Goal: Task Accomplishment & Management: Manage account settings

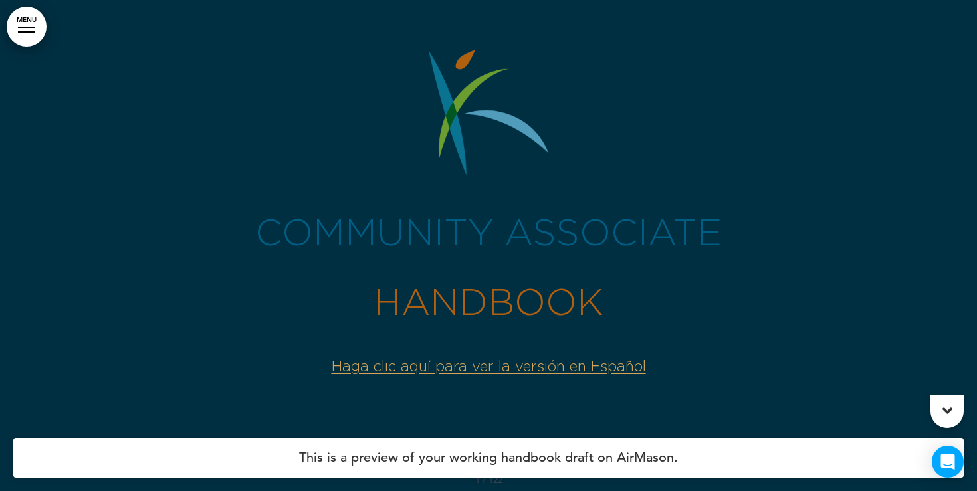
click at [541, 386] on div "community Associate handbooK ﻿Haga clic aquí para ver la versión en Español" at bounding box center [488, 237] width 664 height 375
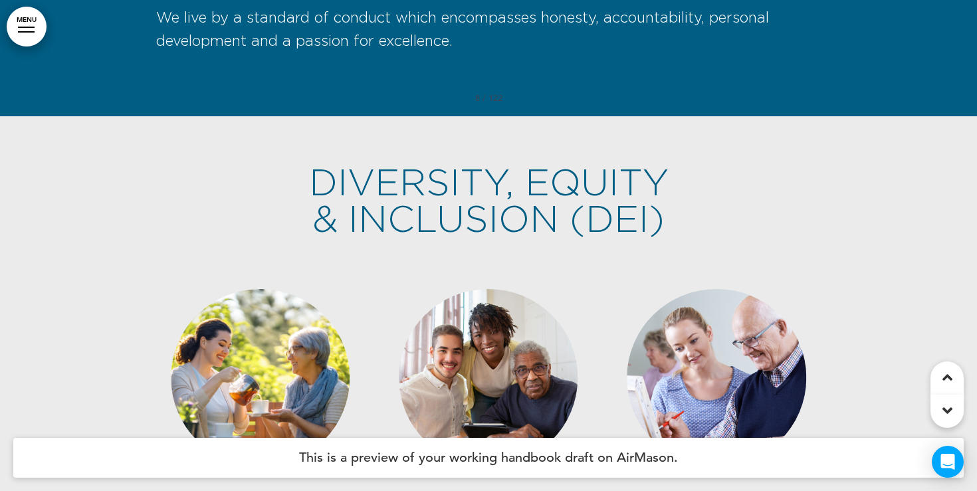
scroll to position [4298, 0]
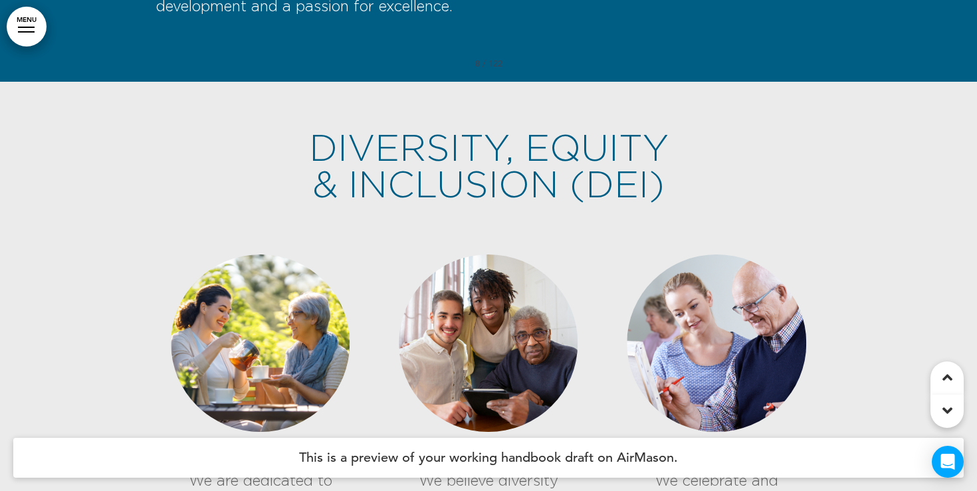
click at [31, 39] on link "MENU" at bounding box center [27, 27] width 40 height 40
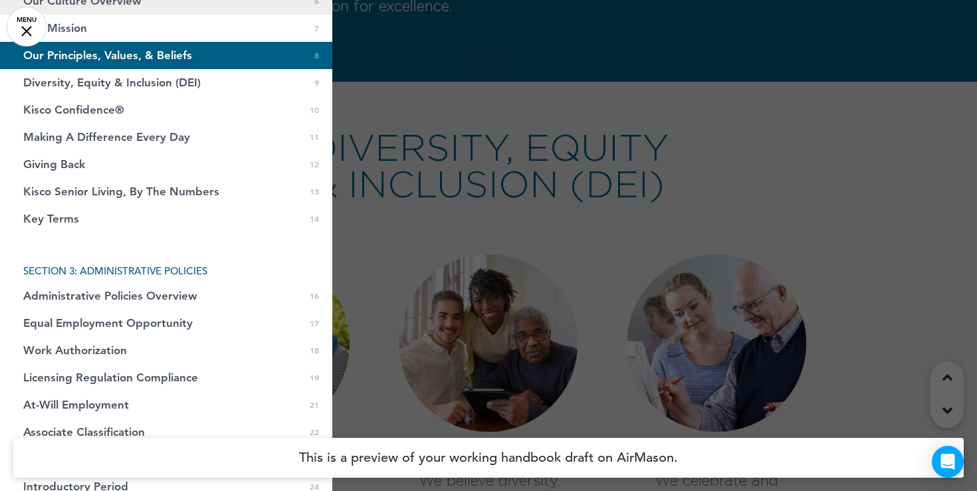
scroll to position [349, 0]
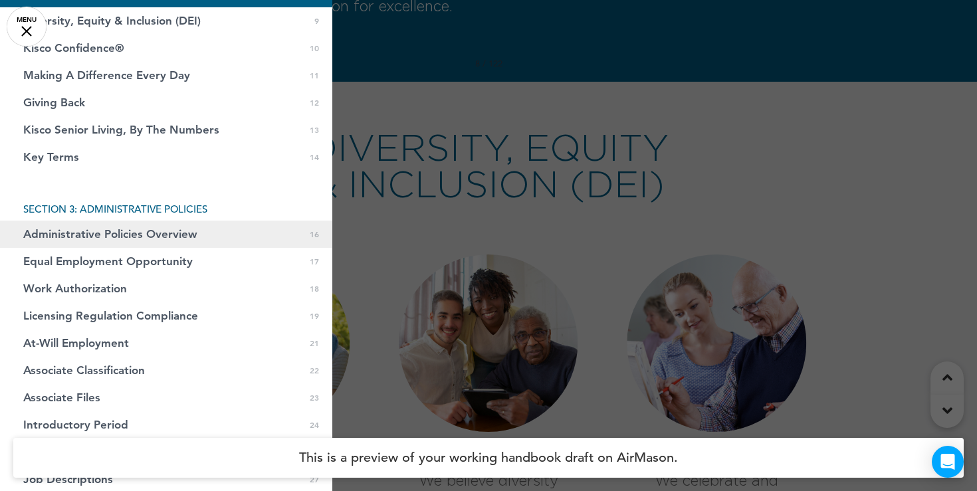
click at [110, 236] on span "Administrative Policies Overview" at bounding box center [110, 234] width 174 height 11
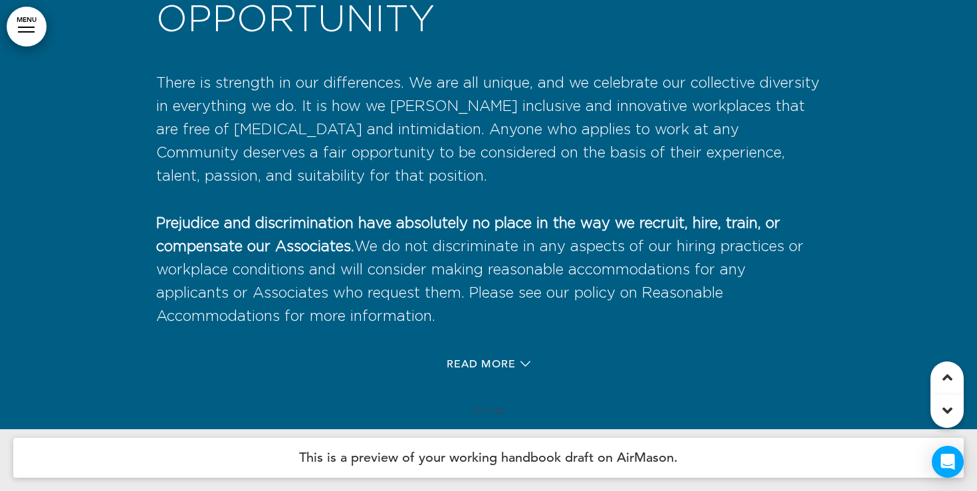
scroll to position [10134, 0]
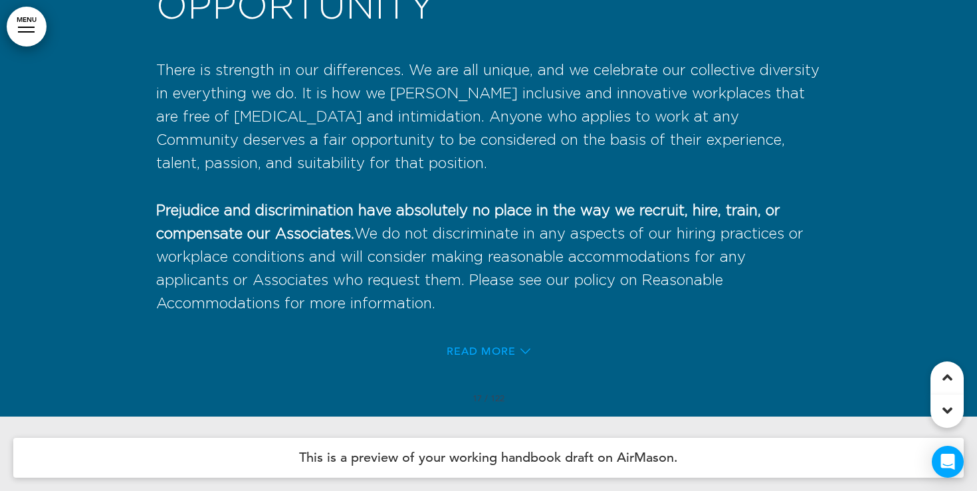
click at [506, 357] on span "Read More" at bounding box center [480, 351] width 69 height 11
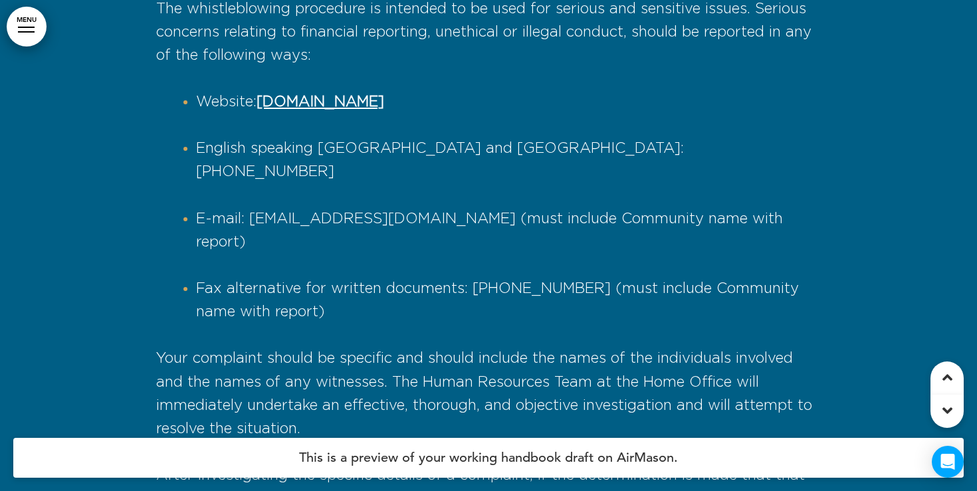
scroll to position [11098, 0]
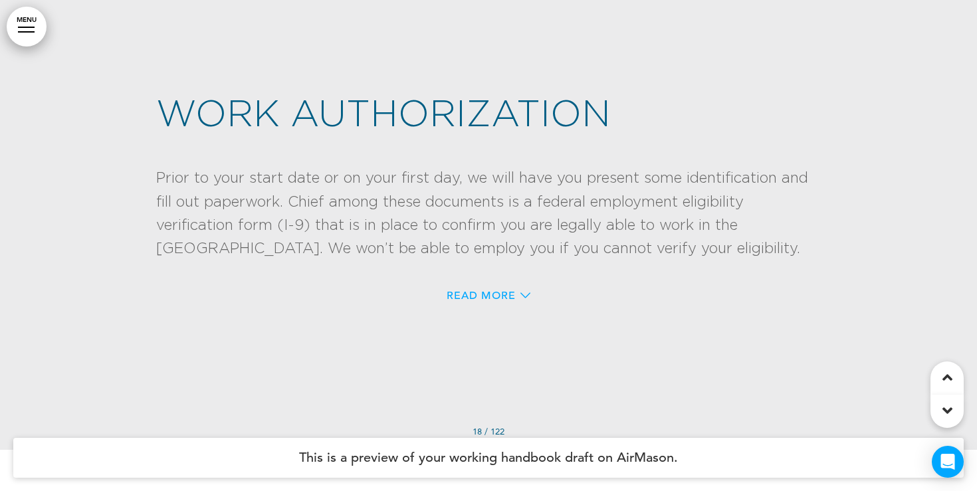
click at [509, 301] on span "Read More" at bounding box center [480, 295] width 69 height 11
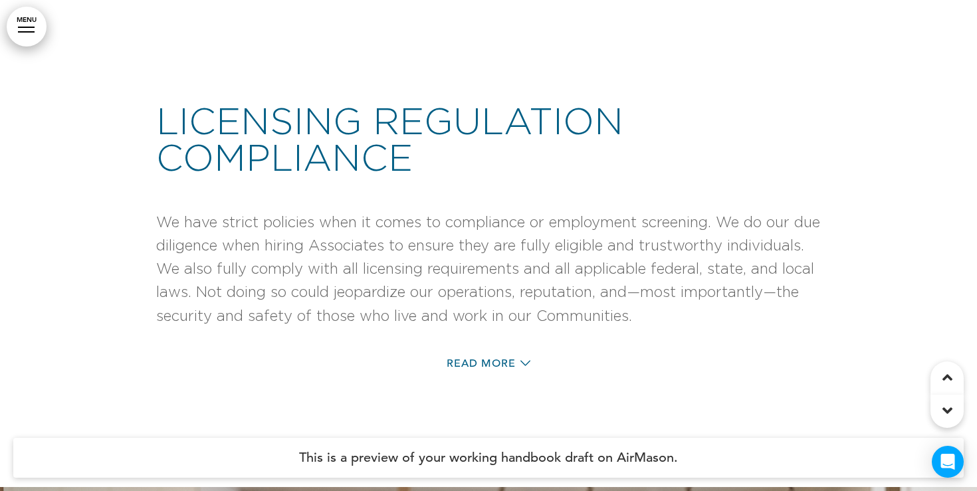
scroll to position [12729, 0]
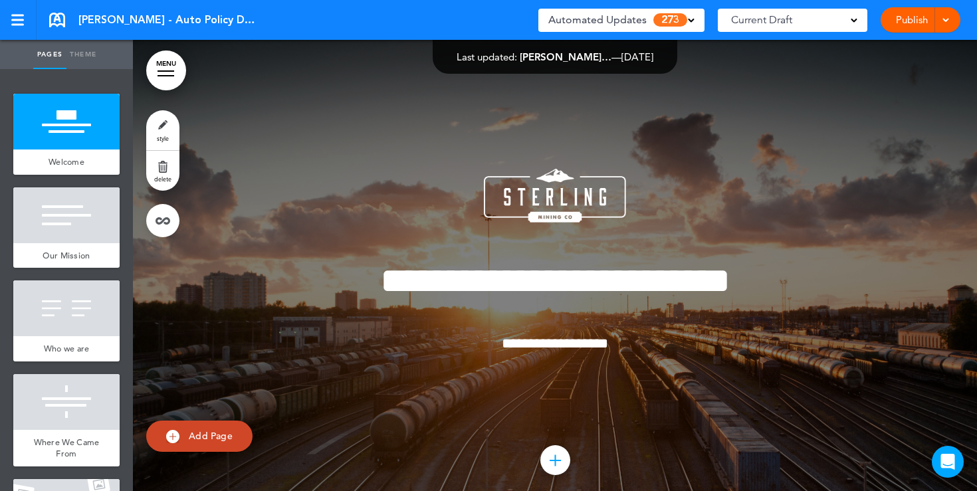
click at [469, 185] on div "**********" at bounding box center [555, 279] width 664 height 320
click at [686, 29] on div "Automated Updates 273" at bounding box center [621, 20] width 166 height 23
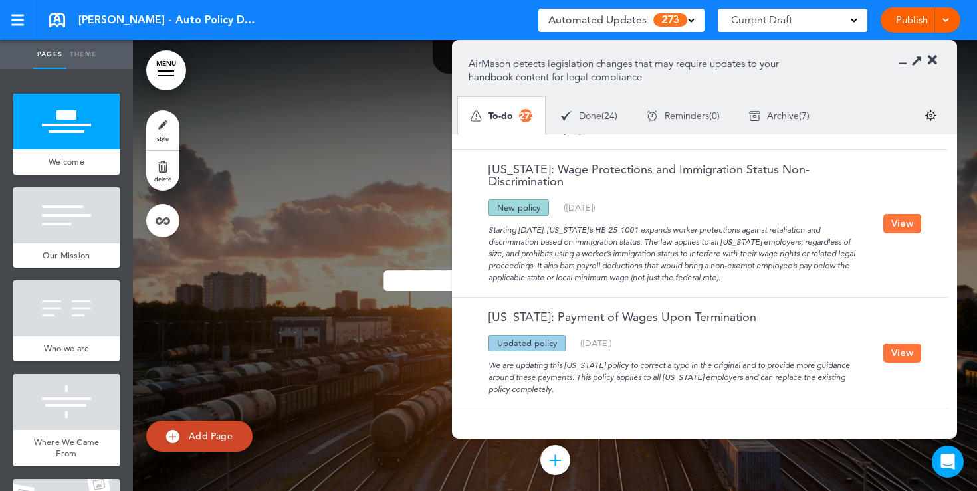
scroll to position [1189, 0]
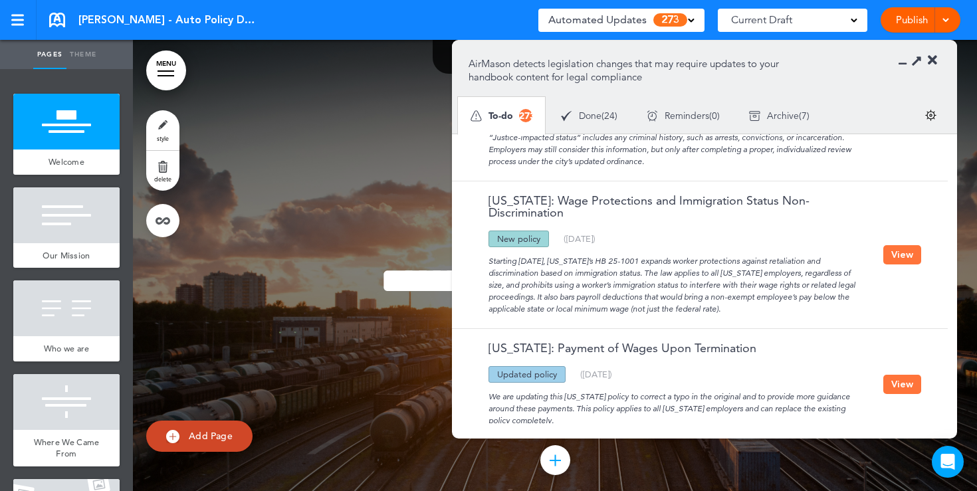
click at [900, 250] on button "View" at bounding box center [902, 254] width 38 height 19
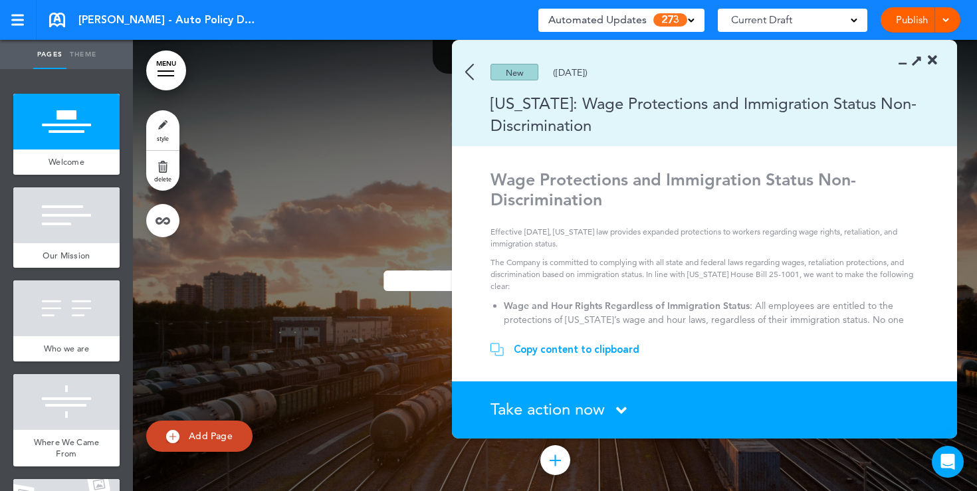
click at [581, 352] on div "Copy content to clipboard" at bounding box center [577, 349] width 126 height 13
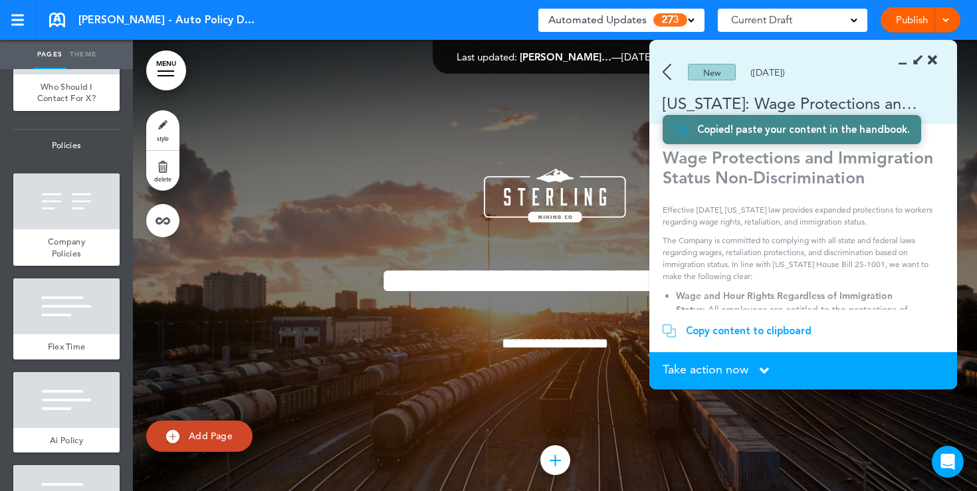
scroll to position [1098, 0]
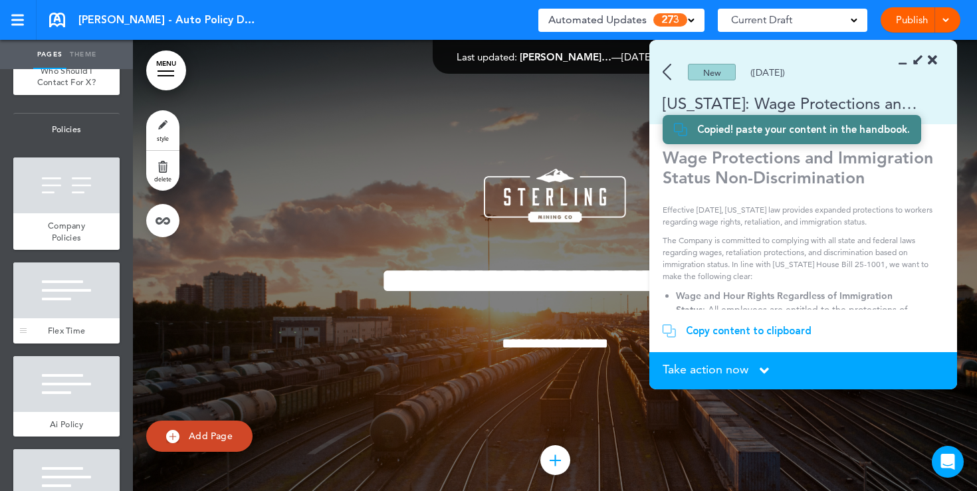
click at [72, 272] on div at bounding box center [66, 290] width 106 height 56
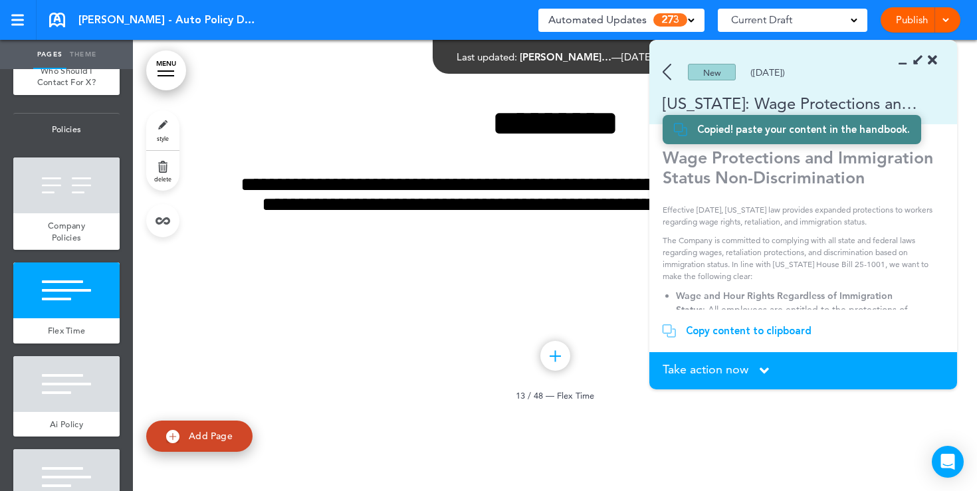
scroll to position [9282, 0]
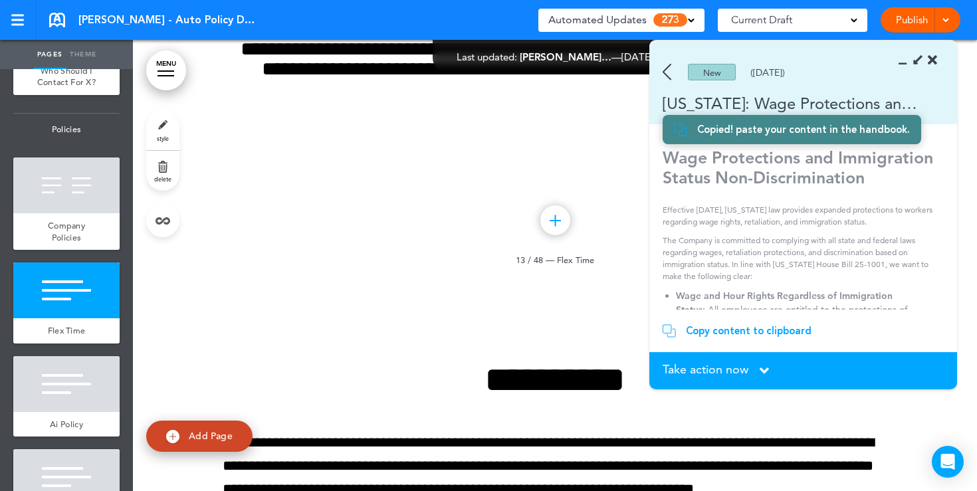
click at [937, 62] on section "New (07/11/2025) Colorado: Wage Protections and Immigration Status Non-Discrimi…" at bounding box center [803, 83] width 308 height 84
click at [931, 61] on icon at bounding box center [931, 60] width 9 height 13
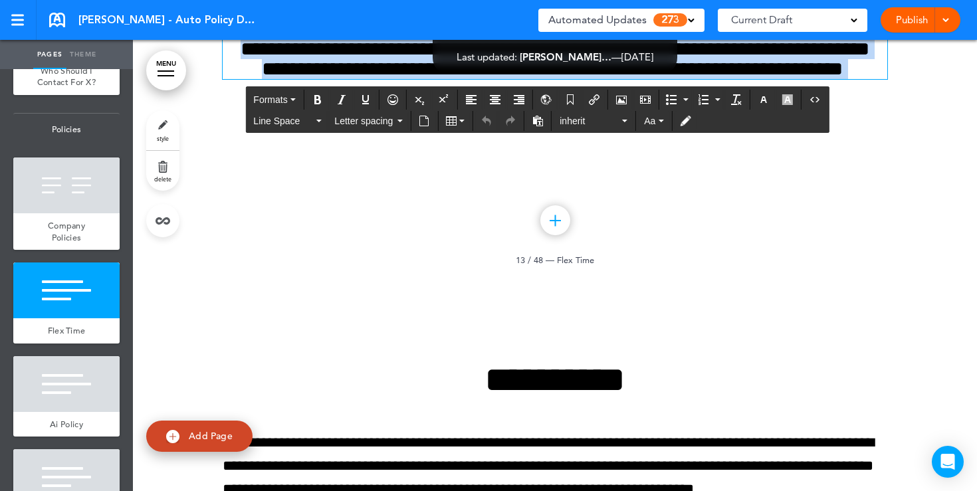
drag, startPoint x: 594, startPoint y: 326, endPoint x: 465, endPoint y: 214, distance: 170.9
click at [465, 79] on div "**********" at bounding box center [555, 24] width 664 height 110
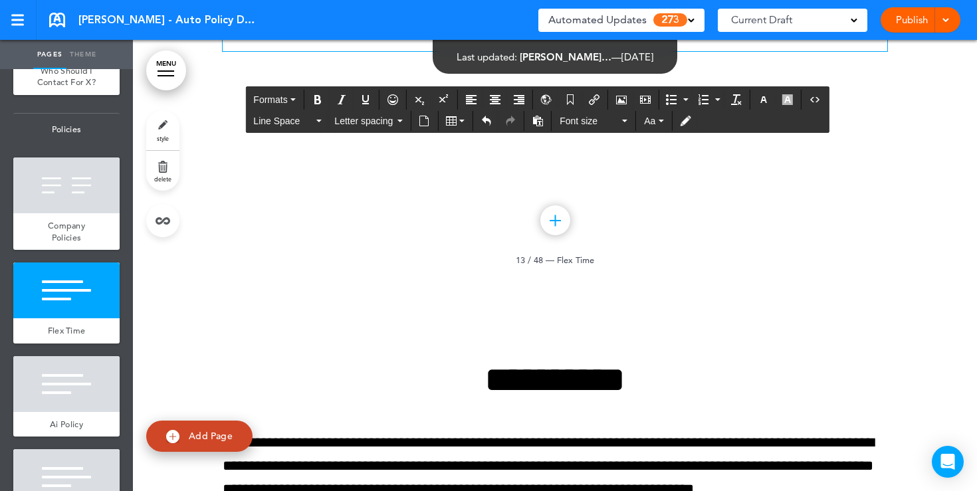
paste div
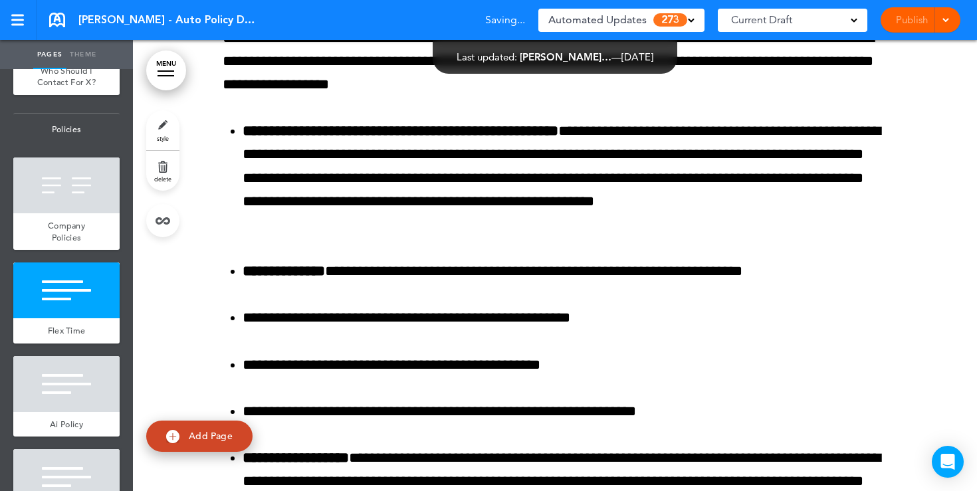
click at [908, 17] on div "Publish Publish Preview Draft" at bounding box center [920, 19] width 80 height 25
click at [908, 17] on link "Publish" at bounding box center [911, 19] width 42 height 25
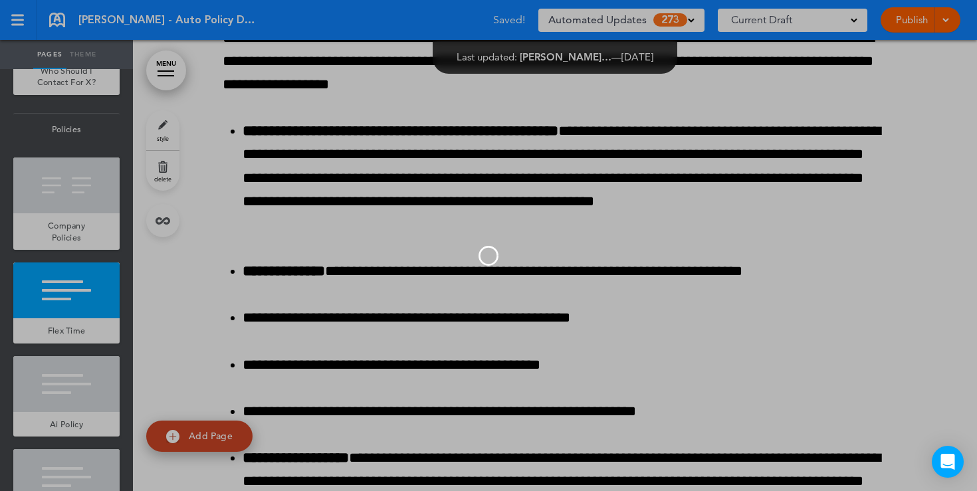
scroll to position [0, 0]
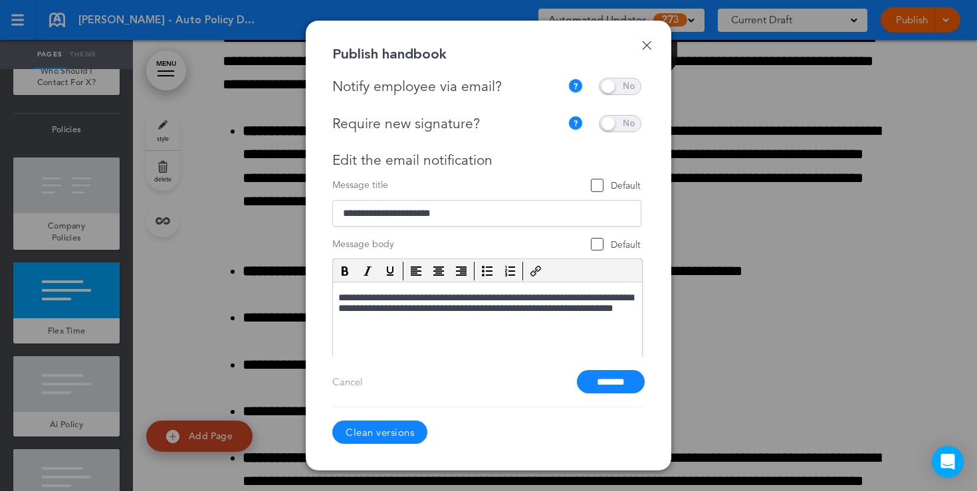
click at [622, 86] on span at bounding box center [620, 86] width 43 height 17
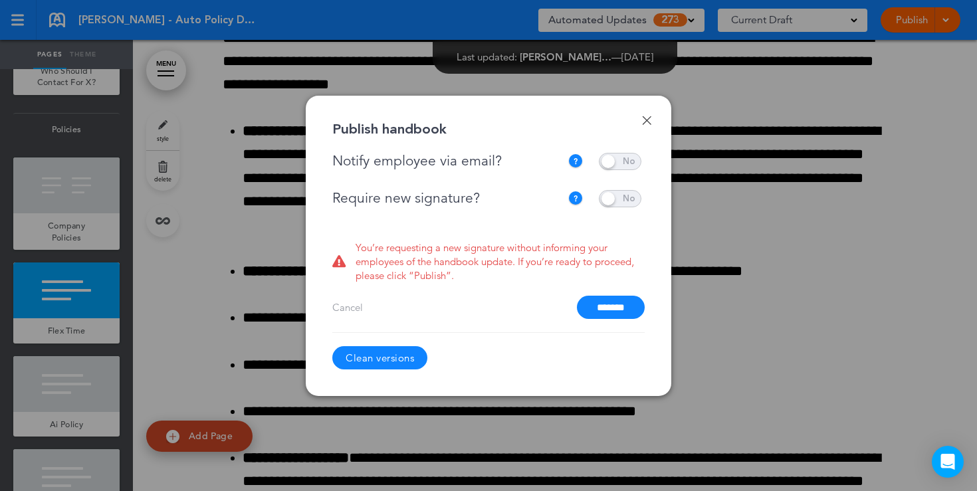
click at [617, 200] on span at bounding box center [620, 198] width 43 height 17
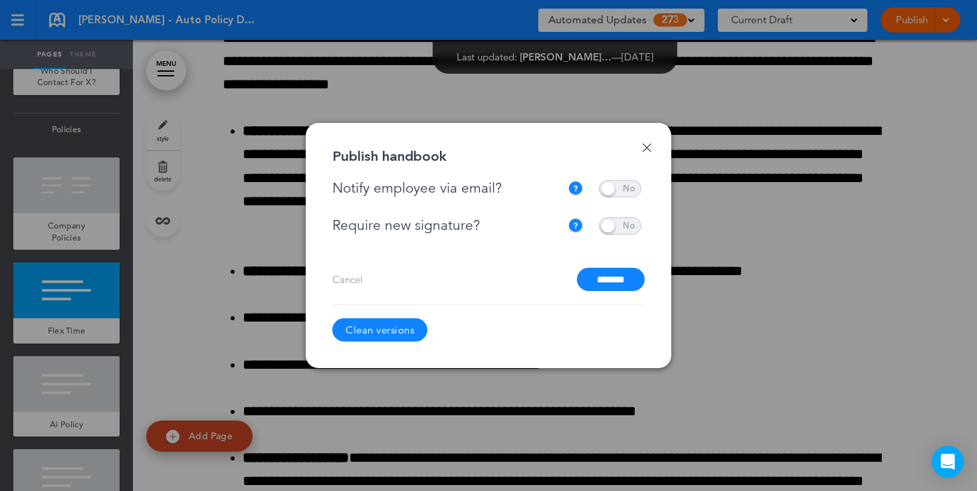
click at [608, 193] on span at bounding box center [620, 188] width 43 height 17
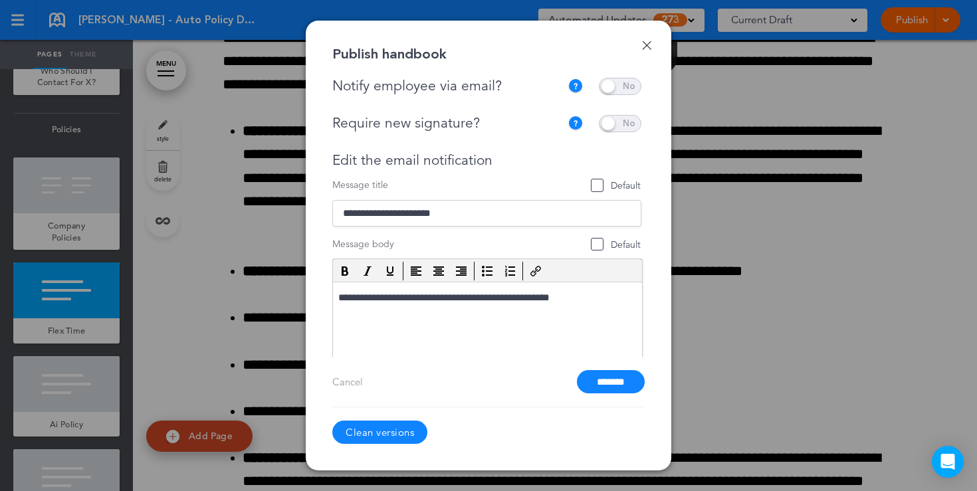
click at [615, 118] on span at bounding box center [620, 123] width 43 height 17
click at [644, 45] on link "Done" at bounding box center [646, 45] width 9 height 9
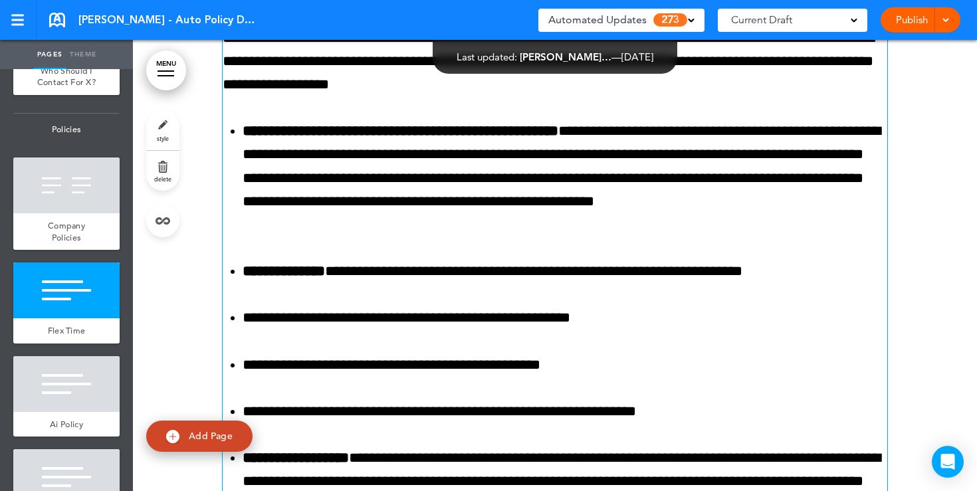
click at [715, 247] on div "**********" at bounding box center [555, 311] width 664 height 923
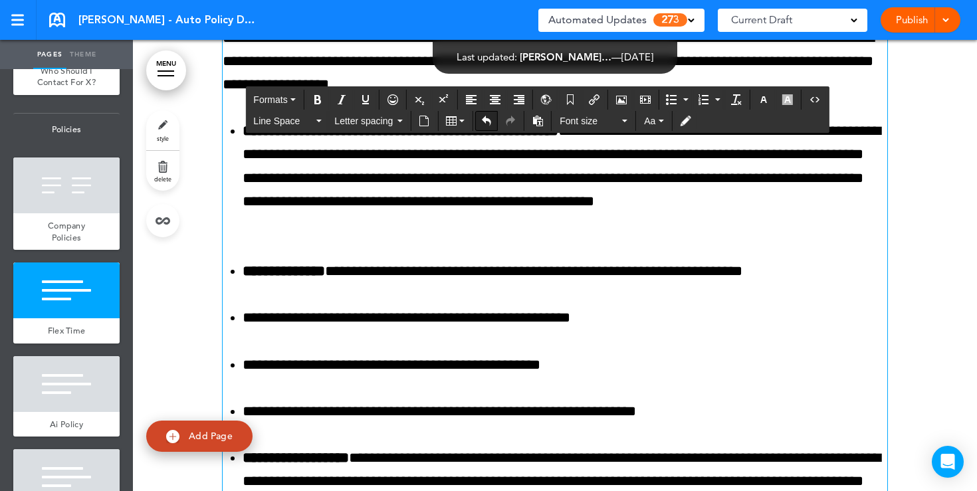
click at [486, 119] on icon "Undo" at bounding box center [486, 121] width 11 height 11
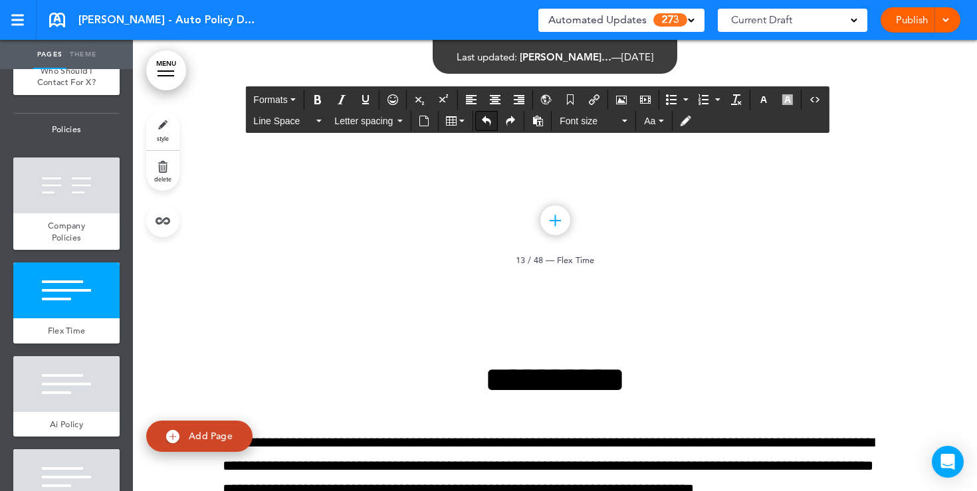
click at [486, 119] on icon "Undo" at bounding box center [486, 121] width 11 height 11
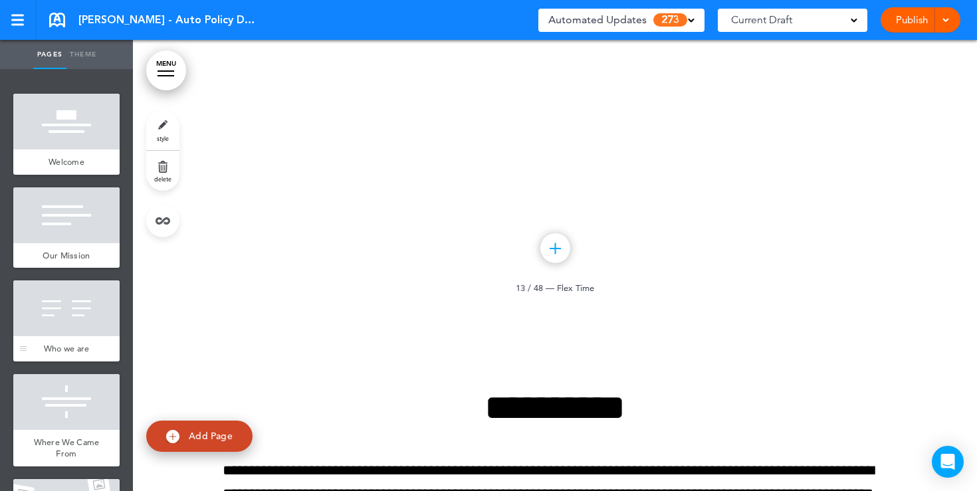
click at [77, 128] on div at bounding box center [66, 122] width 106 height 56
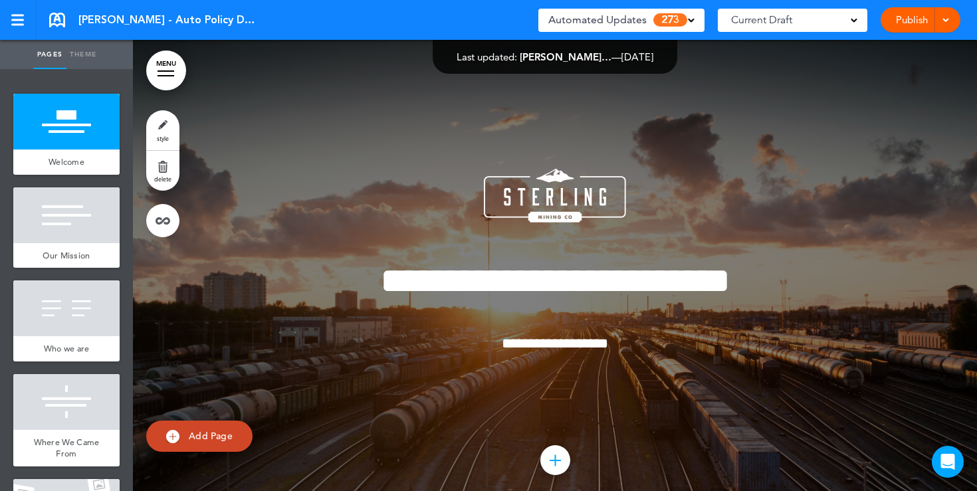
click at [665, 175] on div "**********" at bounding box center [555, 279] width 664 height 320
click at [692, 27] on div "Automated Updates 273" at bounding box center [621, 20] width 146 height 19
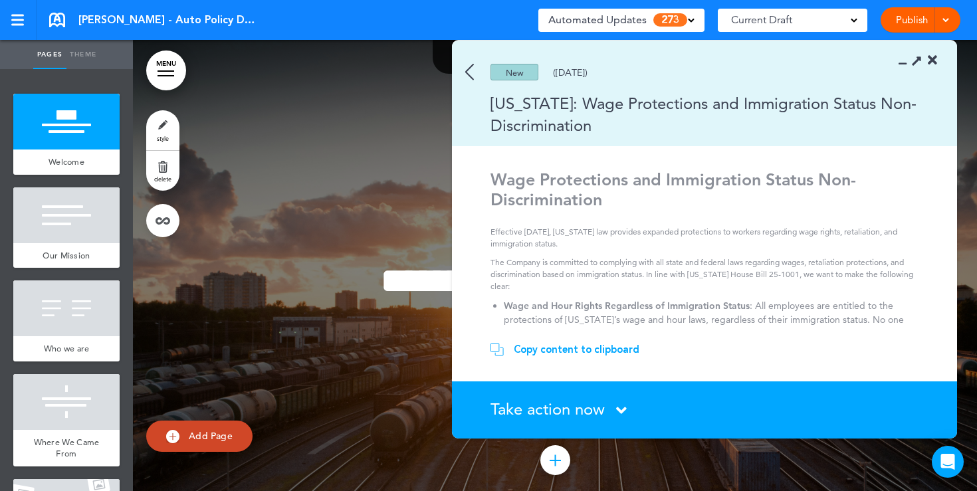
click at [476, 76] on div "New (07/11/2025)" at bounding box center [685, 72] width 466 height 17
click at [470, 76] on img at bounding box center [469, 72] width 9 height 17
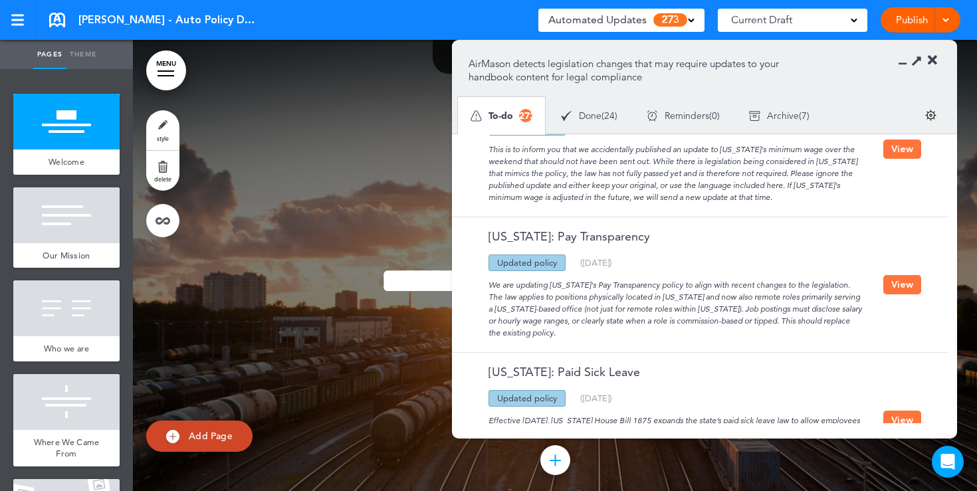
click at [937, 62] on section "AirMason detects legislation changes that may require updates to your handbook …" at bounding box center [704, 87] width 505 height 93
click at [933, 62] on icon at bounding box center [931, 60] width 9 height 13
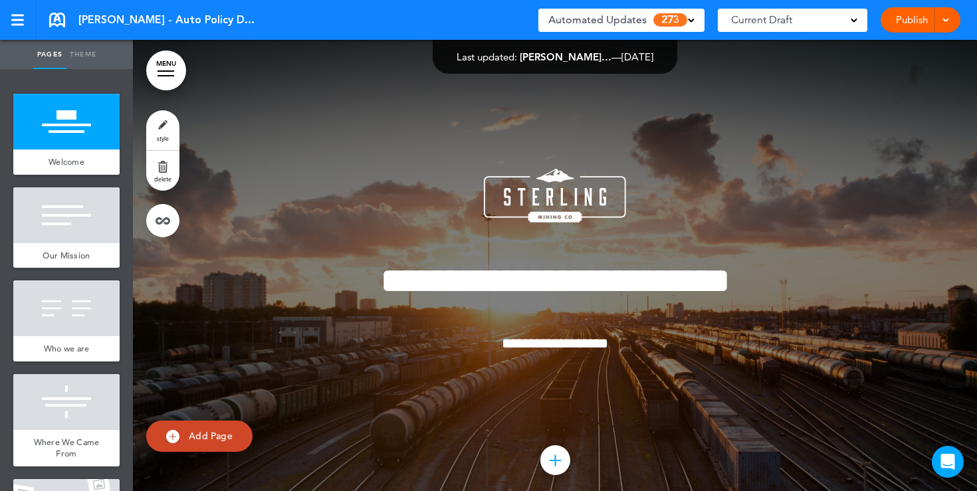
click at [382, 147] on div "**********" at bounding box center [555, 279] width 664 height 320
click at [853, 23] on div "Current Draft" at bounding box center [791, 20] width 149 height 23
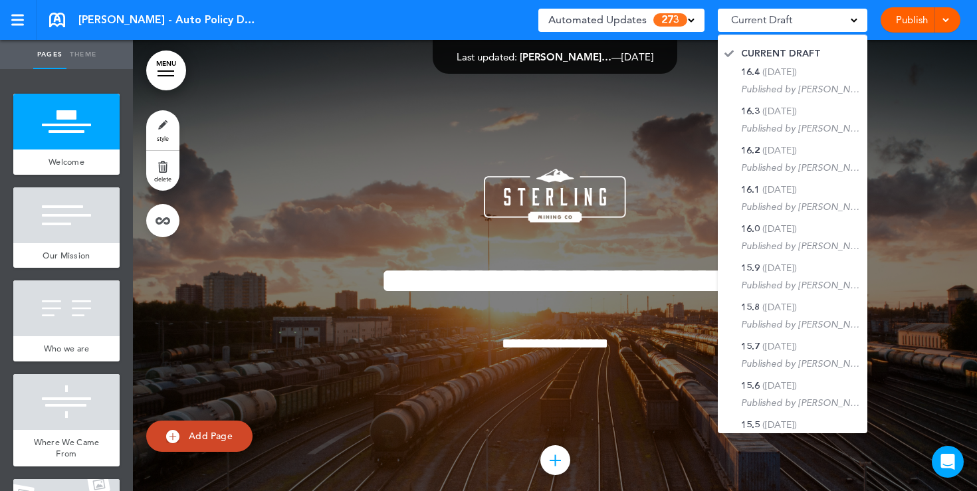
click at [699, 125] on div "**********" at bounding box center [555, 279] width 664 height 320
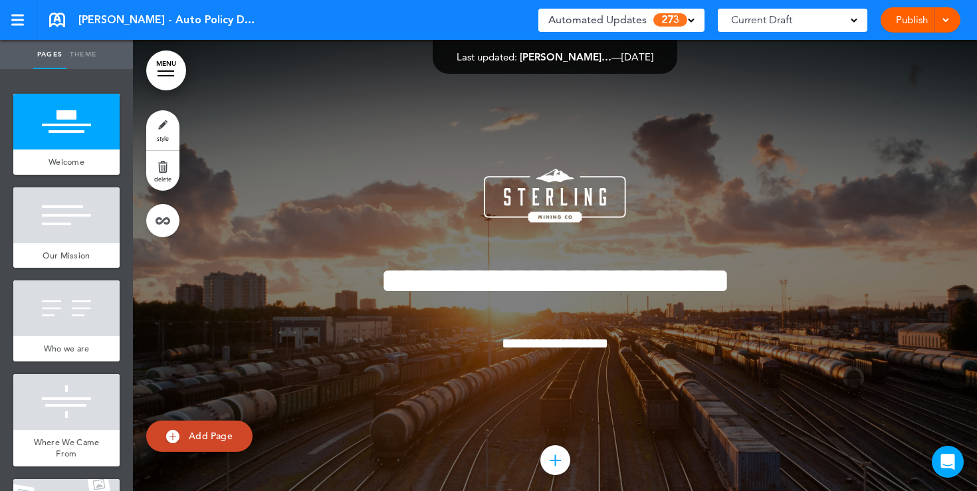
click at [686, 20] on span "273" at bounding box center [670, 19] width 34 height 13
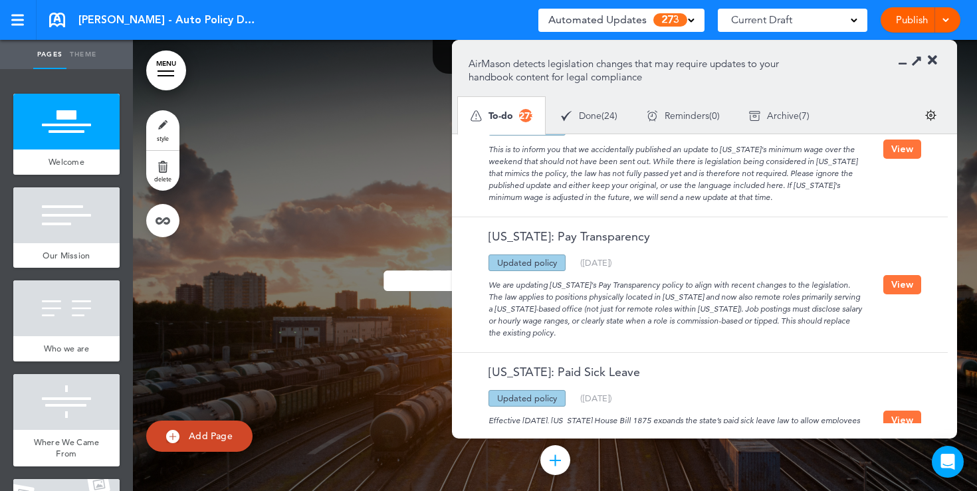
click at [934, 64] on icon at bounding box center [931, 60] width 9 height 13
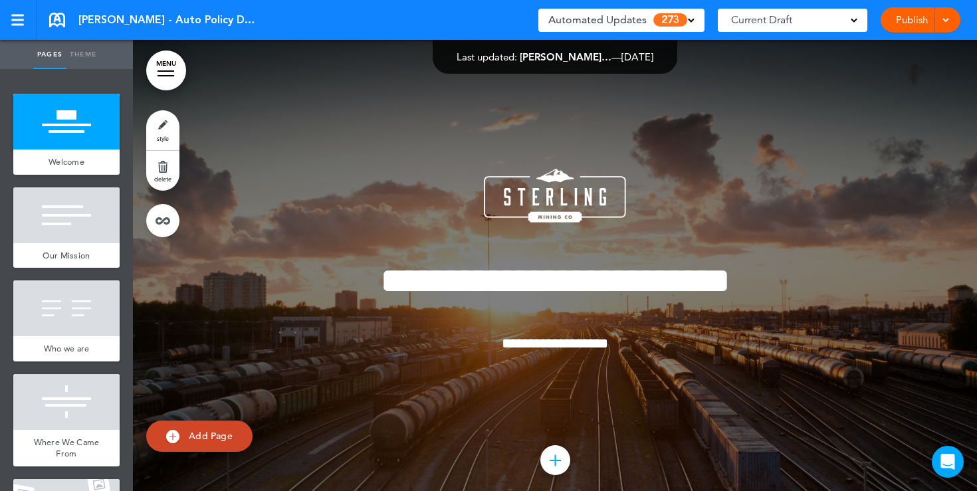
click at [156, 74] on link "MENU" at bounding box center [166, 70] width 40 height 40
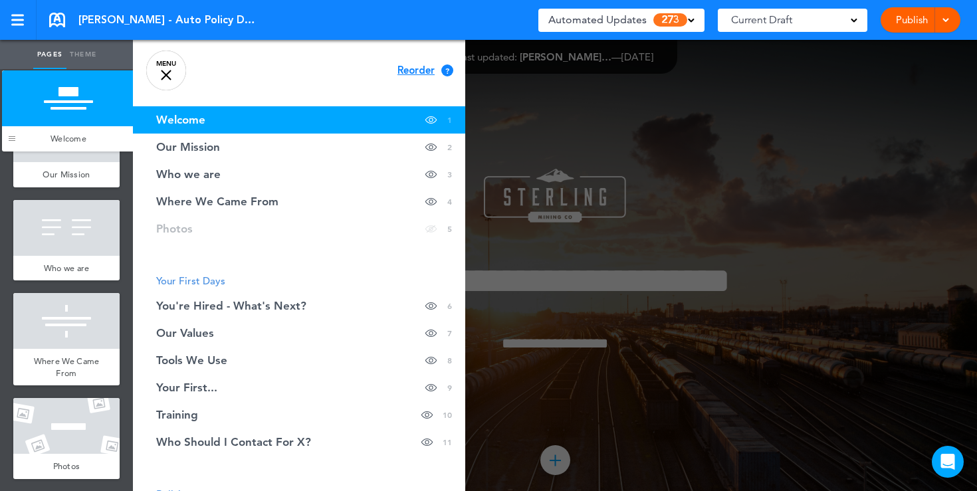
drag, startPoint x: 24, startPoint y: 159, endPoint x: 13, endPoint y: 134, distance: 27.1
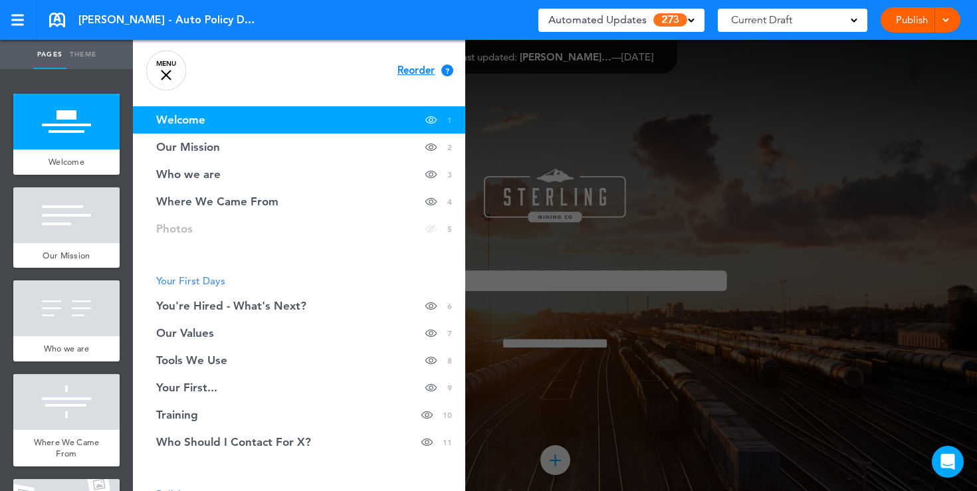
click at [173, 72] on link "MENU" at bounding box center [166, 70] width 40 height 40
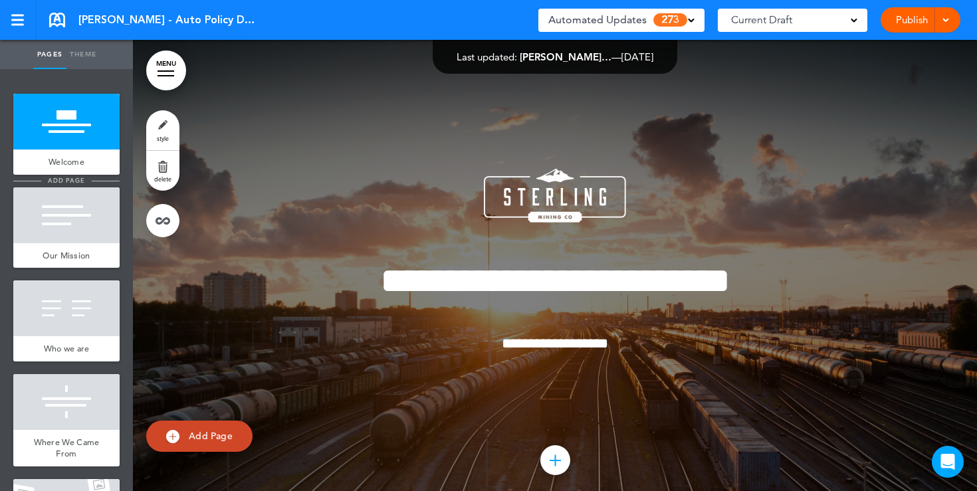
click at [78, 179] on span "add page" at bounding box center [66, 180] width 50 height 9
type input "********"
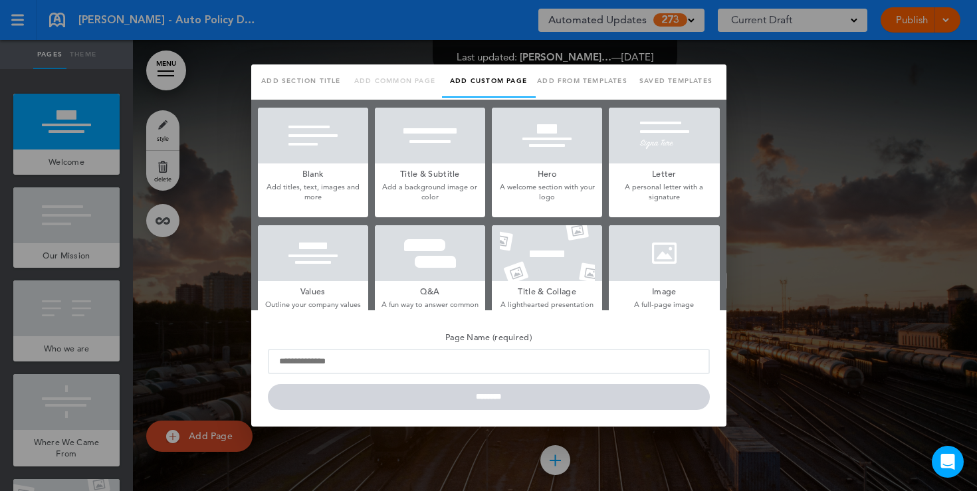
click at [321, 187] on p "Add titles, text, images and more" at bounding box center [313, 192] width 110 height 21
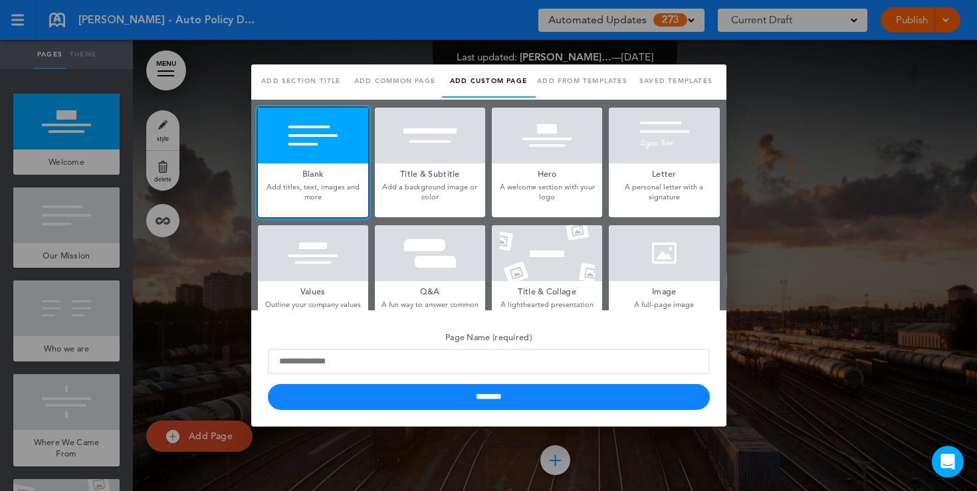
click at [464, 183] on p "Add a background image or color" at bounding box center [430, 192] width 110 height 21
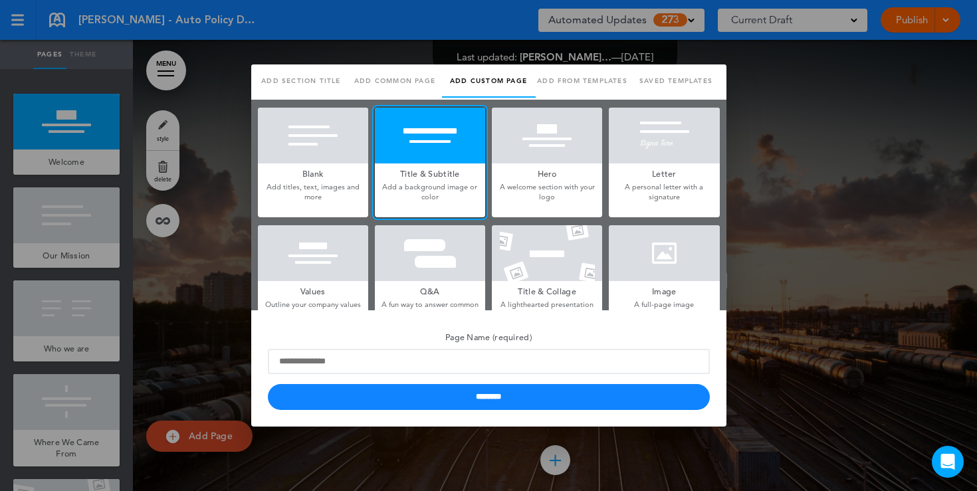
click at [550, 182] on p "A welcome section with your logo" at bounding box center [547, 192] width 110 height 21
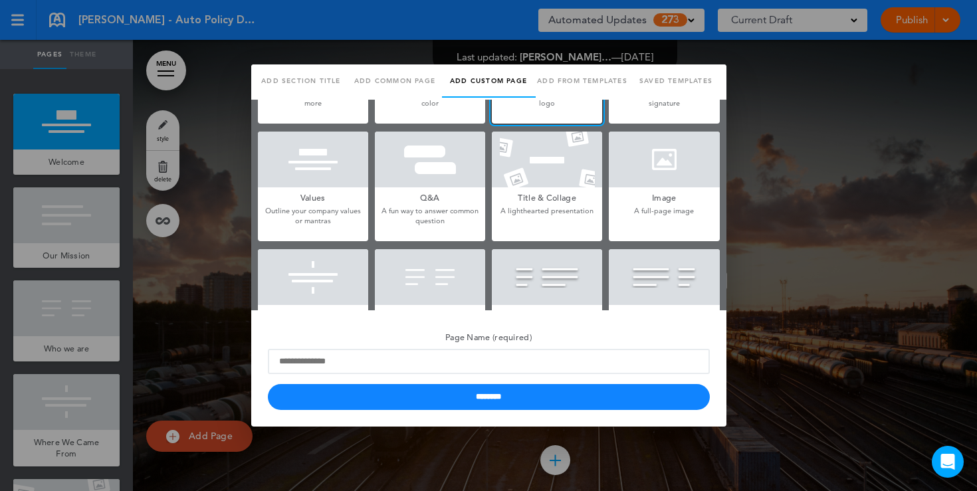
click at [428, 199] on h5 "Q&A" at bounding box center [430, 196] width 110 height 19
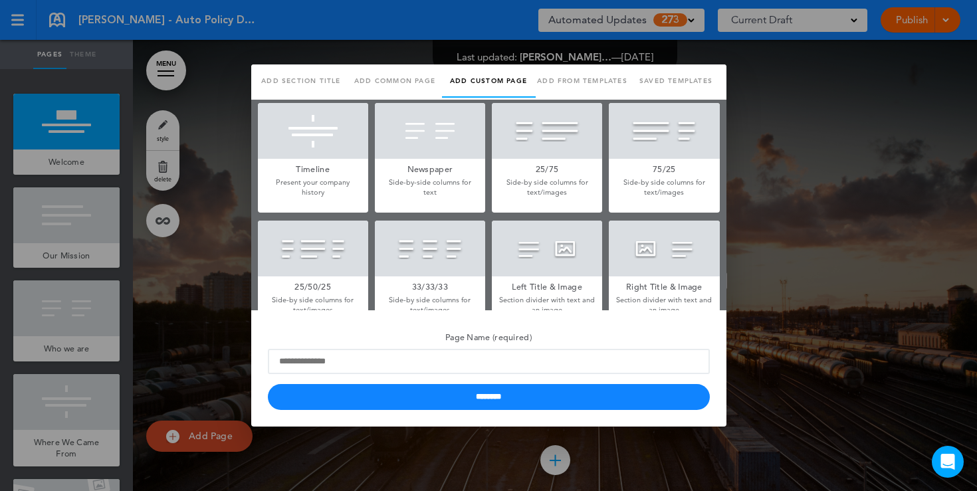
scroll to position [246, 0]
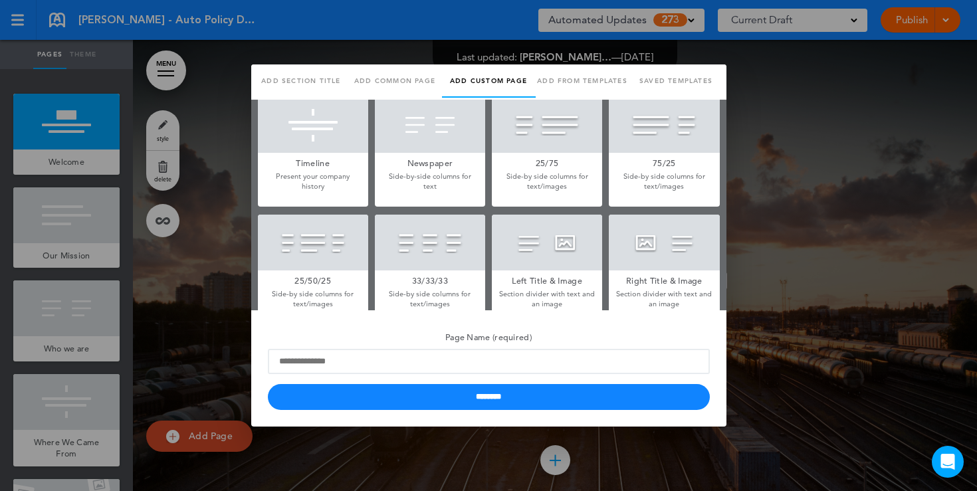
click at [524, 176] on p "Side-by side columns for text/images" at bounding box center [547, 181] width 110 height 21
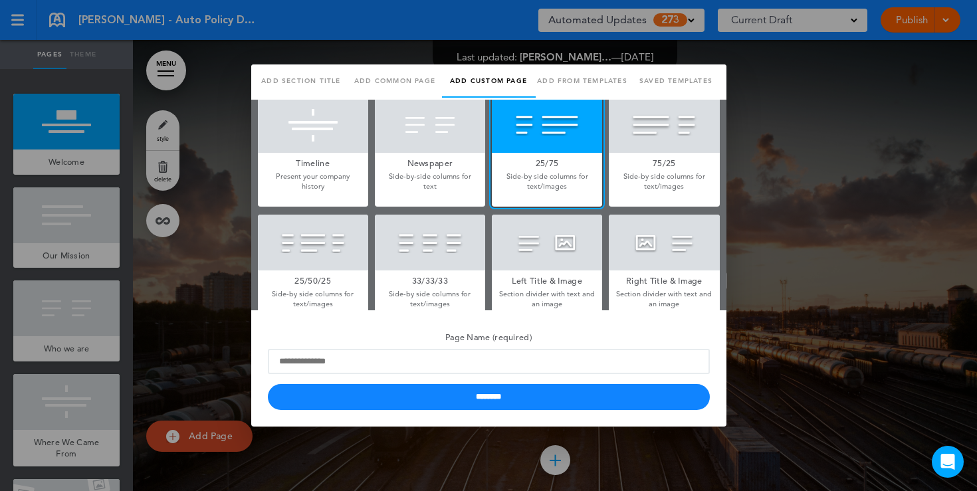
click at [543, 258] on div at bounding box center [547, 243] width 110 height 56
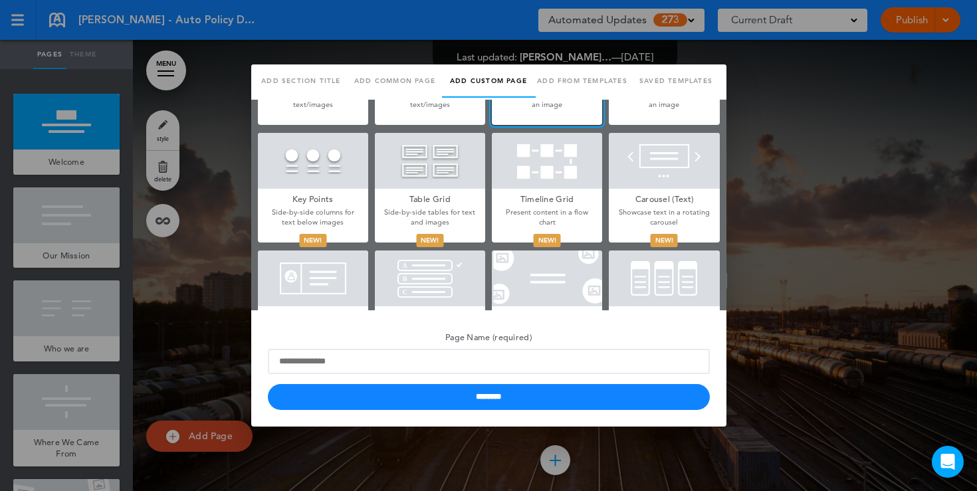
scroll to position [466, 0]
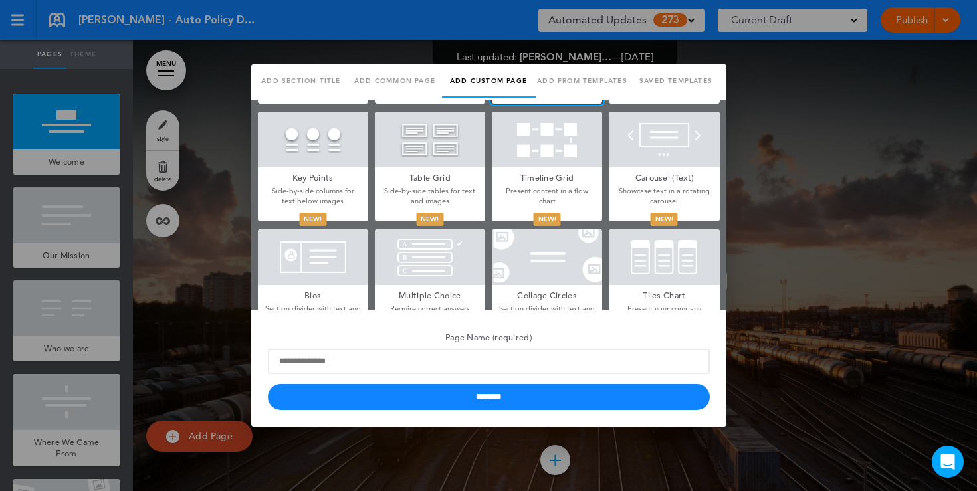
click at [782, 159] on div at bounding box center [488, 245] width 977 height 491
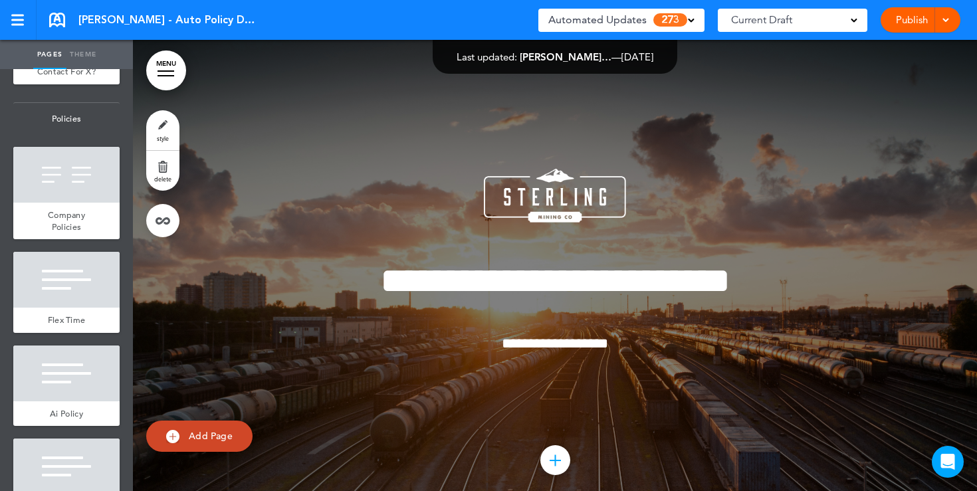
scroll to position [1109, 0]
click at [86, 280] on div at bounding box center [66, 279] width 106 height 56
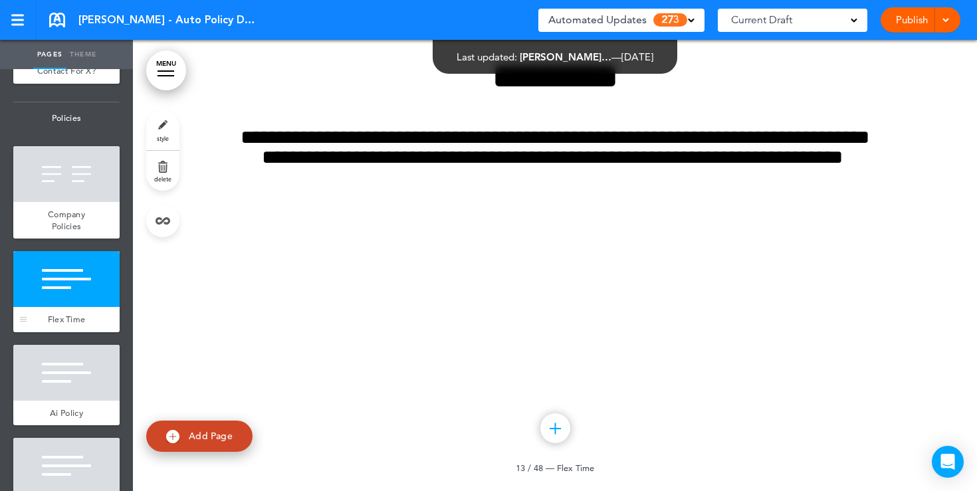
scroll to position [9282, 0]
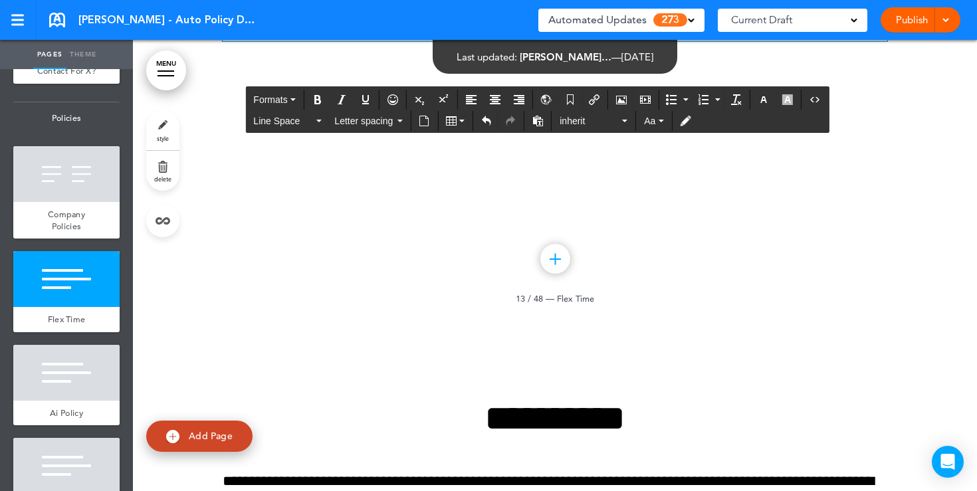
scroll to position [9179, 0]
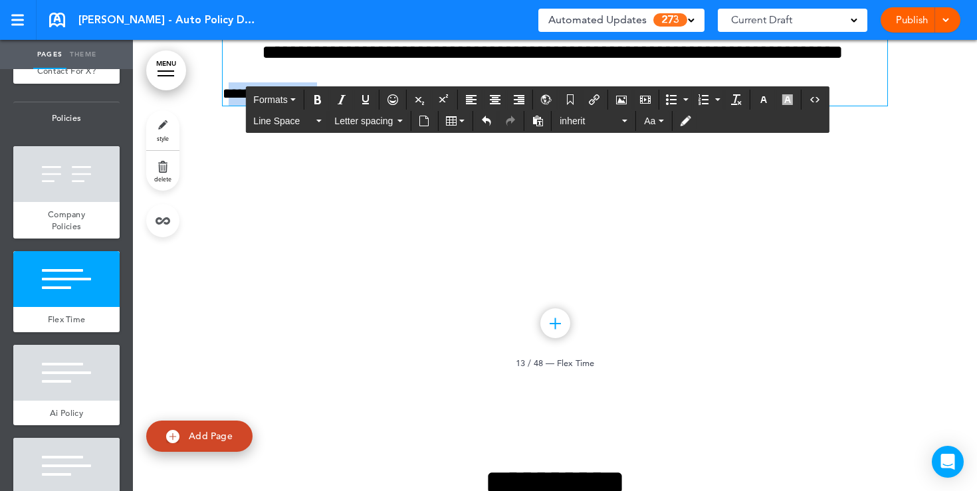
drag, startPoint x: 368, startPoint y: 353, endPoint x: 231, endPoint y: 353, distance: 136.9
click at [231, 106] on p "**********" at bounding box center [555, 93] width 664 height 23
drag, startPoint x: 227, startPoint y: 353, endPoint x: 391, endPoint y: 349, distance: 164.1
click at [391, 106] on p "**********" at bounding box center [555, 93] width 664 height 23
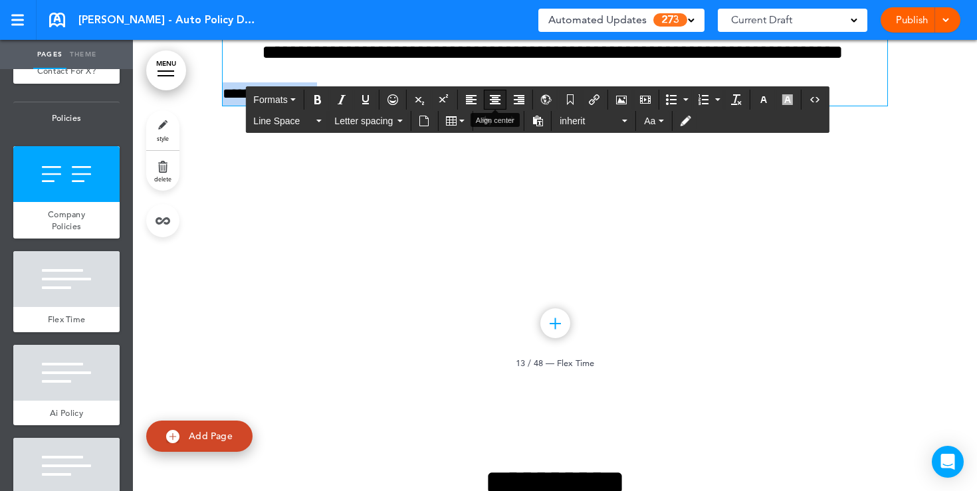
click at [493, 104] on icon "Align center" at bounding box center [495, 99] width 11 height 11
click at [290, 99] on button "Formats" at bounding box center [274, 99] width 52 height 19
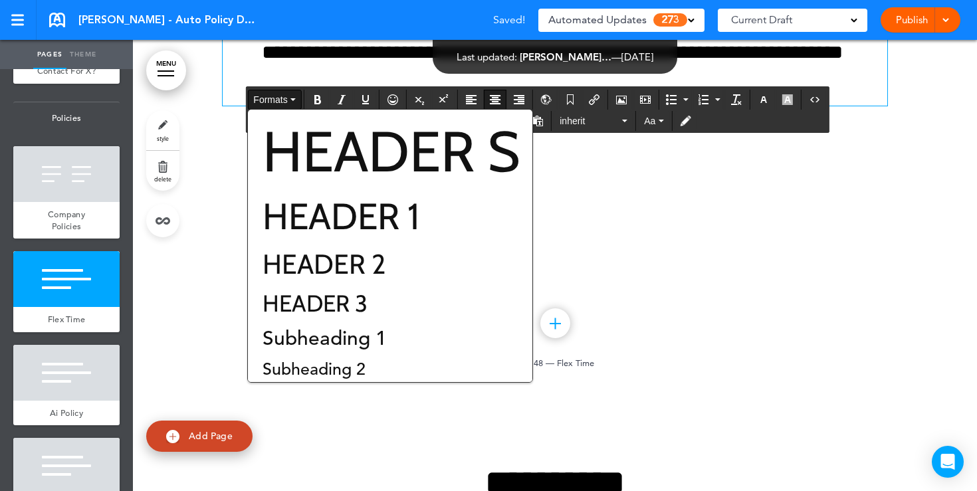
click at [605, 62] on span "**********" at bounding box center [554, 42] width 628 height 39
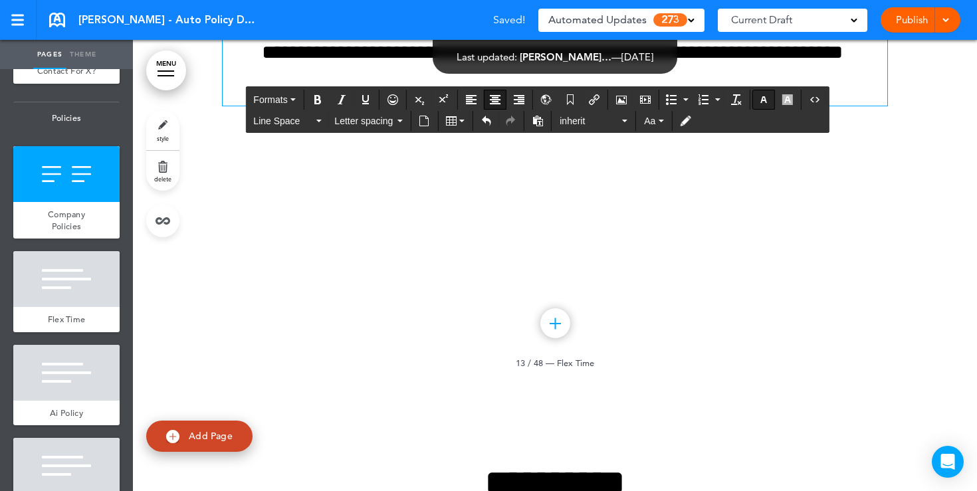
click at [761, 100] on icon "button" at bounding box center [763, 99] width 11 height 11
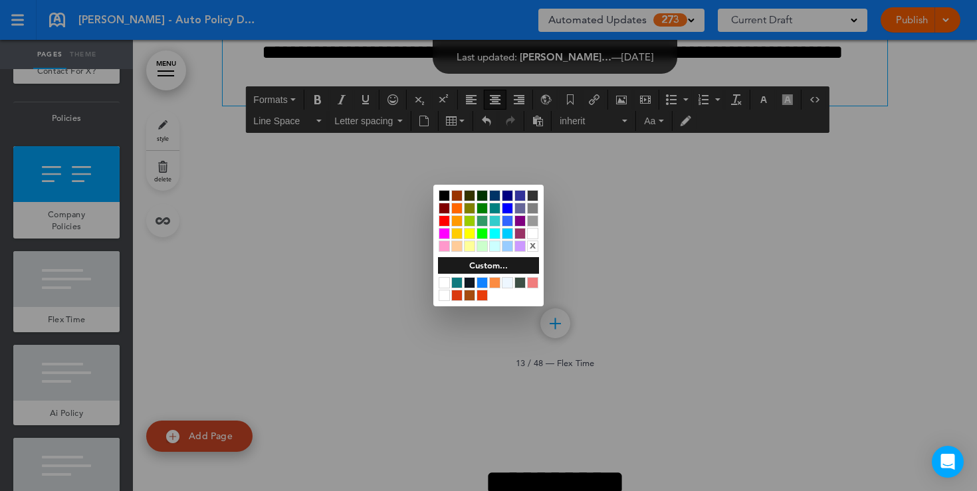
click at [662, 209] on div at bounding box center [488, 245] width 977 height 491
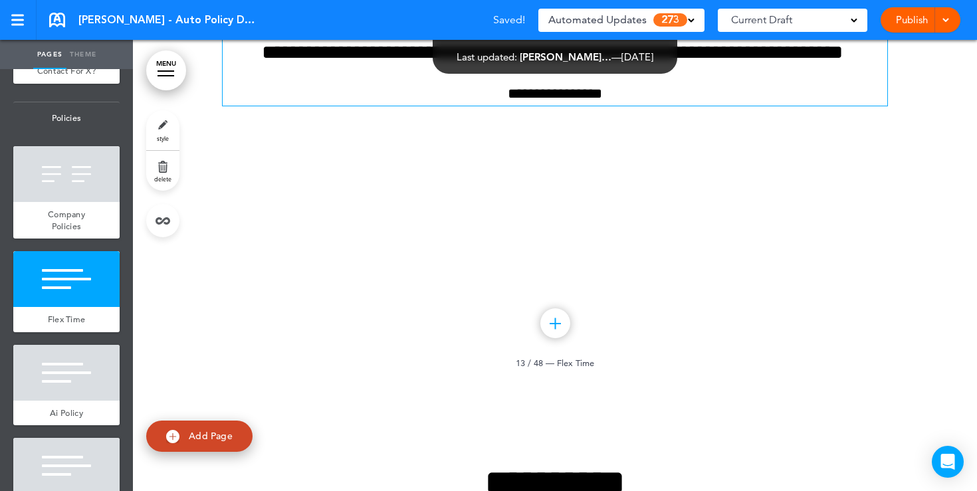
click at [842, 62] on span at bounding box center [844, 52] width 5 height 19
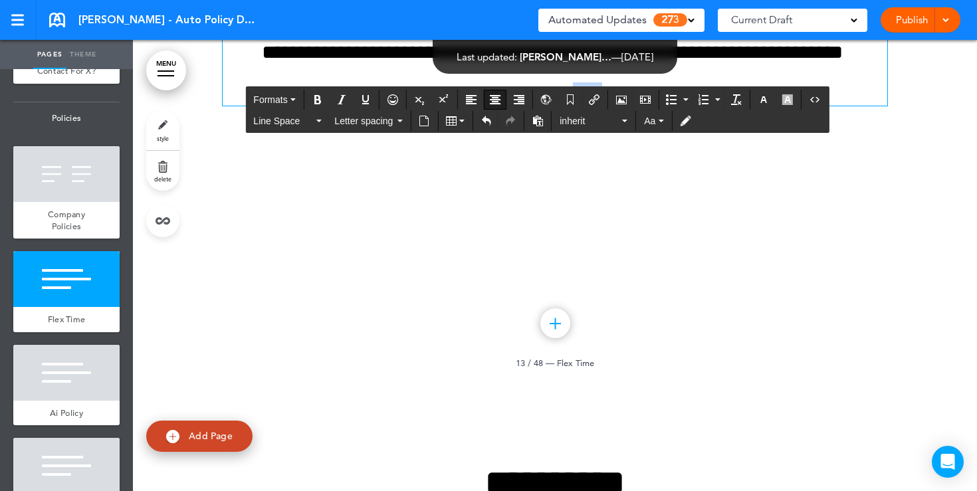
drag, startPoint x: 628, startPoint y: 354, endPoint x: 583, endPoint y: 353, distance: 44.5
click at [583, 106] on p "**********" at bounding box center [555, 93] width 664 height 23
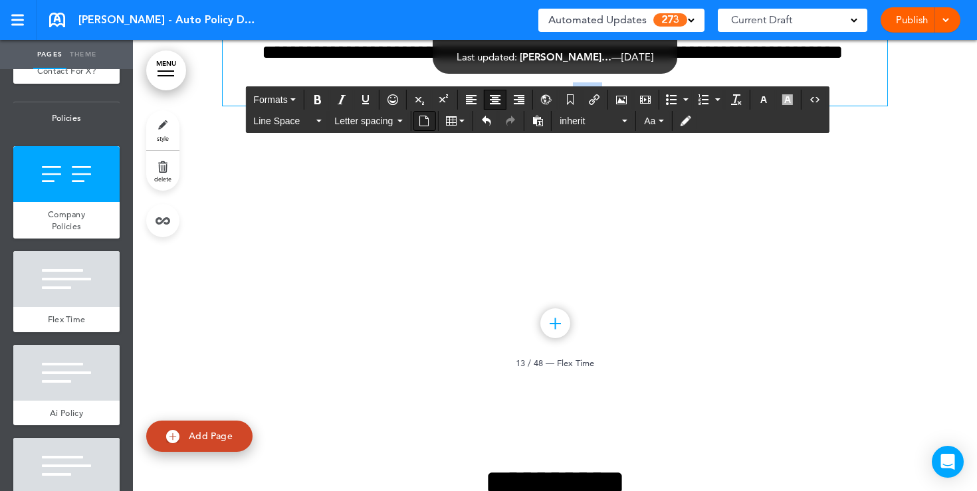
click at [425, 120] on icon "Insert document" at bounding box center [424, 121] width 11 height 11
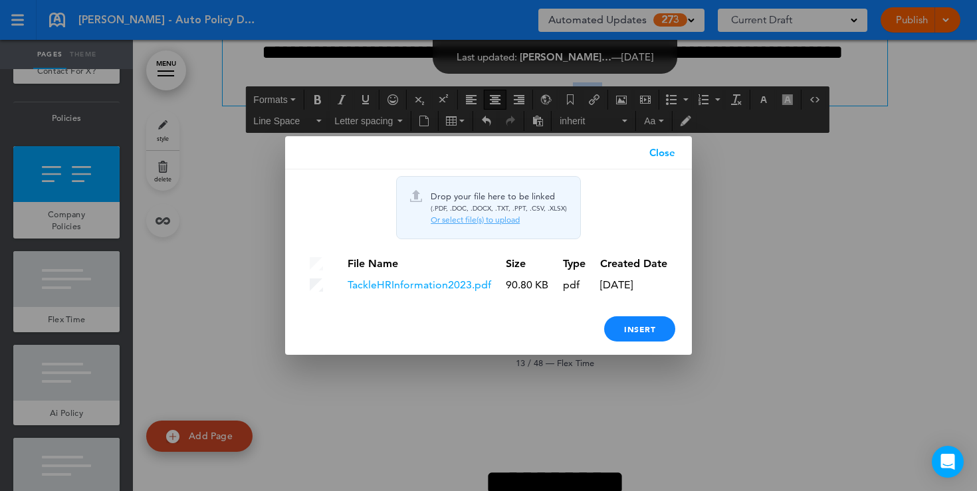
click at [665, 155] on link "Close" at bounding box center [661, 152] width 59 height 33
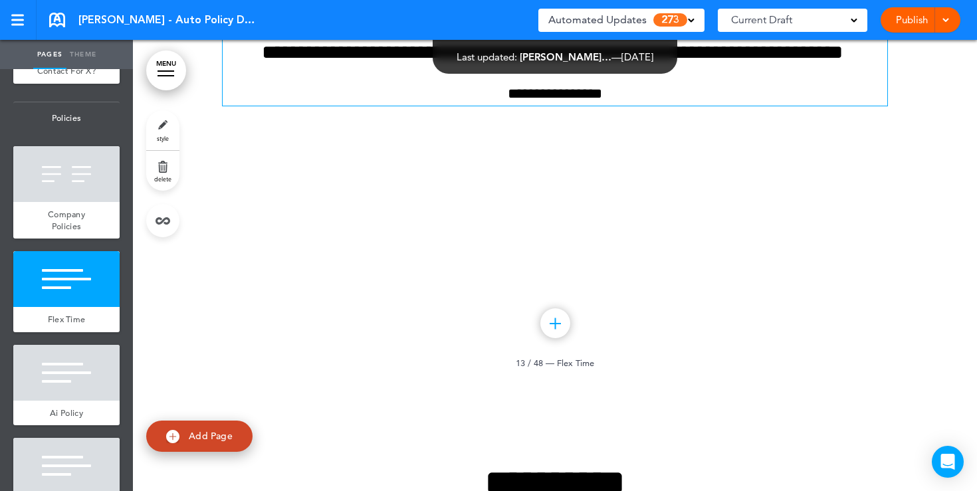
click at [590, 106] on div "**********" at bounding box center [555, 29] width 664 height 153
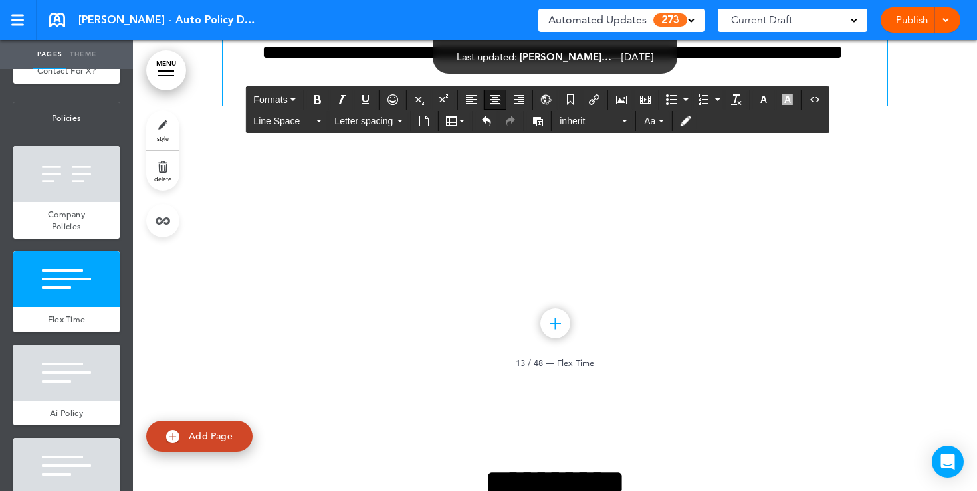
click at [591, 62] on h6 "**********" at bounding box center [555, 43] width 664 height 40
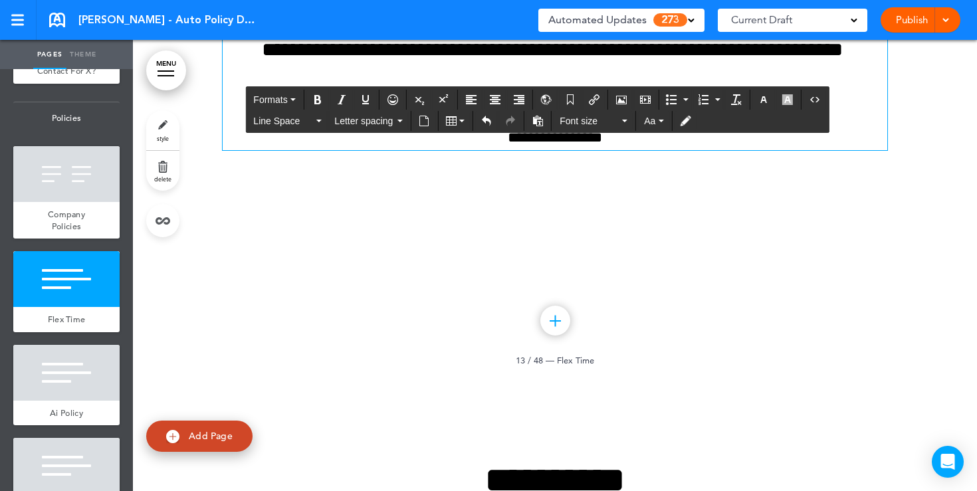
scroll to position [9169, 0]
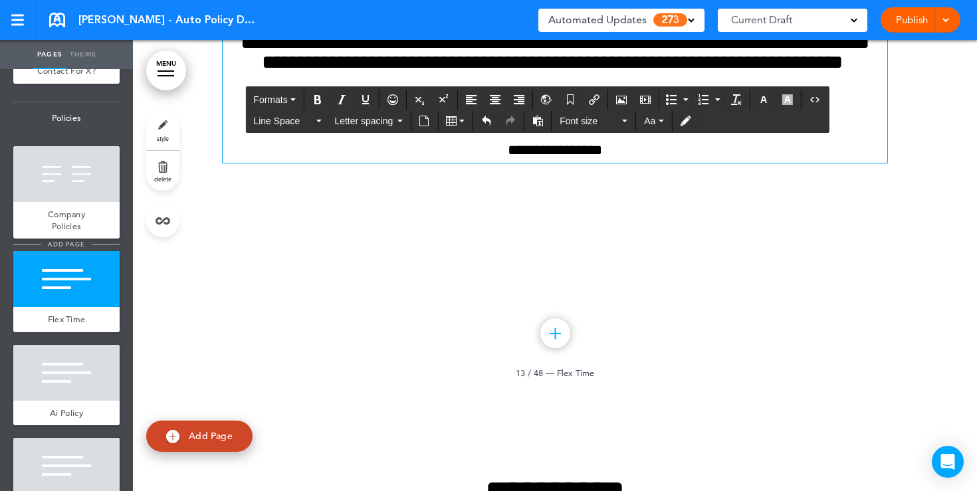
click at [107, 244] on li "add page" at bounding box center [66, 245] width 106 height 10
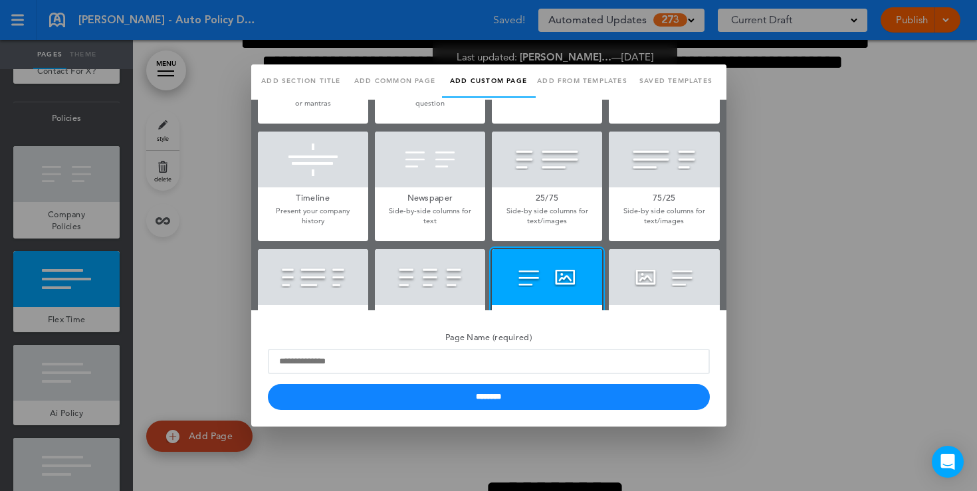
scroll to position [13, 0]
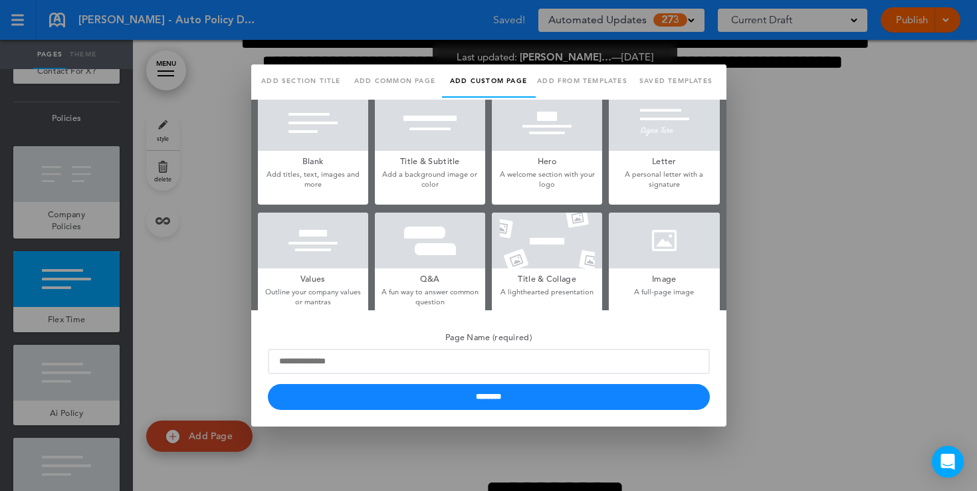
click at [310, 177] on p "Add titles, text, images and more" at bounding box center [313, 179] width 110 height 21
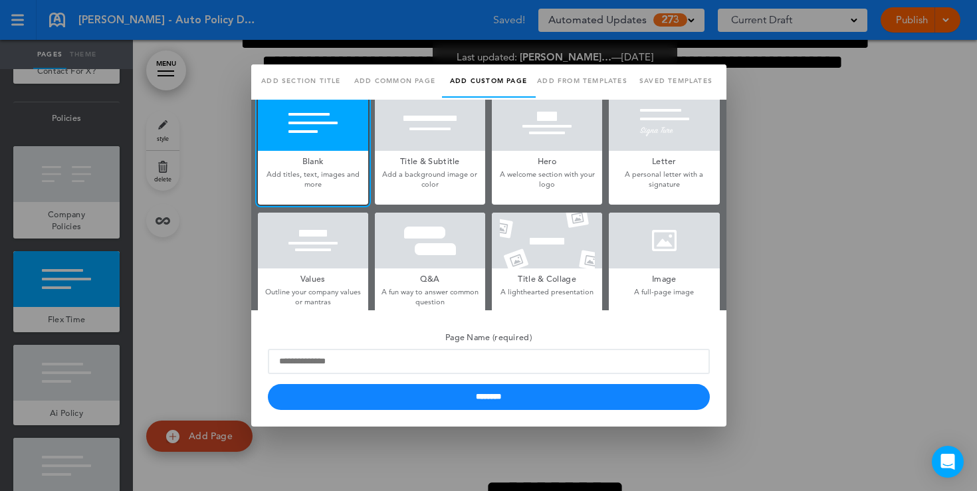
click at [772, 261] on div at bounding box center [488, 245] width 977 height 491
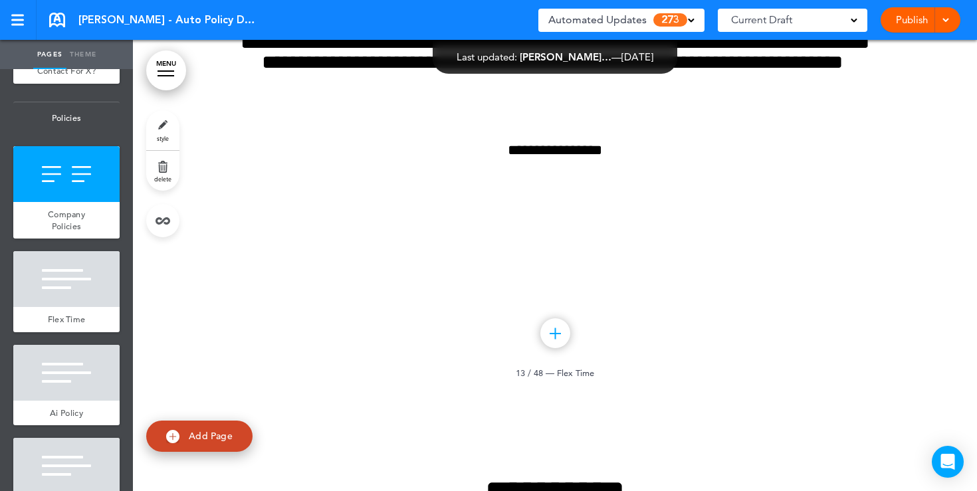
click at [169, 143] on link "style" at bounding box center [162, 130] width 33 height 40
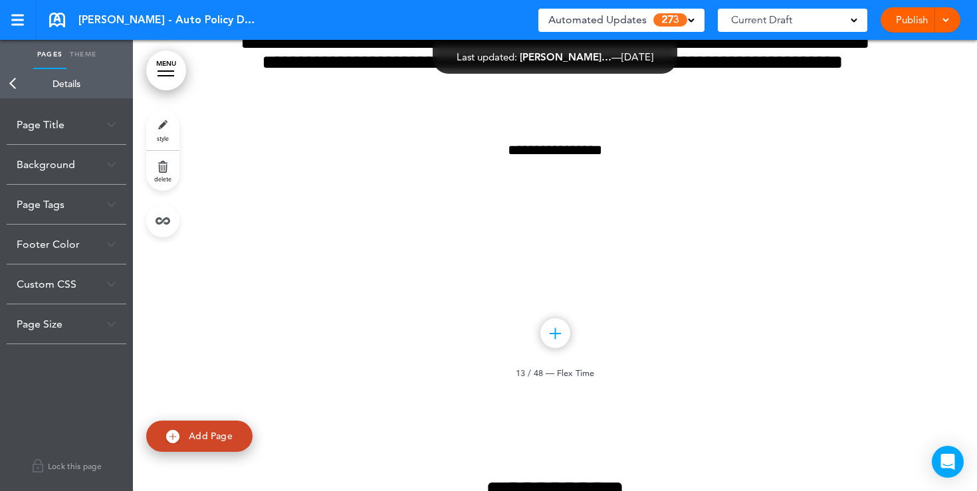
click at [14, 78] on link "Back" at bounding box center [13, 83] width 27 height 29
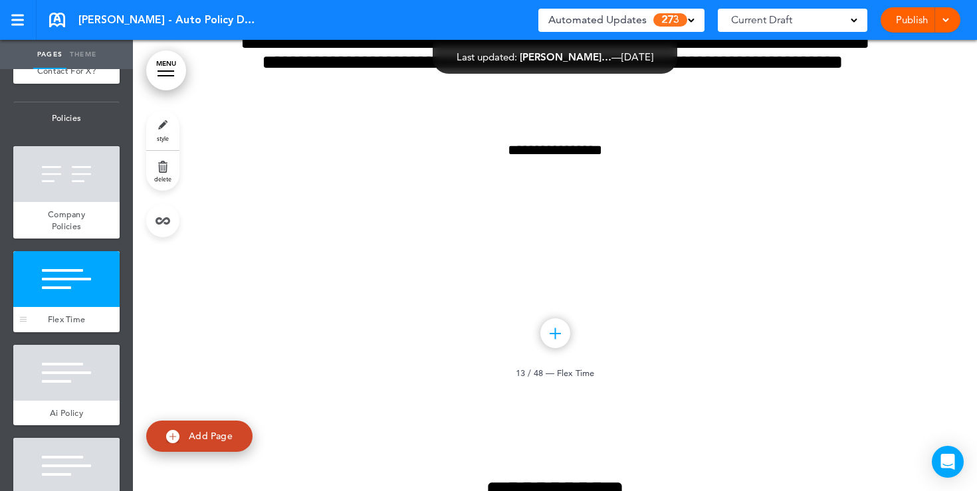
click at [90, 290] on div at bounding box center [66, 279] width 106 height 56
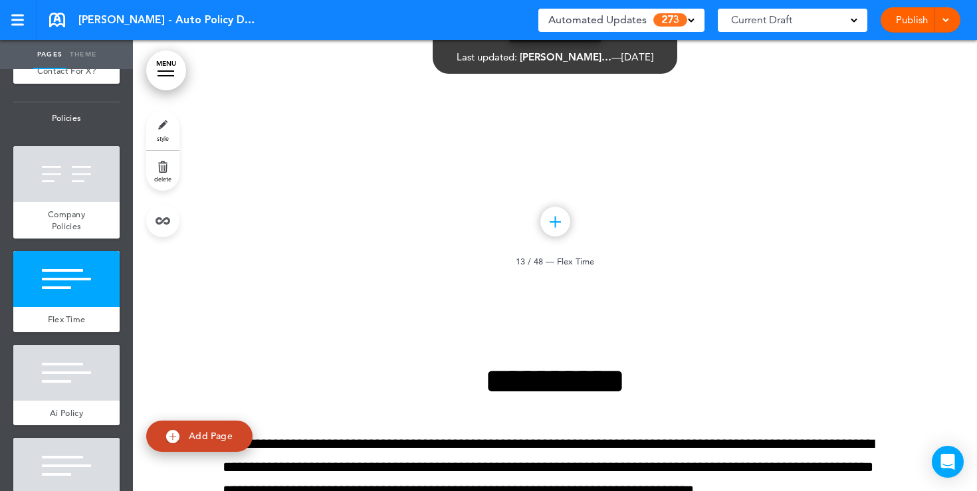
scroll to position [9282, 0]
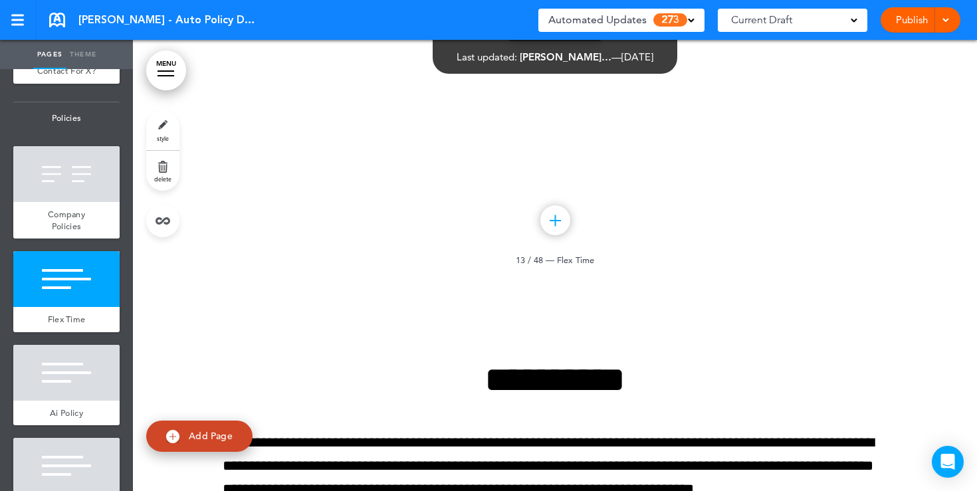
click at [161, 132] on link "style" at bounding box center [162, 130] width 33 height 40
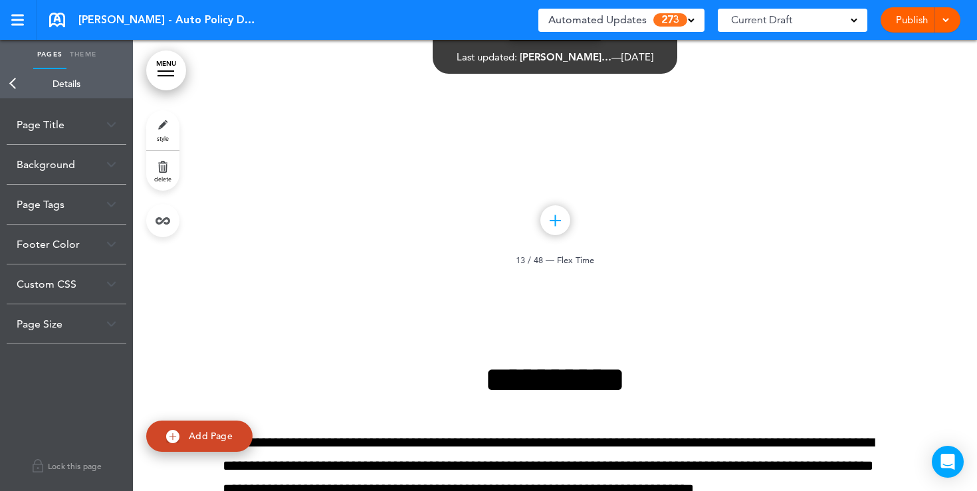
click at [110, 167] on img at bounding box center [111, 164] width 10 height 7
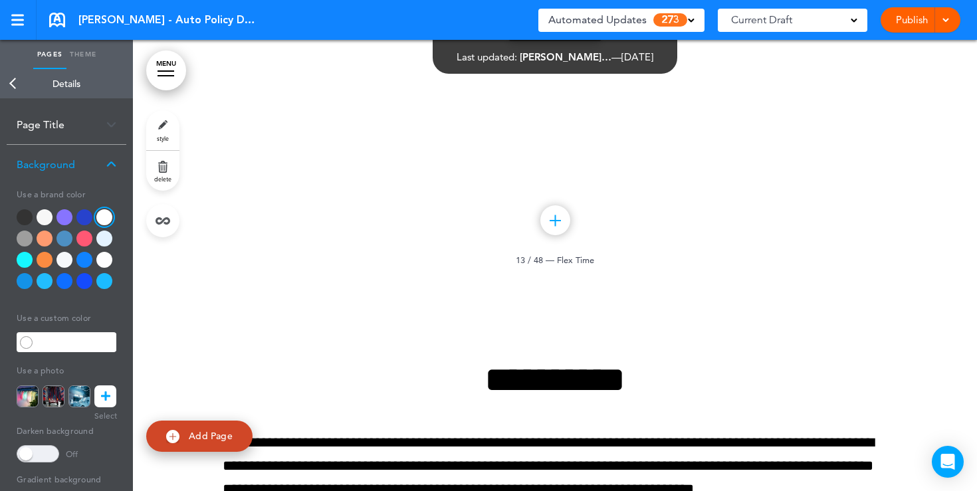
click at [45, 238] on div at bounding box center [45, 239] width 16 height 16
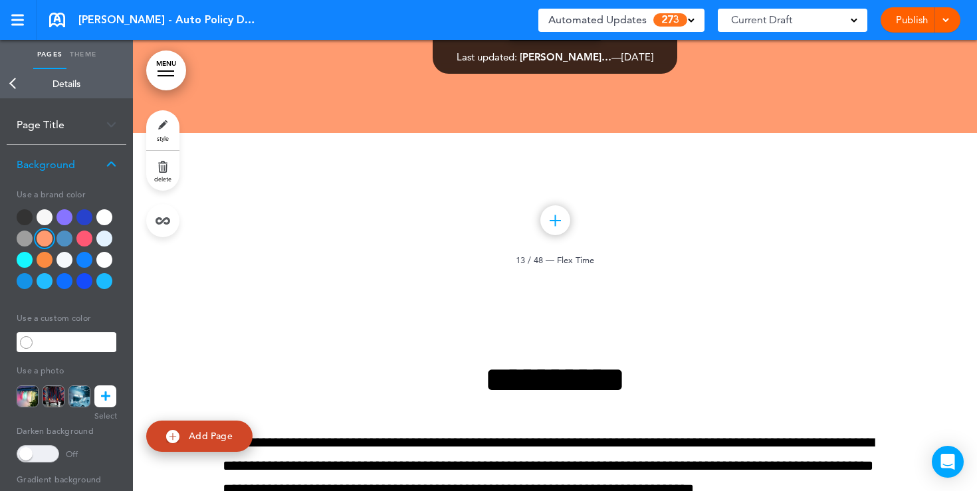
click at [47, 260] on div at bounding box center [45, 260] width 16 height 16
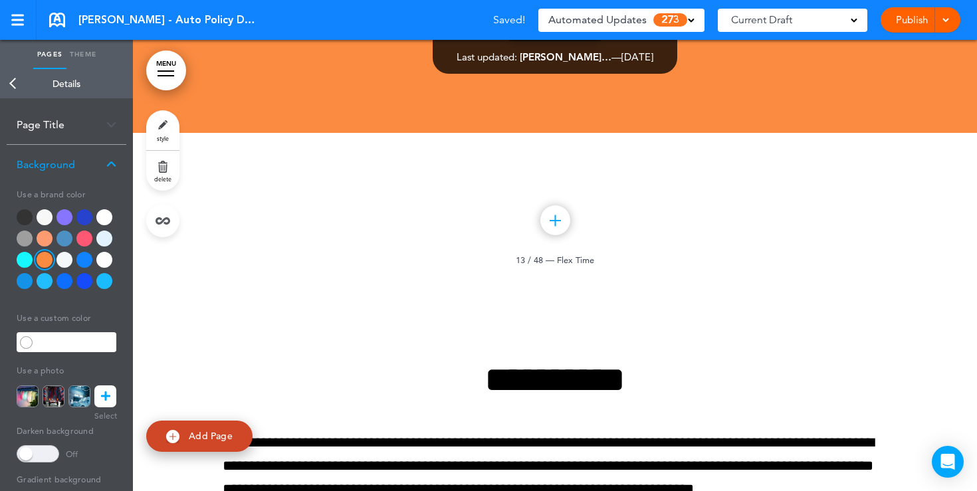
click at [79, 280] on div at bounding box center [84, 281] width 16 height 16
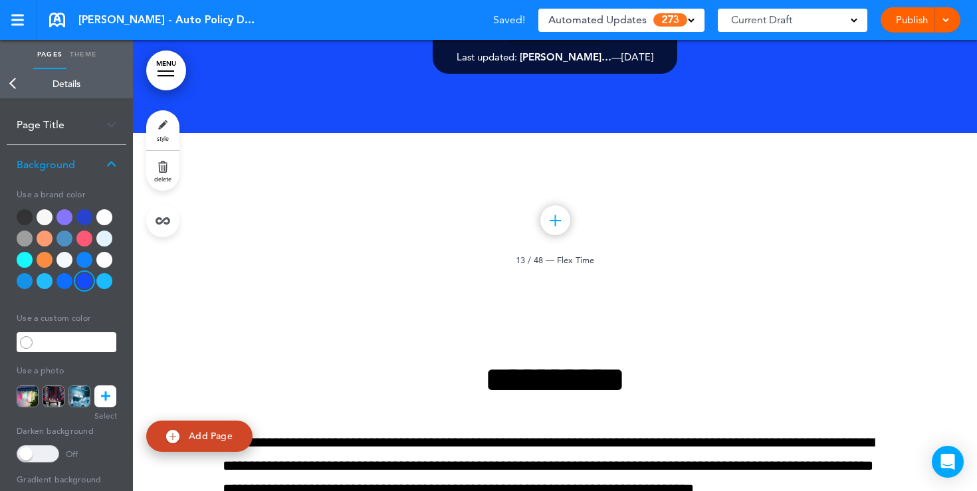
click at [108, 392] on icon at bounding box center [105, 396] width 9 height 22
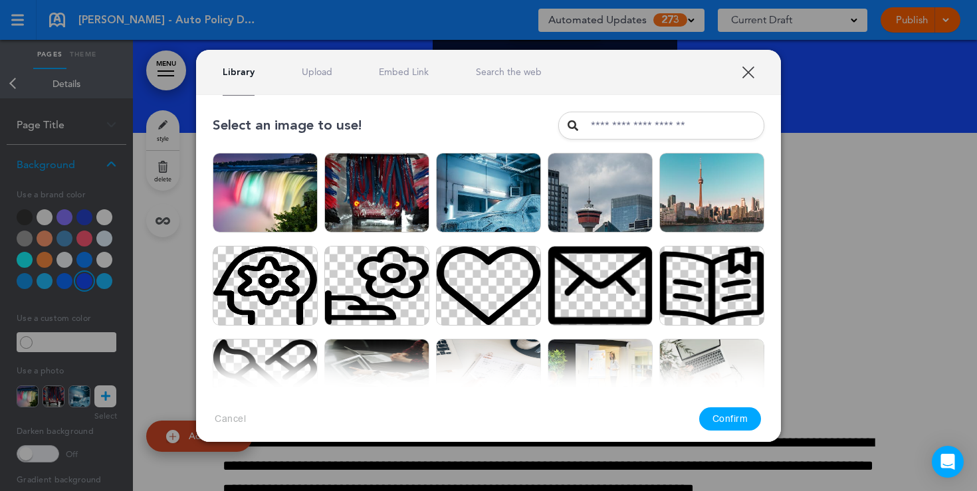
click at [305, 76] on link "Upload" at bounding box center [317, 72] width 31 height 13
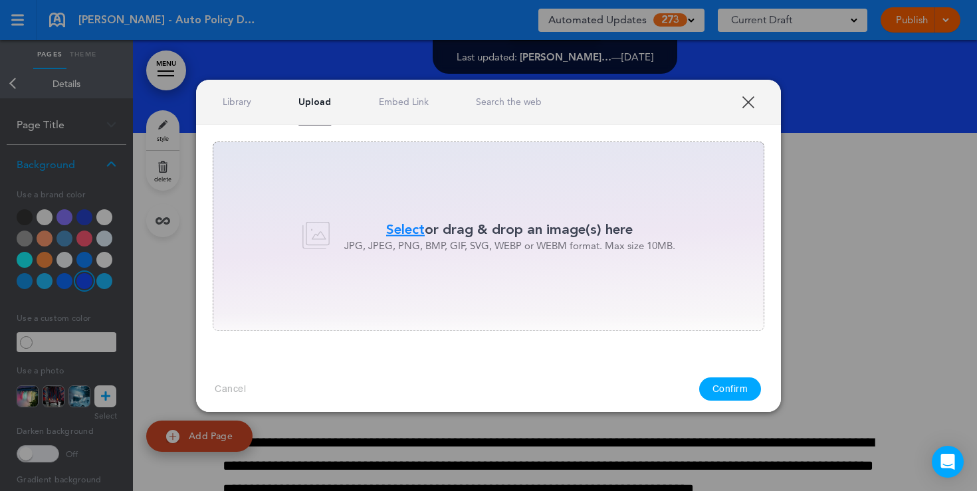
click at [507, 100] on link "Search the web" at bounding box center [509, 102] width 66 height 13
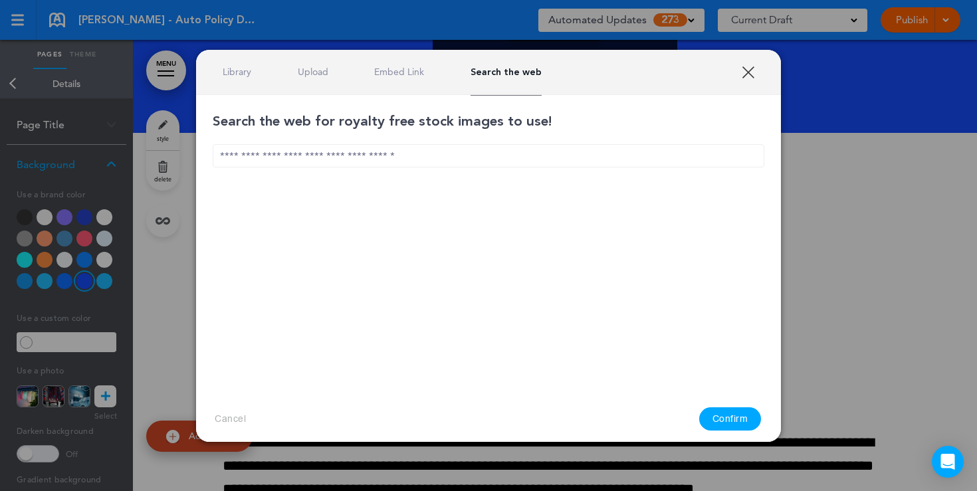
click at [379, 151] on input "text" at bounding box center [488, 155] width 551 height 23
type input "*"
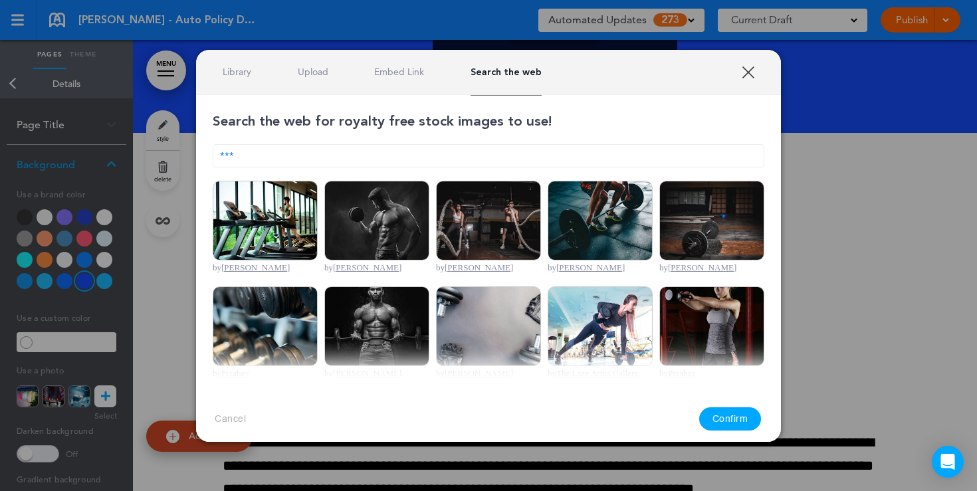
type input "***"
click at [288, 216] on img at bounding box center [265, 221] width 105 height 80
click at [717, 415] on button "Confirm" at bounding box center [730, 418] width 62 height 23
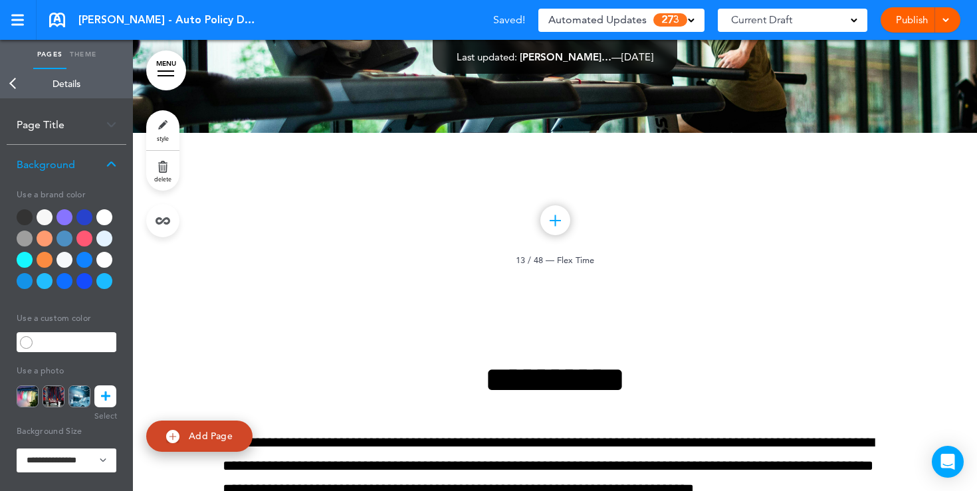
scroll to position [98, 0]
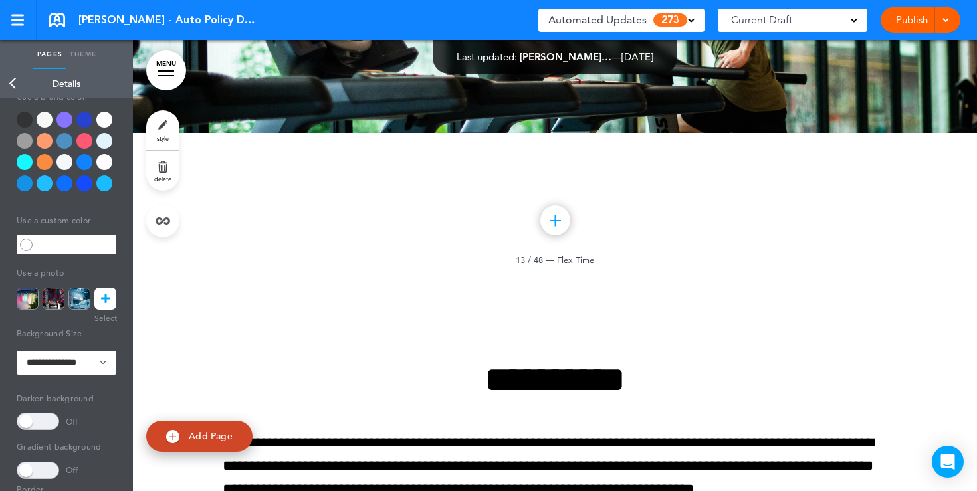
click at [39, 420] on span at bounding box center [38, 421] width 43 height 17
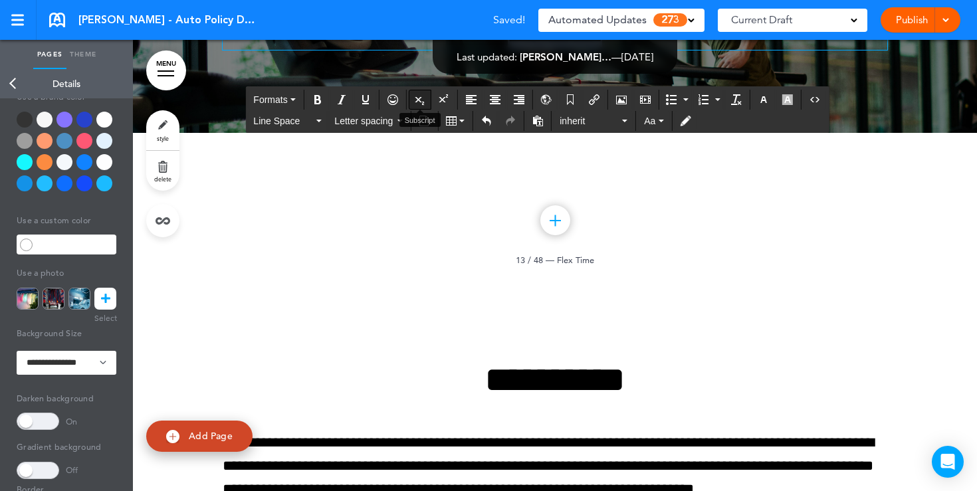
drag, startPoint x: 674, startPoint y: 296, endPoint x: 416, endPoint y: 90, distance: 329.5
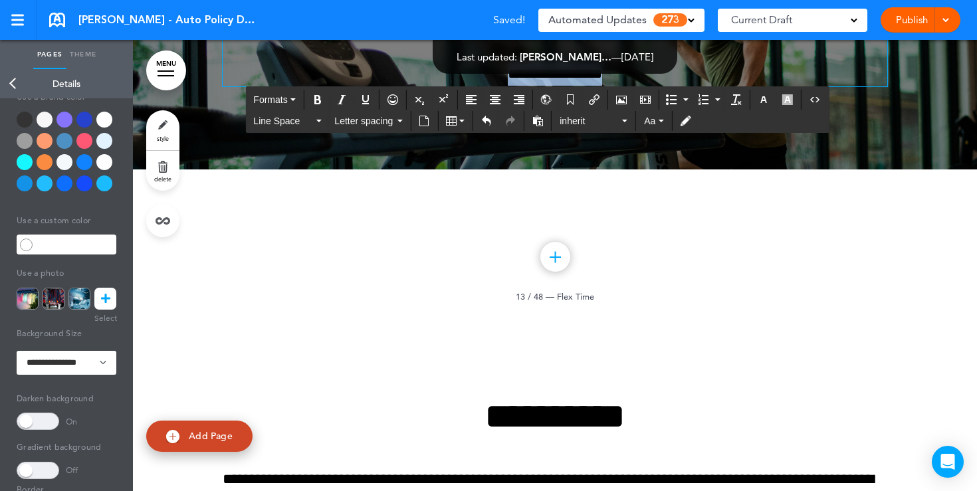
scroll to position [9238, 0]
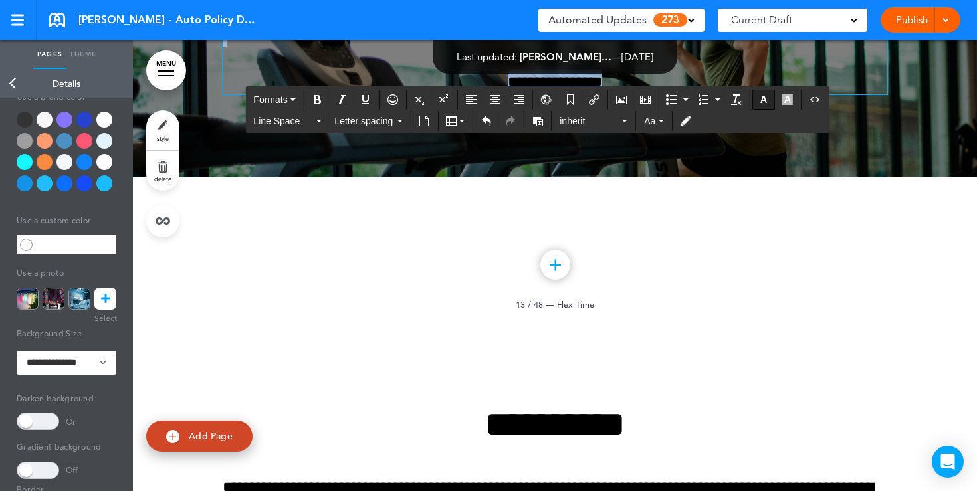
click at [765, 94] on icon "button" at bounding box center [763, 99] width 11 height 11
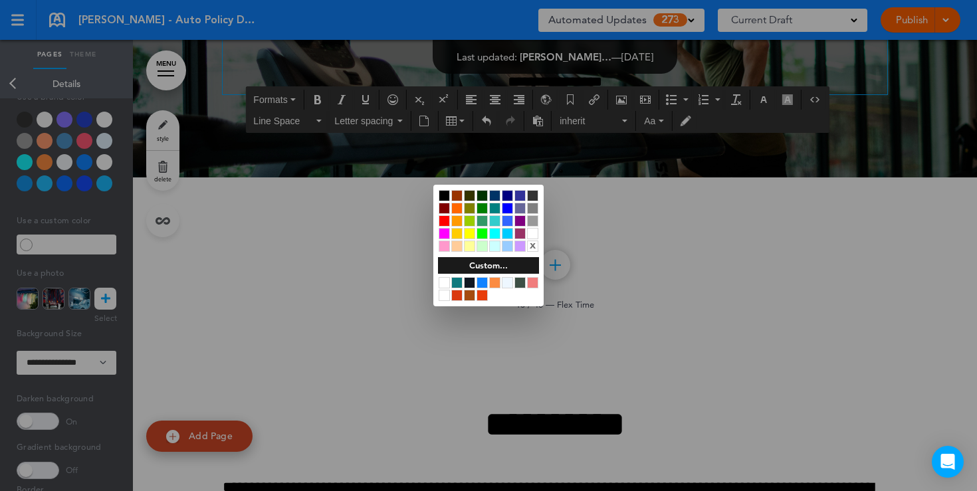
click at [533, 236] on div at bounding box center [532, 233] width 11 height 11
click at [652, 147] on div at bounding box center [488, 245] width 977 height 491
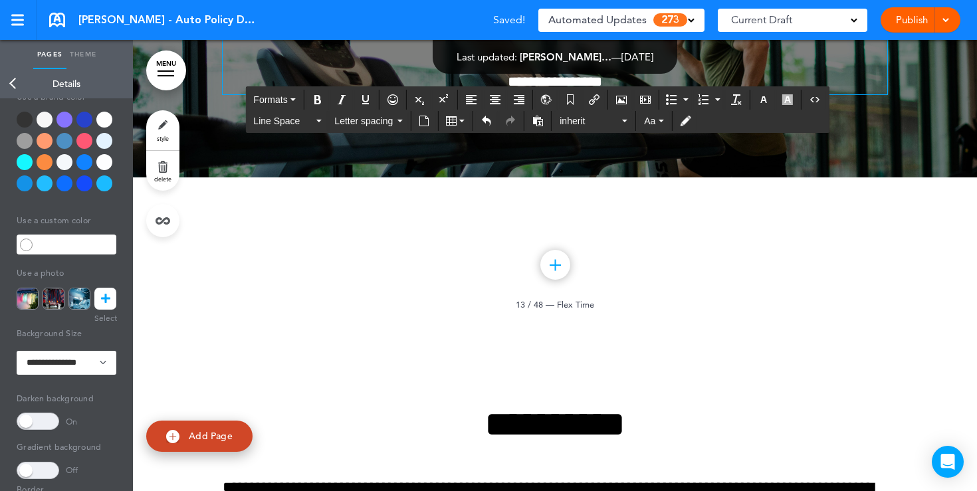
drag, startPoint x: 650, startPoint y: 151, endPoint x: 479, endPoint y: 160, distance: 171.0
click at [767, 100] on icon "button" at bounding box center [763, 99] width 11 height 11
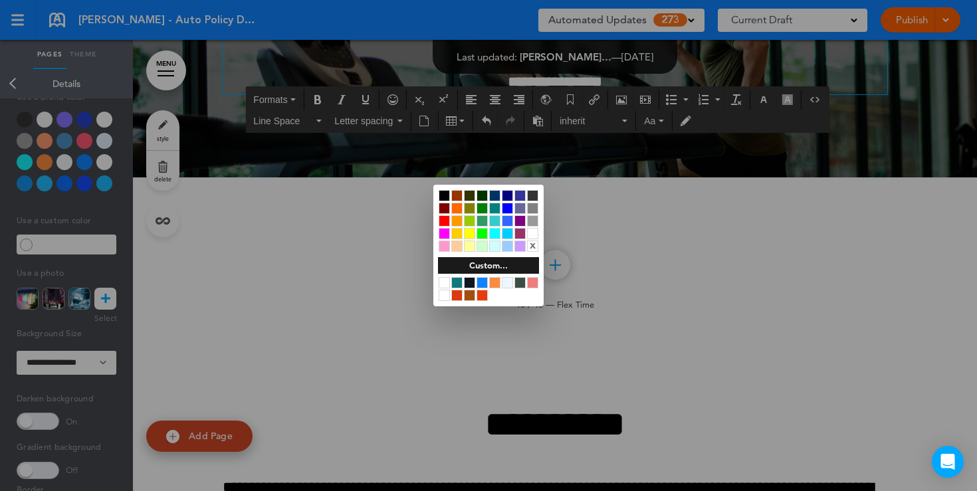
click at [530, 233] on div at bounding box center [532, 233] width 11 height 11
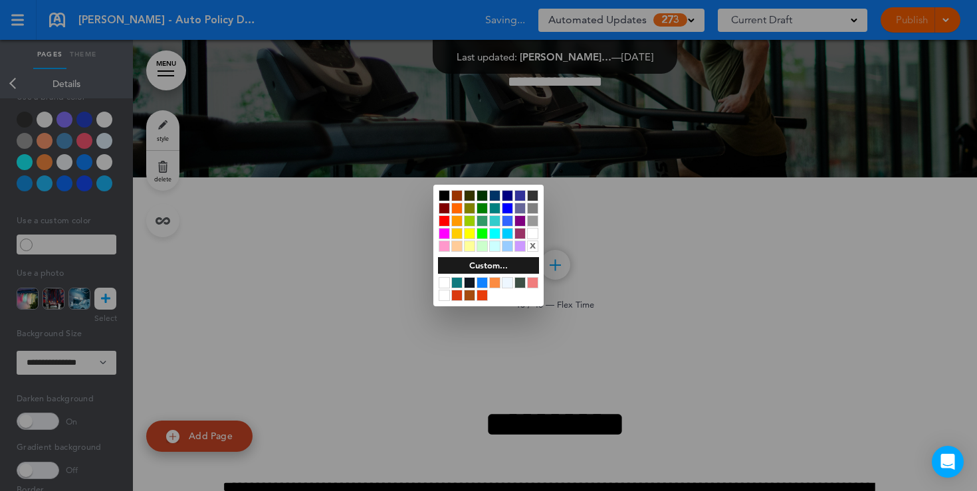
click at [698, 268] on div at bounding box center [488, 245] width 977 height 491
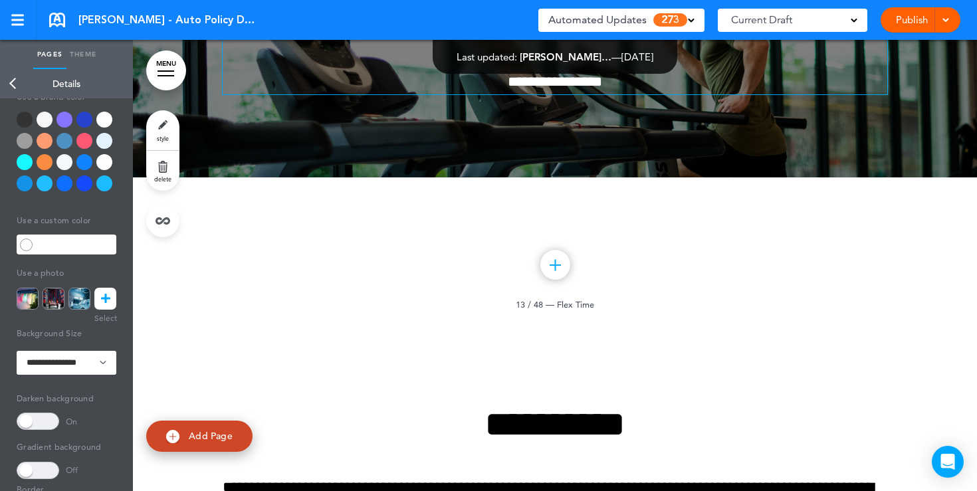
click at [542, 47] on p at bounding box center [555, 35] width 664 height 23
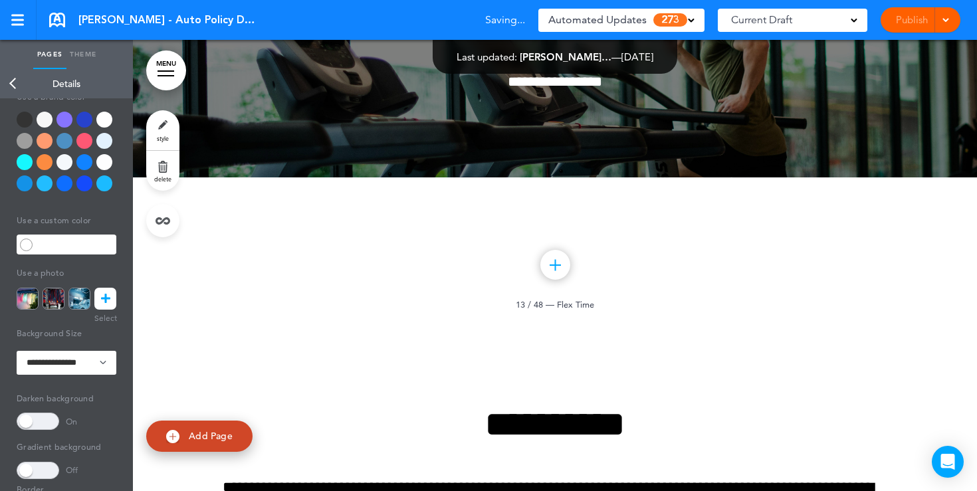
click at [908, 22] on div "Publish Publish Preview Draft" at bounding box center [920, 19] width 80 height 25
click at [908, 22] on link "Publish" at bounding box center [911, 19] width 42 height 25
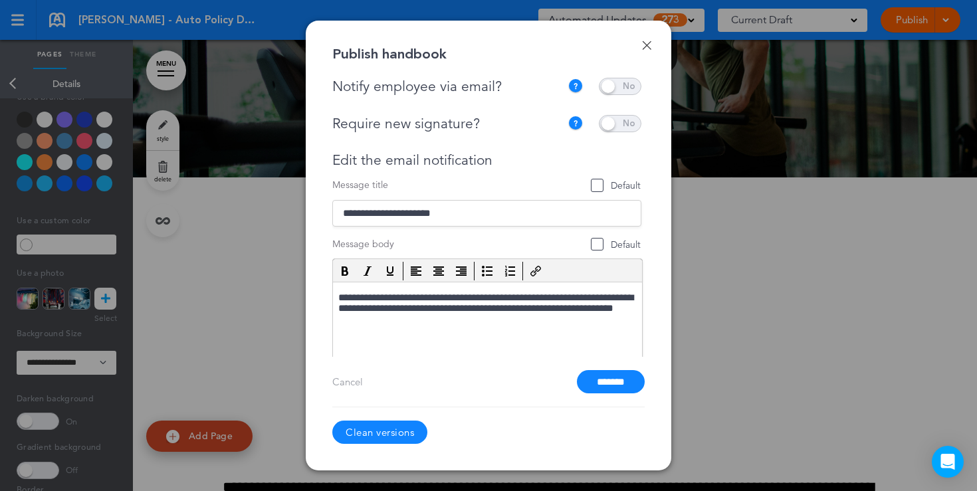
click at [613, 92] on span at bounding box center [620, 86] width 43 height 17
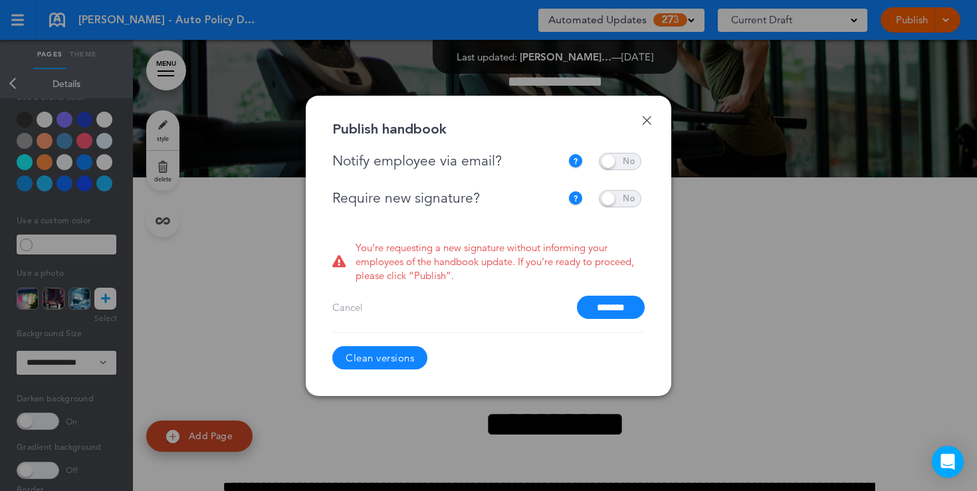
click at [608, 164] on span at bounding box center [620, 161] width 43 height 17
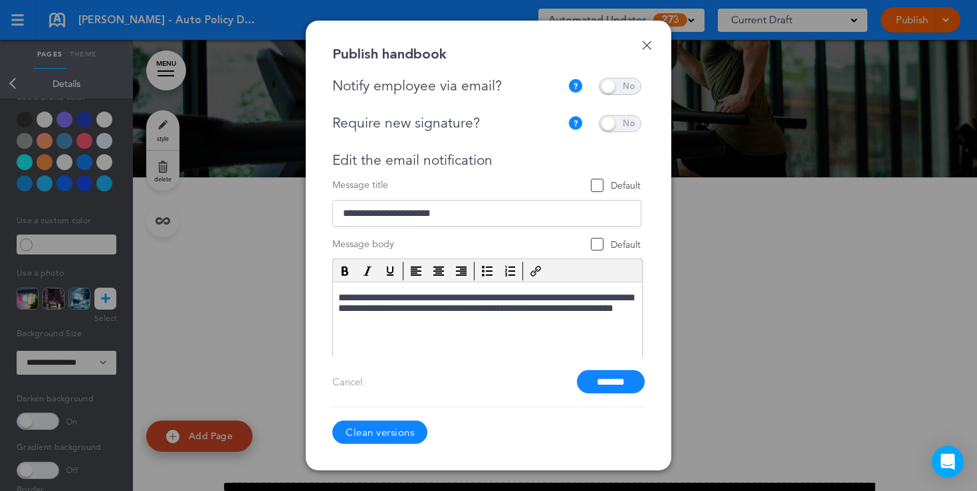
click at [614, 126] on span at bounding box center [620, 123] width 43 height 17
drag, startPoint x: 495, startPoint y: 160, endPoint x: 346, endPoint y: 164, distance: 148.9
click at [346, 164] on div "Edit the email notification" at bounding box center [486, 160] width 309 height 17
click at [591, 384] on input "*******" at bounding box center [611, 381] width 68 height 23
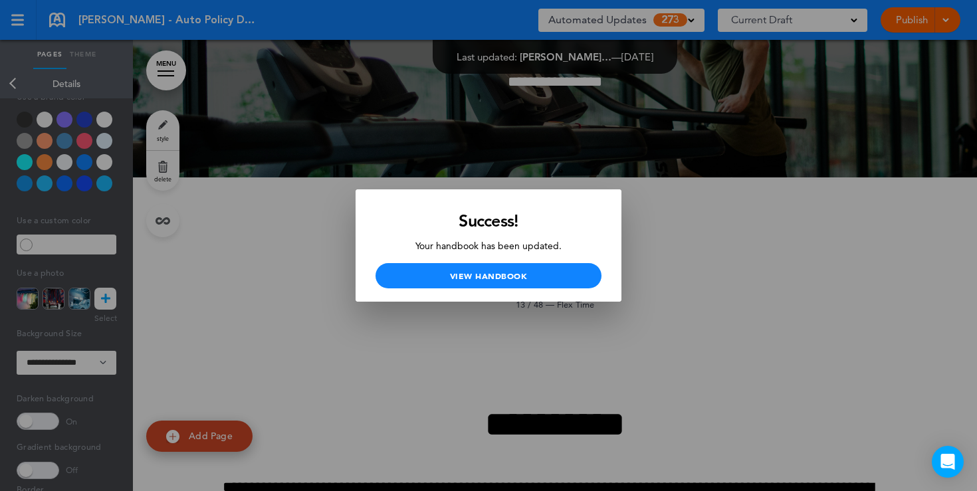
click at [345, 124] on div at bounding box center [488, 245] width 977 height 491
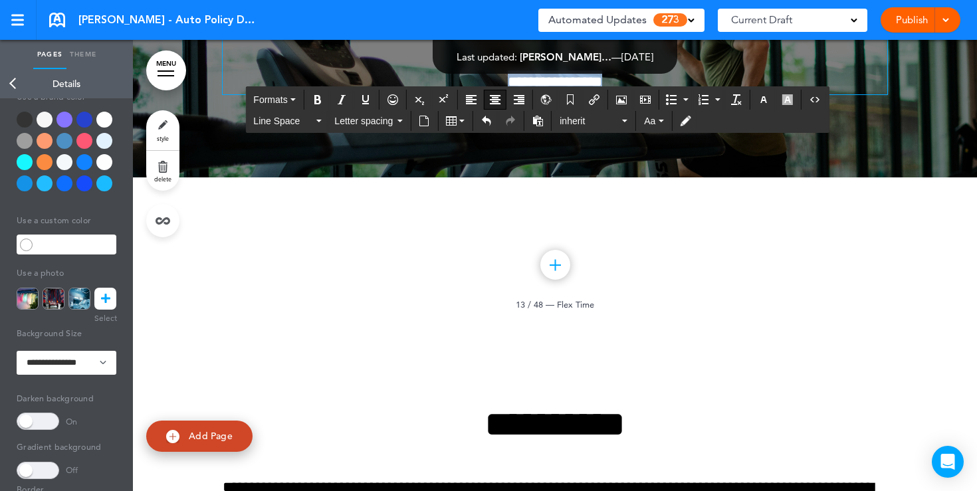
drag, startPoint x: 645, startPoint y: 349, endPoint x: 461, endPoint y: 342, distance: 184.1
click at [461, 94] on p "**********" at bounding box center [555, 81] width 664 height 23
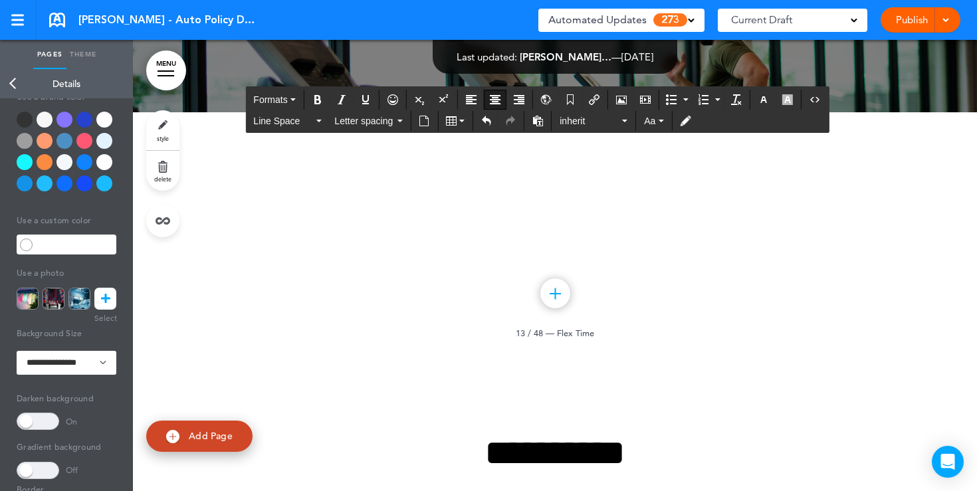
scroll to position [9181, 0]
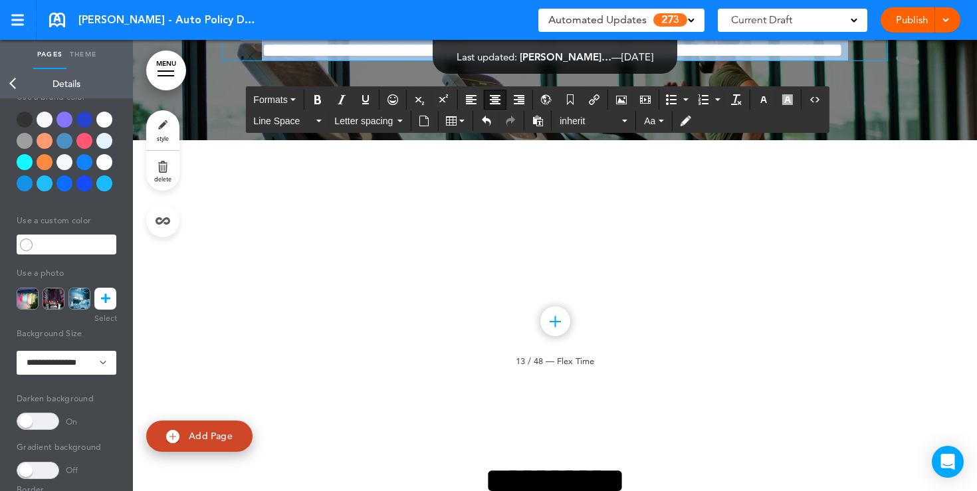
drag, startPoint x: 598, startPoint y: 312, endPoint x: 470, endPoint y: 217, distance: 159.4
click at [470, 60] on div "**********" at bounding box center [555, 6] width 664 height 110
click at [762, 102] on icon "button" at bounding box center [763, 99] width 11 height 11
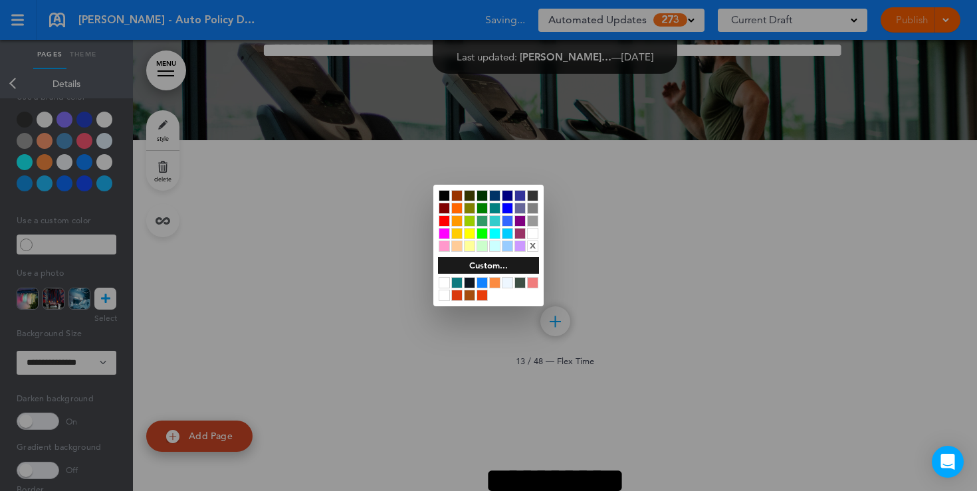
click at [445, 197] on div at bounding box center [443, 195] width 11 height 11
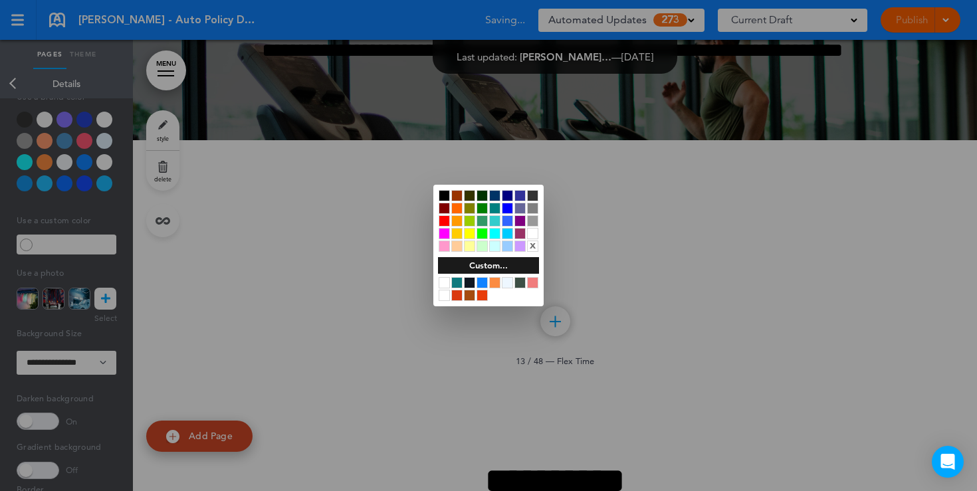
click at [339, 332] on div at bounding box center [488, 245] width 977 height 491
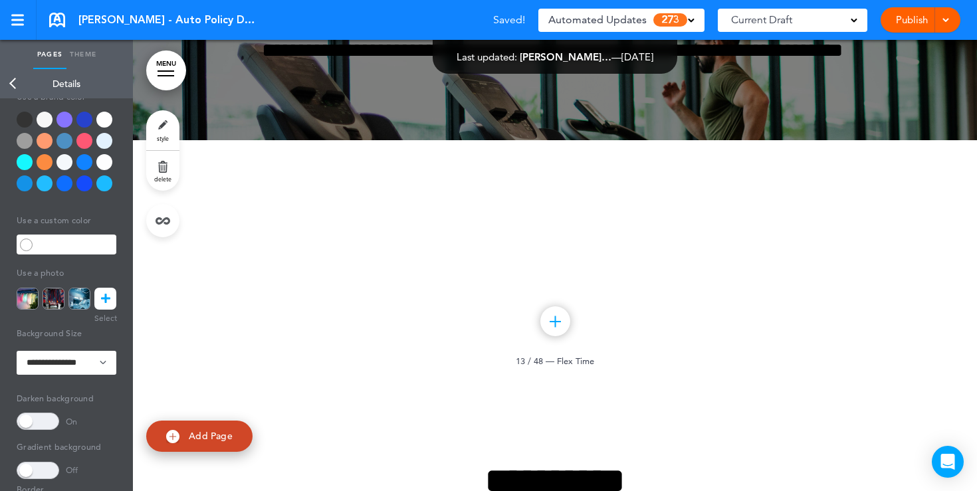
click at [103, 118] on div at bounding box center [104, 120] width 16 height 16
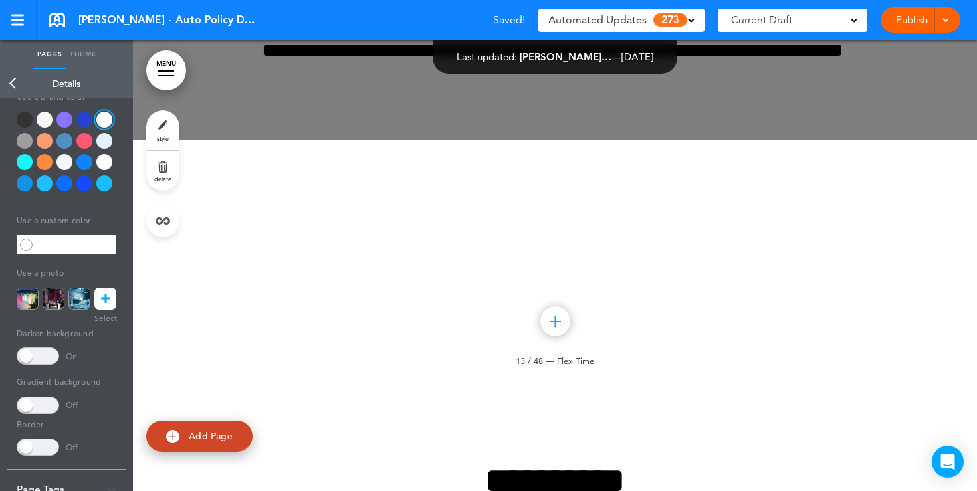
click at [38, 364] on span at bounding box center [38, 355] width 43 height 17
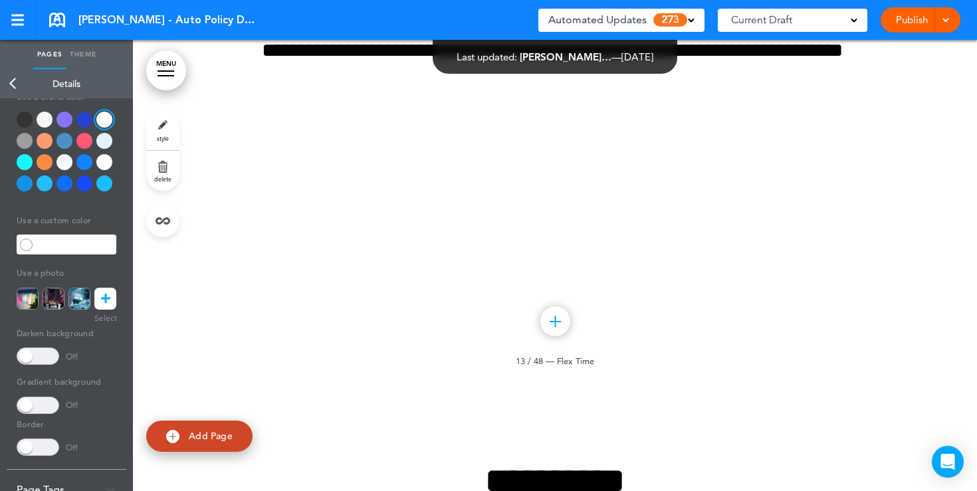
click at [11, 87] on link "Back" at bounding box center [13, 83] width 27 height 29
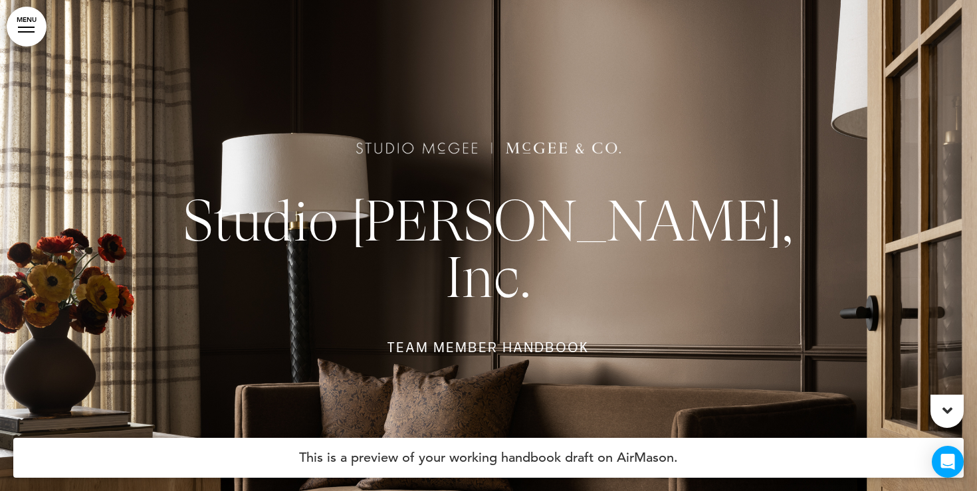
click at [433, 91] on div at bounding box center [488, 245] width 977 height 491
click at [250, 11] on div at bounding box center [488, 245] width 977 height 491
click at [28, 34] on link "MENU" at bounding box center [27, 27] width 40 height 40
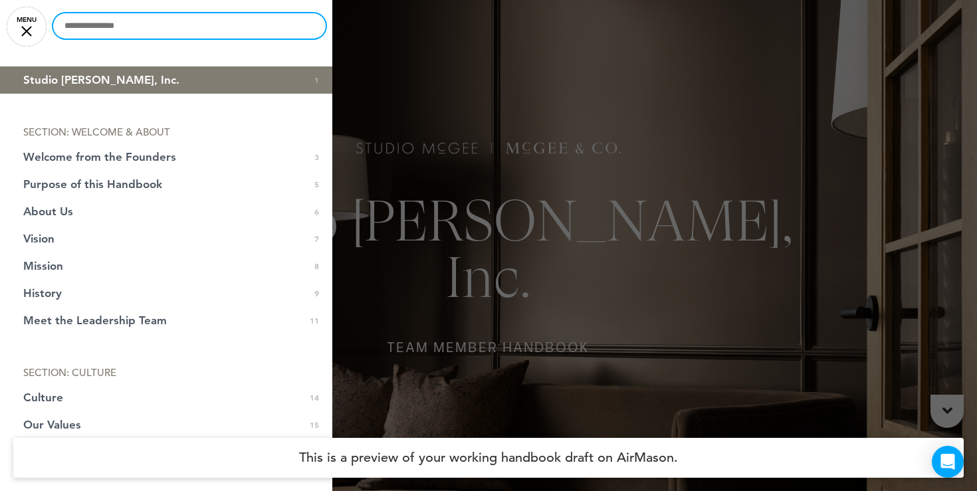
click at [92, 30] on input "text" at bounding box center [189, 25] width 272 height 25
type input "*******"
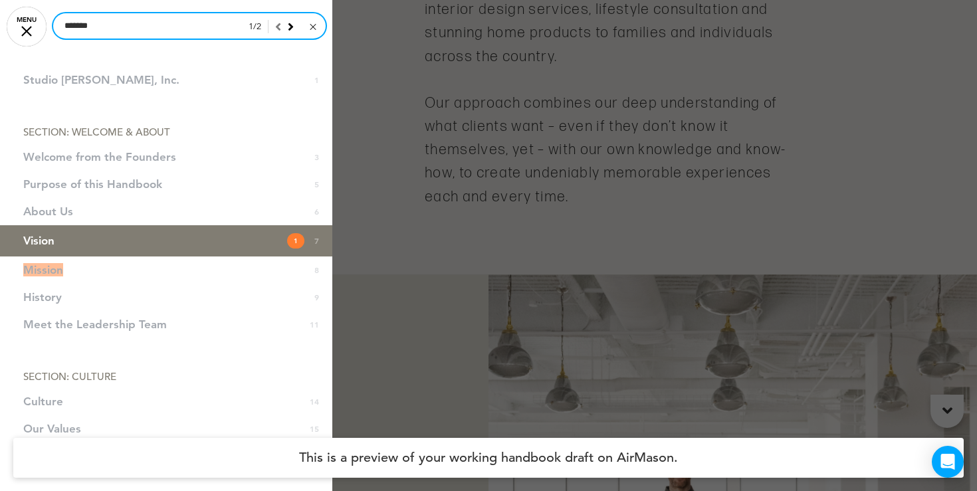
scroll to position [3261, 0]
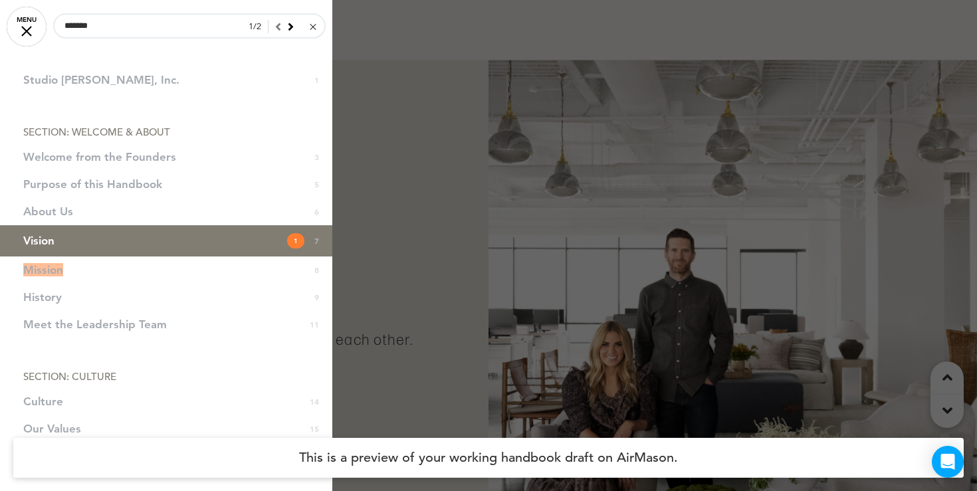
click at [312, 27] on div at bounding box center [313, 27] width 6 height 6
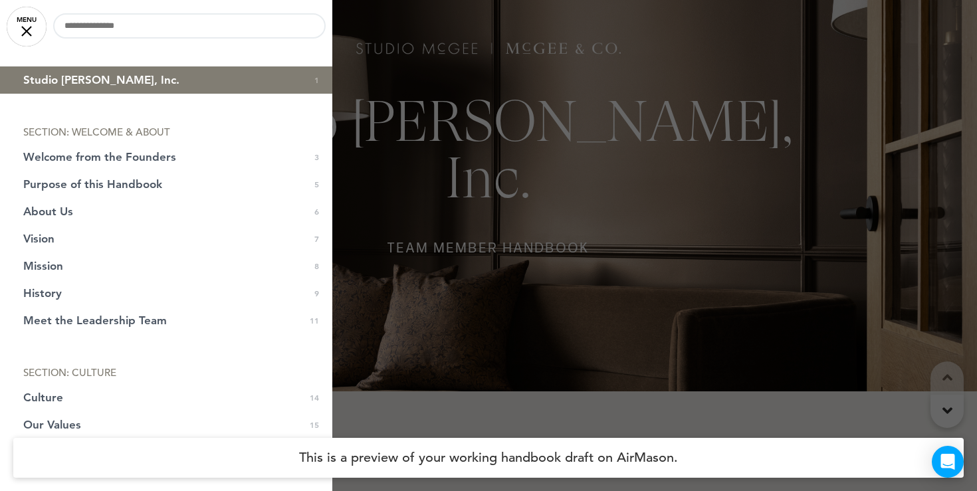
scroll to position [0, 0]
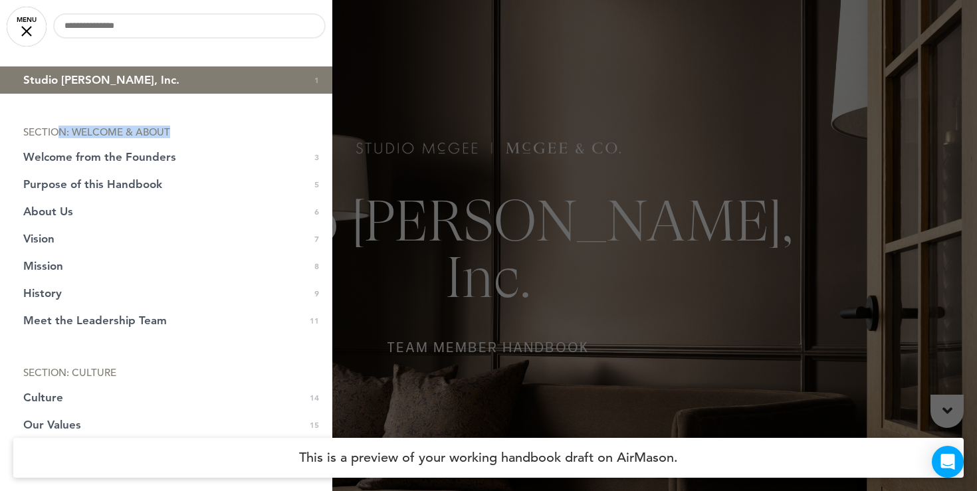
drag, startPoint x: 171, startPoint y: 129, endPoint x: 54, endPoint y: 128, distance: 116.9
click at [54, 128] on li "SECTION: WELCOME & ABOUT" at bounding box center [166, 132] width 332 height 10
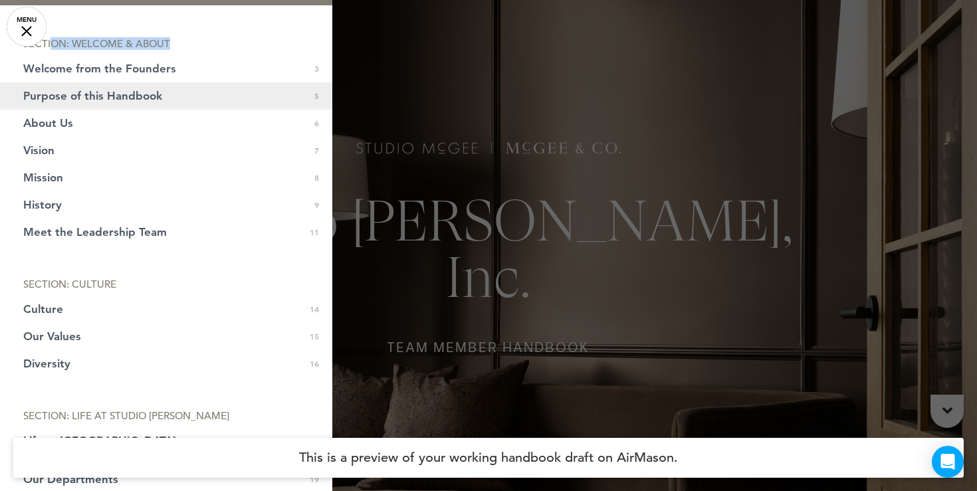
scroll to position [134, 0]
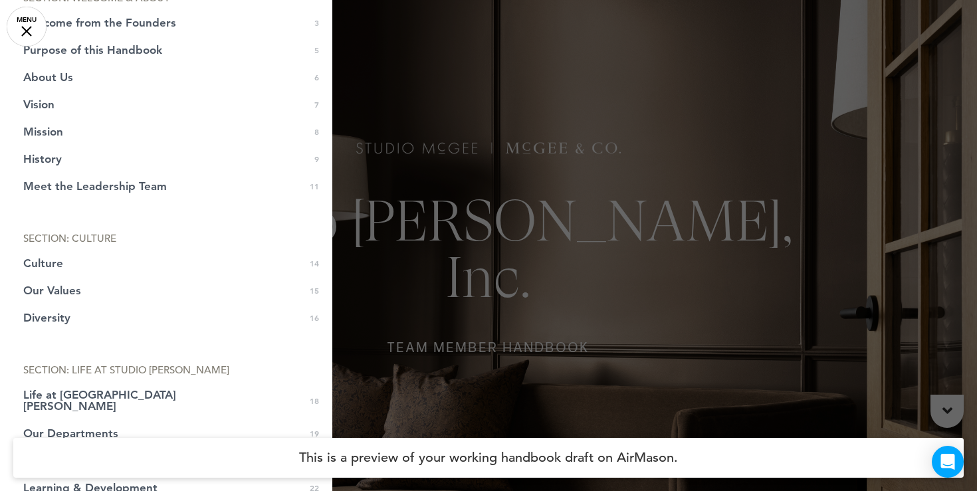
drag, startPoint x: 148, startPoint y: 229, endPoint x: 46, endPoint y: 227, distance: 102.3
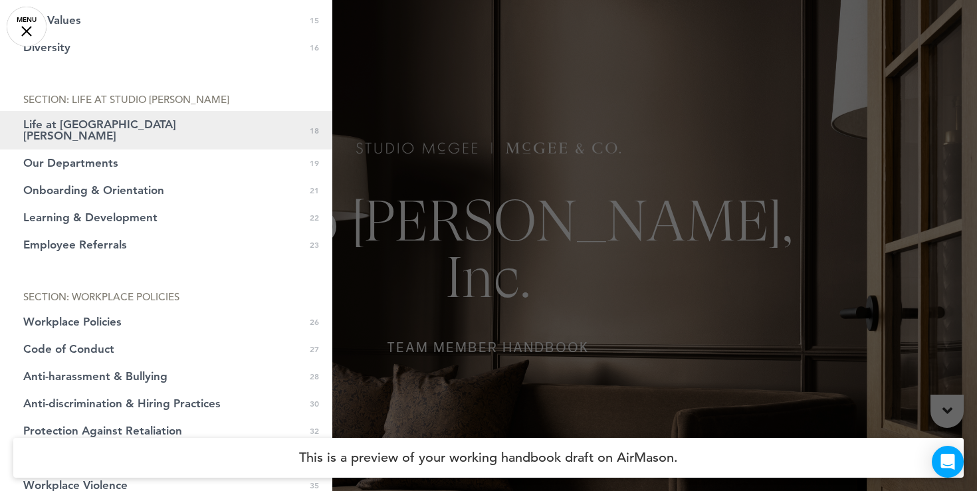
scroll to position [468, 0]
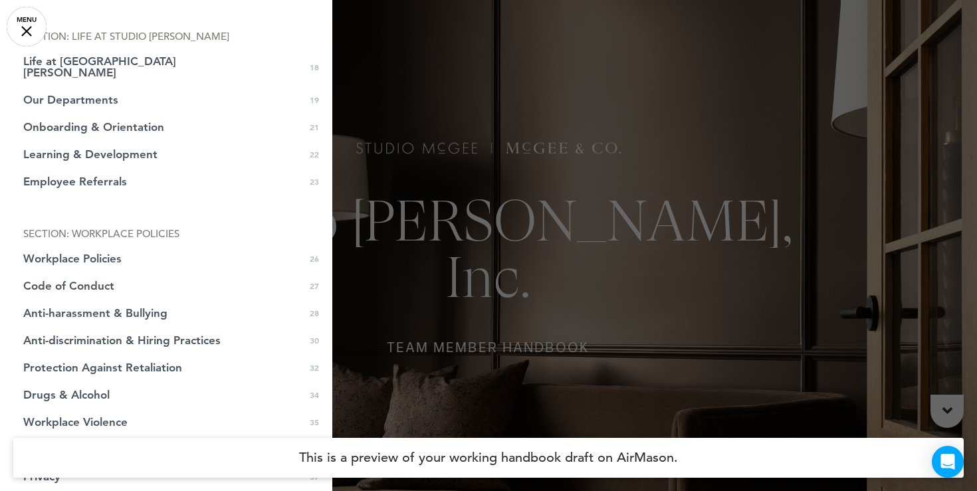
click at [546, 252] on div at bounding box center [488, 245] width 977 height 491
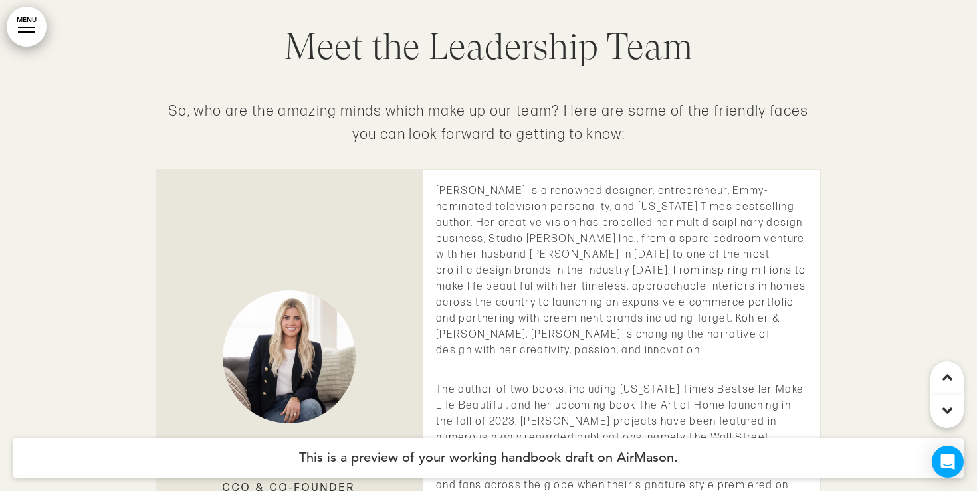
scroll to position [6566, 0]
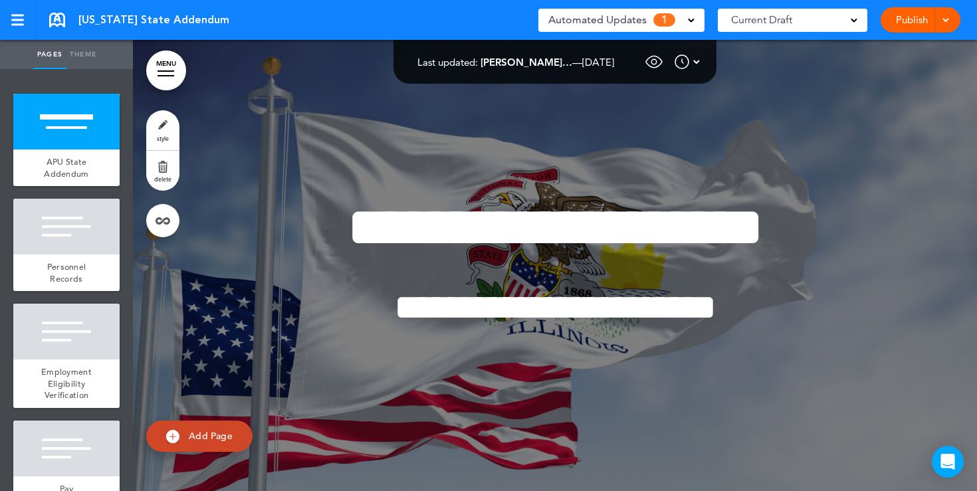
click at [688, 17] on span at bounding box center [691, 19] width 7 height 7
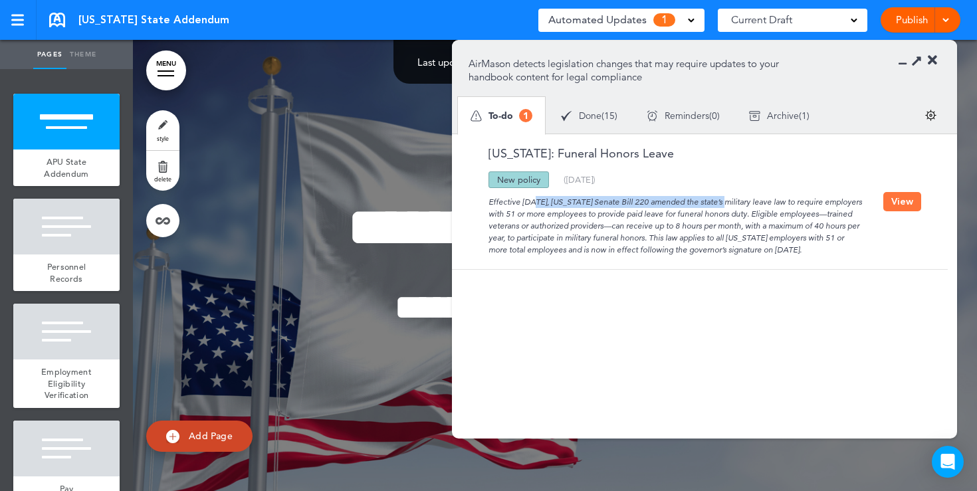
drag, startPoint x: 486, startPoint y: 202, endPoint x: 662, endPoint y: 203, distance: 176.1
click at [662, 203] on div "Effective August 1, 2025, Illinois Senate Bill 220 amended the state’s military…" at bounding box center [675, 222] width 415 height 68
drag, startPoint x: 542, startPoint y: 216, endPoint x: 599, endPoint y: 218, distance: 57.2
click at [599, 218] on div "Effective August 1, 2025, Illinois Senate Bill 220 amended the state’s military…" at bounding box center [675, 222] width 415 height 68
click at [656, 232] on div "Effective August 1, 2025, Illinois Senate Bill 220 amended the state’s military…" at bounding box center [675, 222] width 415 height 68
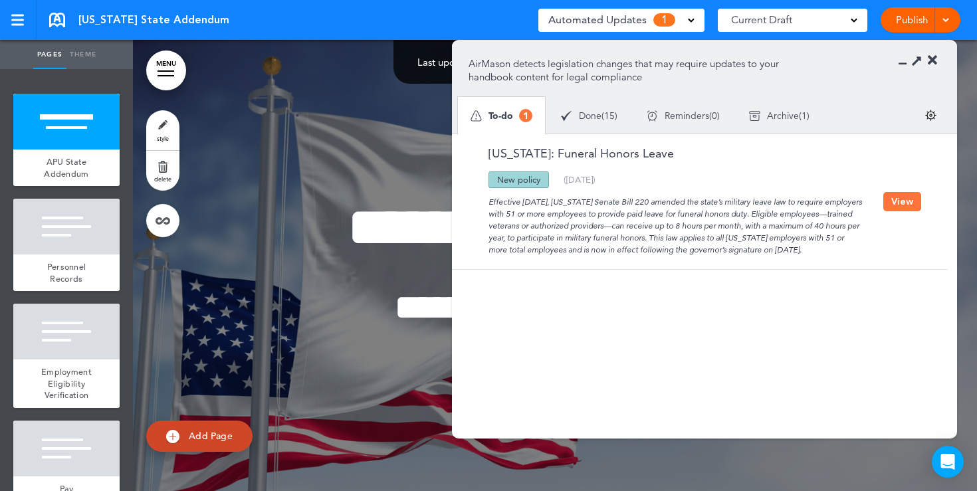
drag, startPoint x: 541, startPoint y: 181, endPoint x: 494, endPoint y: 181, distance: 47.8
click at [494, 181] on div "New policy" at bounding box center [518, 179] width 60 height 17
click at [585, 116] on span "Done" at bounding box center [590, 115] width 23 height 9
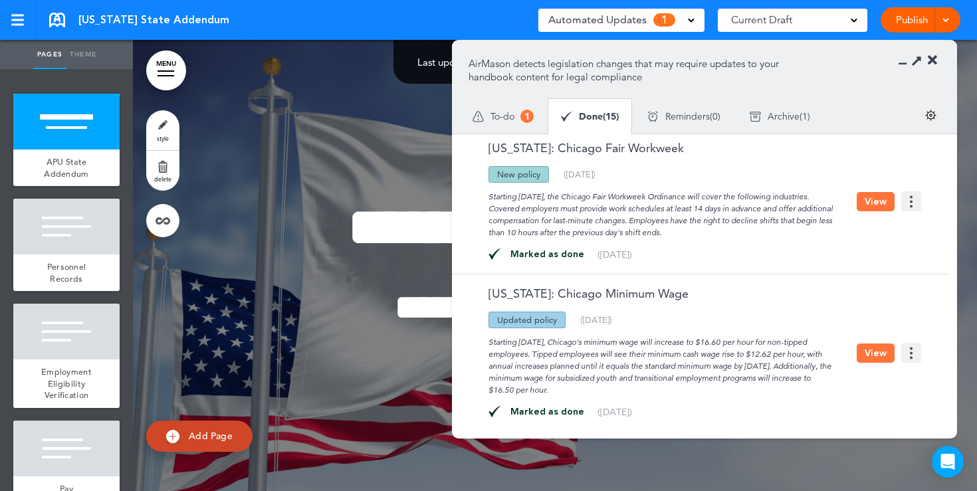
scroll to position [217, 0]
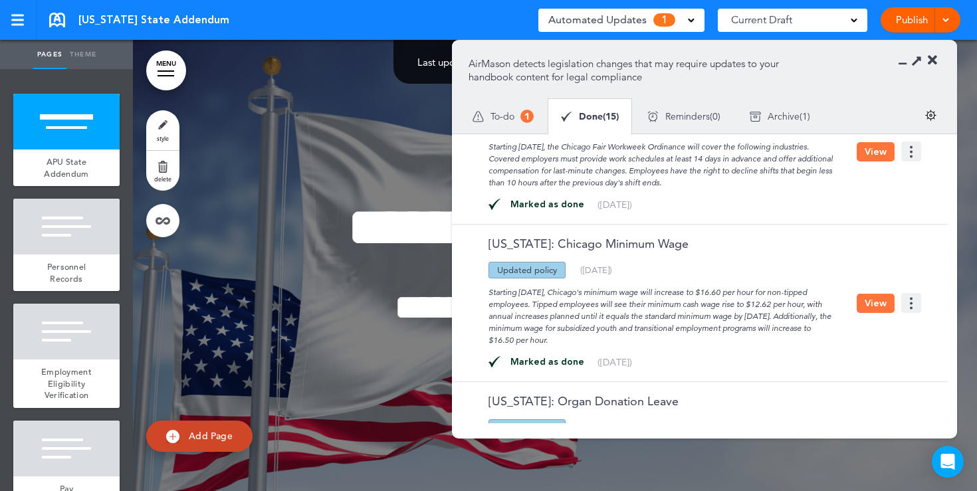
drag, startPoint x: 558, startPoint y: 274, endPoint x: 490, endPoint y: 272, distance: 67.8
click at [490, 272] on div "Updated policy" at bounding box center [526, 270] width 77 height 17
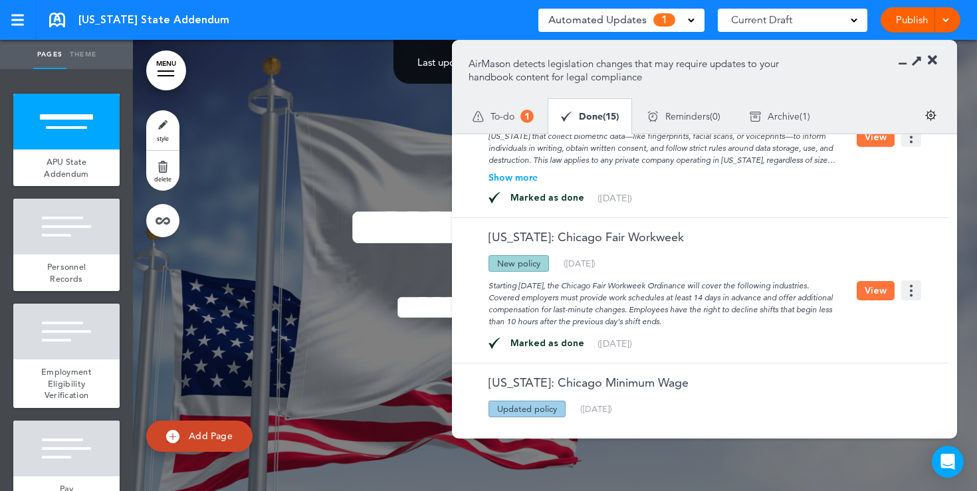
scroll to position [0, 0]
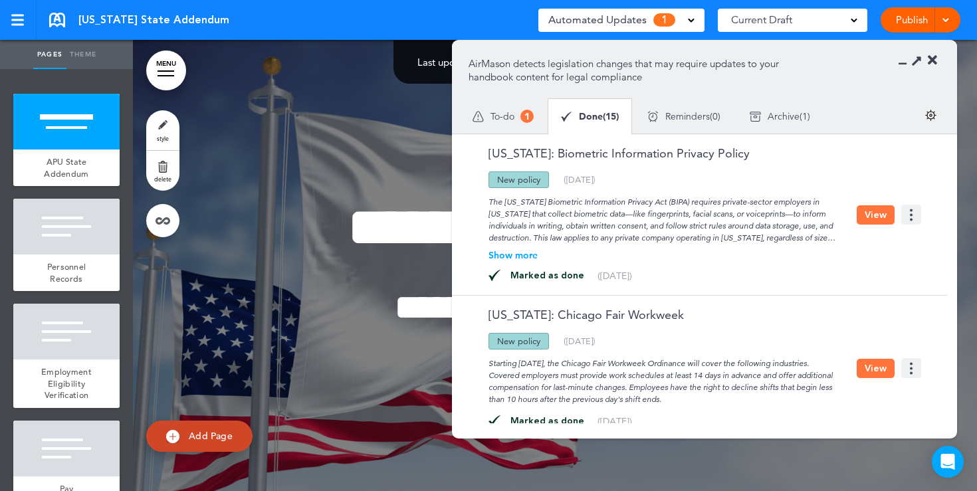
click at [518, 121] on div "To-do 1" at bounding box center [503, 116] width 90 height 37
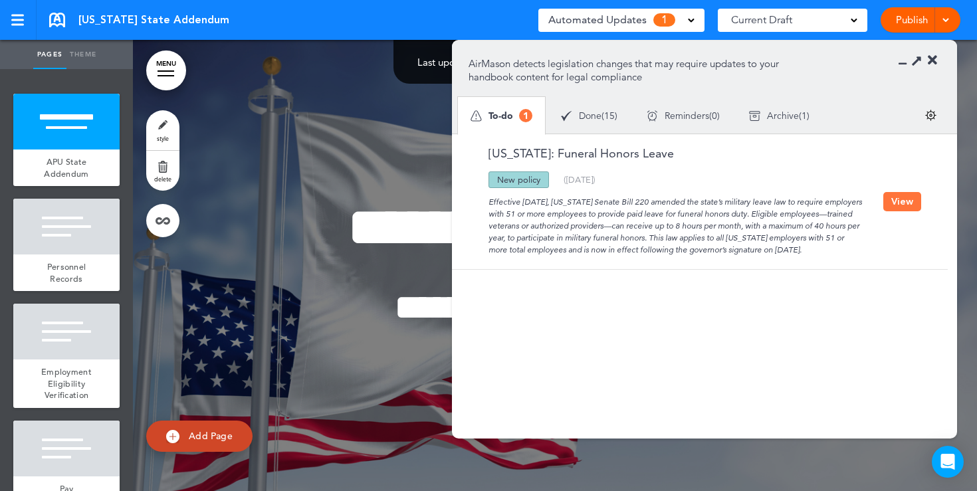
click at [899, 200] on button "View" at bounding box center [902, 201] width 38 height 19
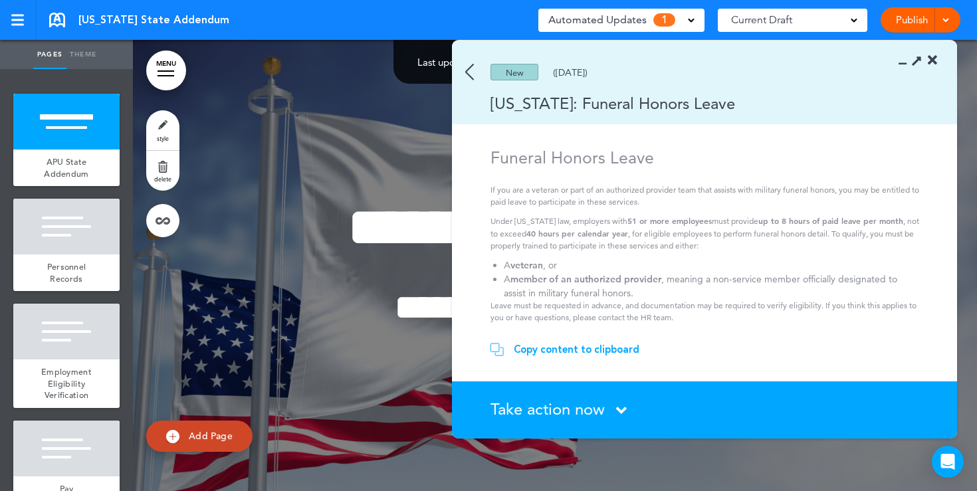
click at [556, 351] on div "Copy content to clipboard" at bounding box center [577, 349] width 126 height 13
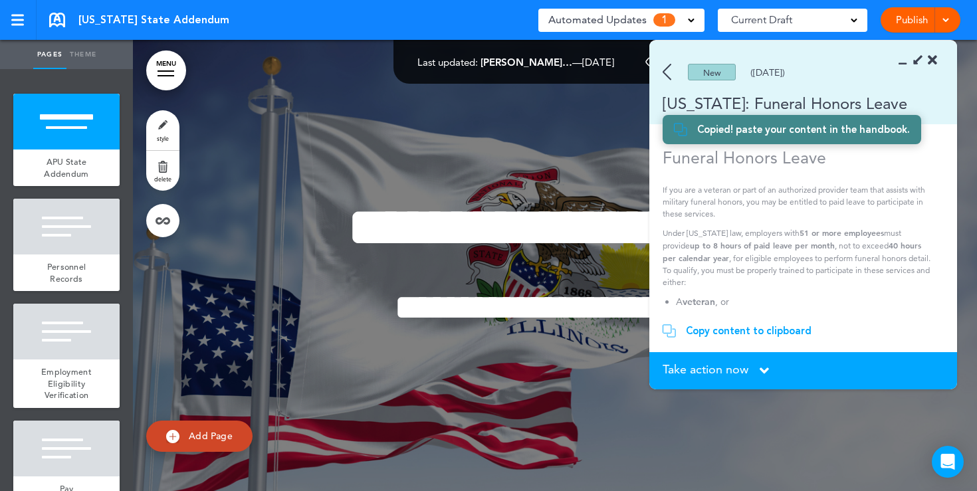
click at [933, 59] on icon at bounding box center [931, 60] width 9 height 13
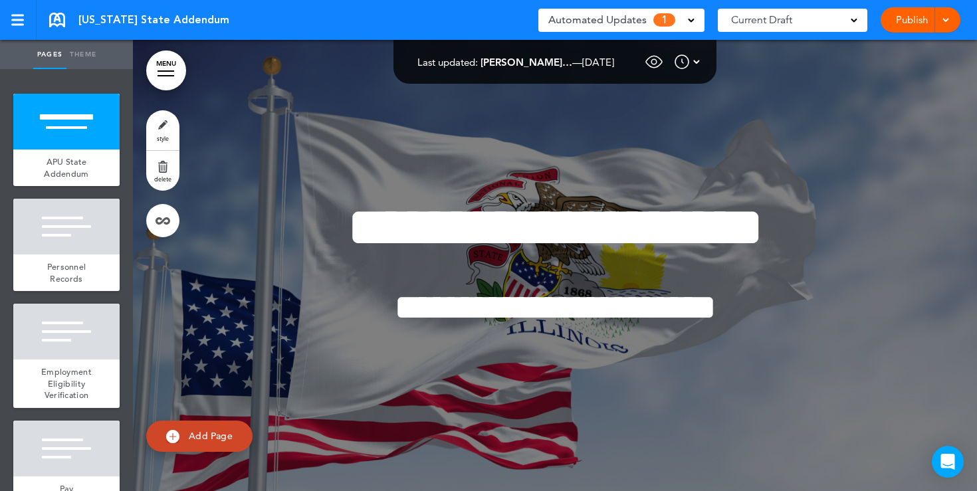
click at [689, 21] on span at bounding box center [691, 19] width 7 height 7
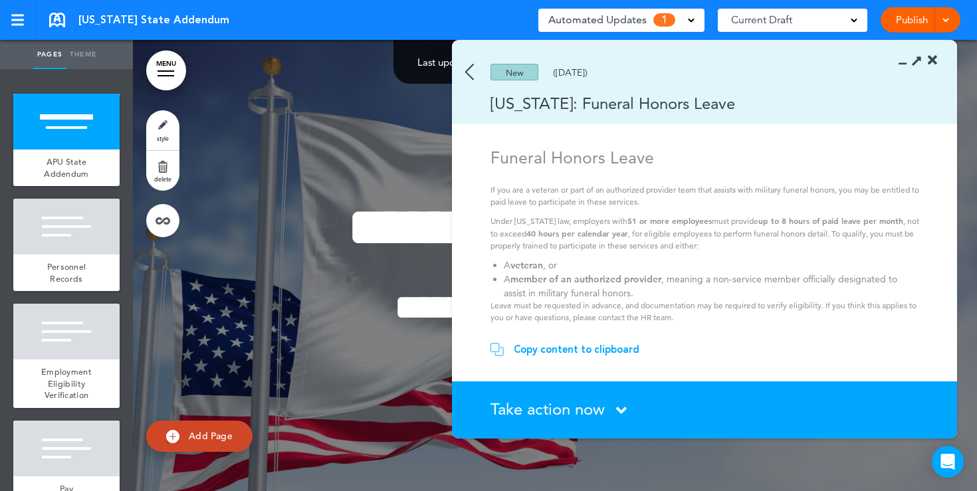
click at [466, 76] on img at bounding box center [469, 72] width 9 height 17
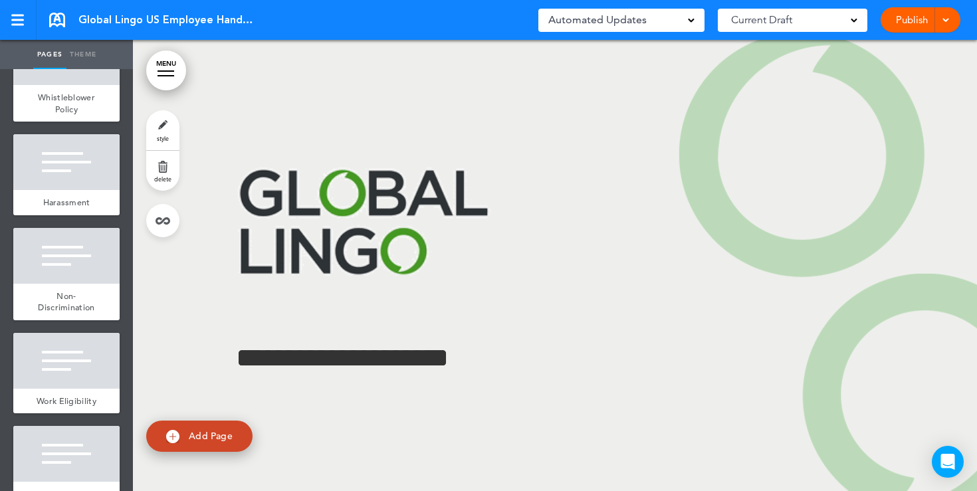
scroll to position [1671, 0]
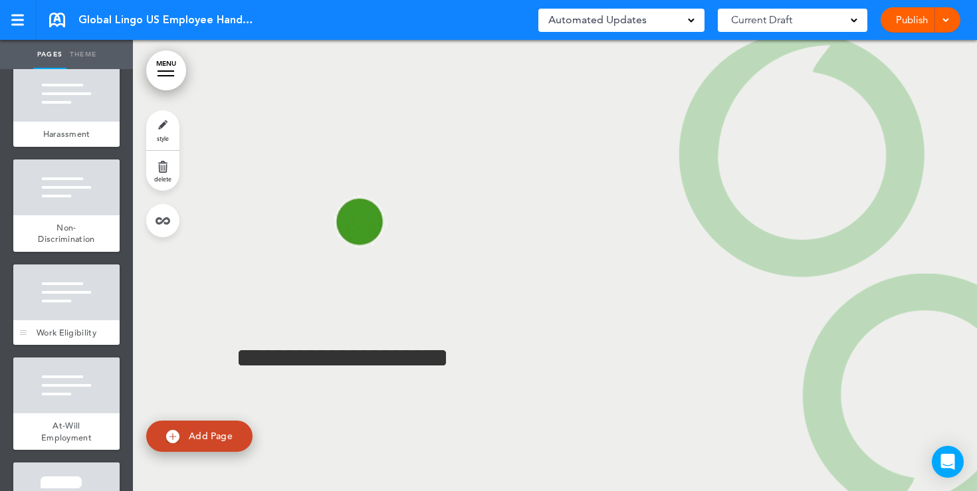
click at [68, 290] on div at bounding box center [66, 292] width 106 height 56
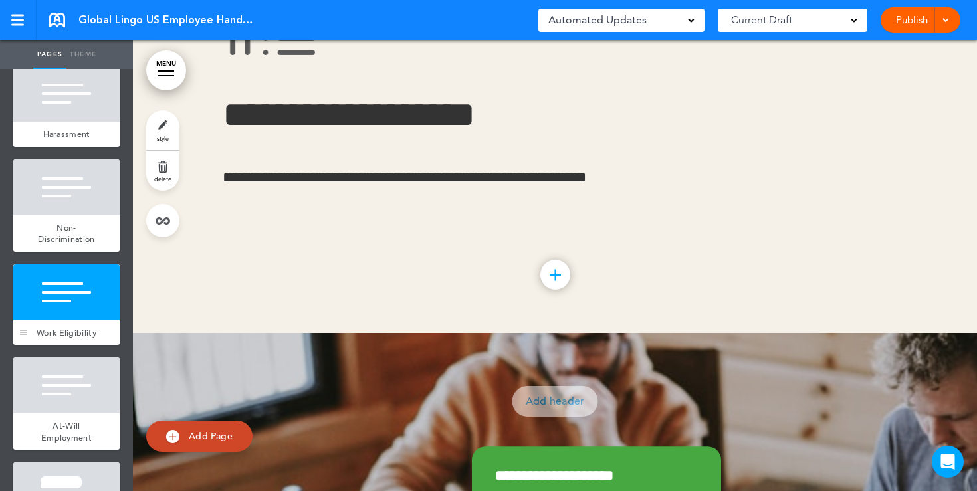
scroll to position [16964, 0]
click at [912, 24] on link "Publish" at bounding box center [911, 19] width 42 height 25
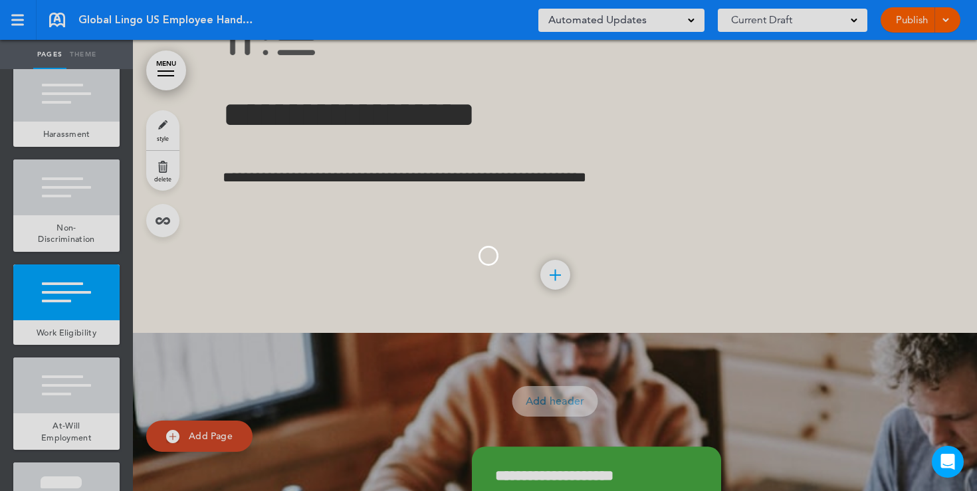
scroll to position [0, 0]
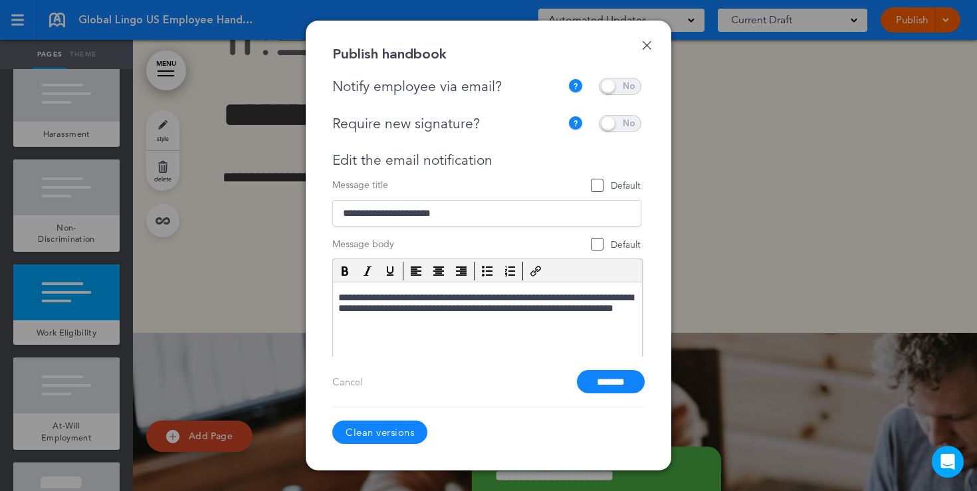
click at [647, 45] on link "Done" at bounding box center [646, 45] width 9 height 9
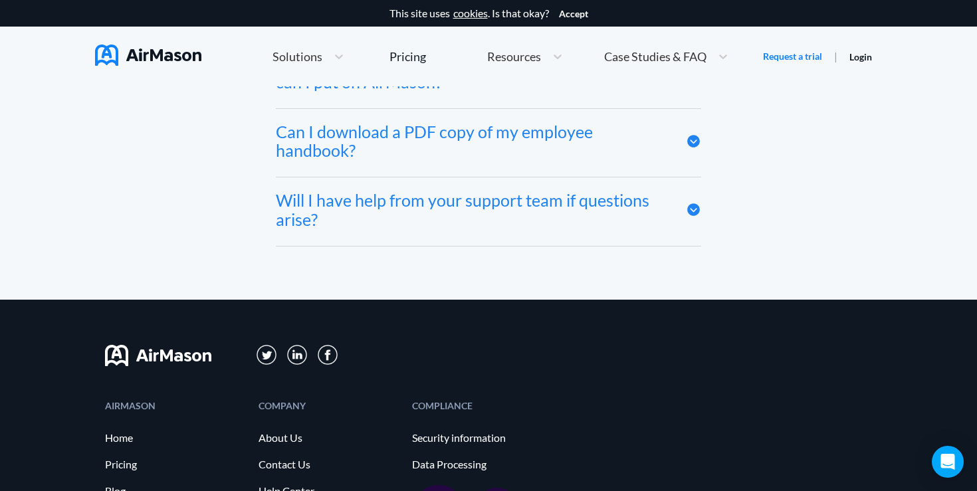
scroll to position [7376, 0]
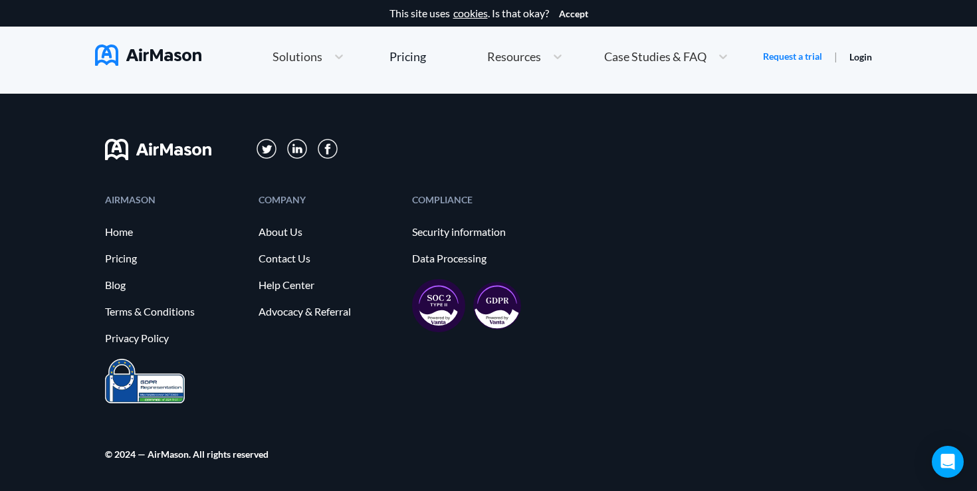
click at [498, 313] on img at bounding box center [497, 306] width 48 height 48
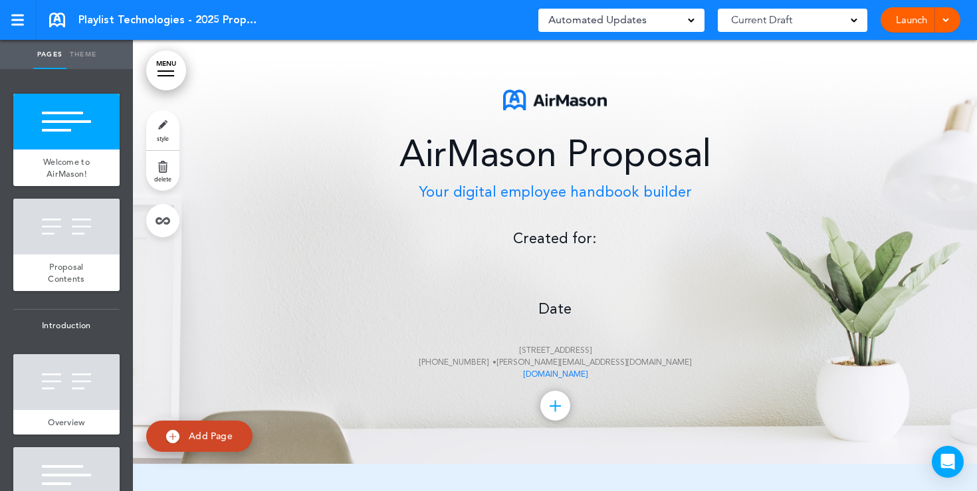
click at [559, 279] on p "Date [STREET_ADDRESS] [PHONE_NUMBER] • [PERSON_NAME][EMAIL_ADDRESS][DOMAIN_NAME…" at bounding box center [555, 328] width 664 height 106
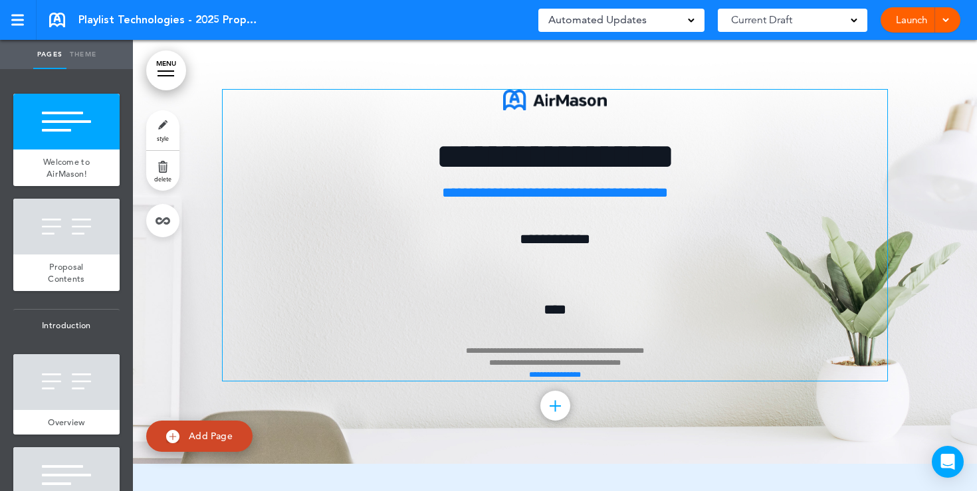
click at [549, 277] on p "**********" at bounding box center [555, 328] width 664 height 106
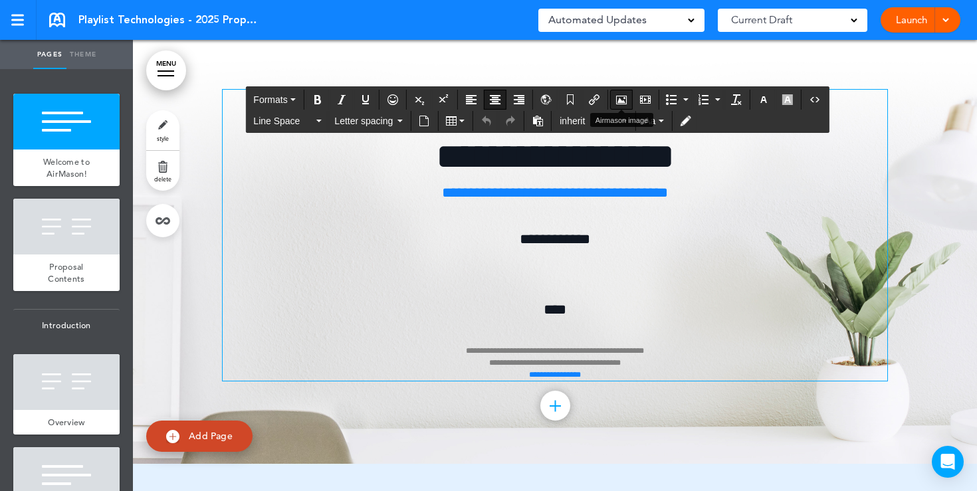
click at [622, 102] on icon "Airmason image" at bounding box center [621, 99] width 11 height 11
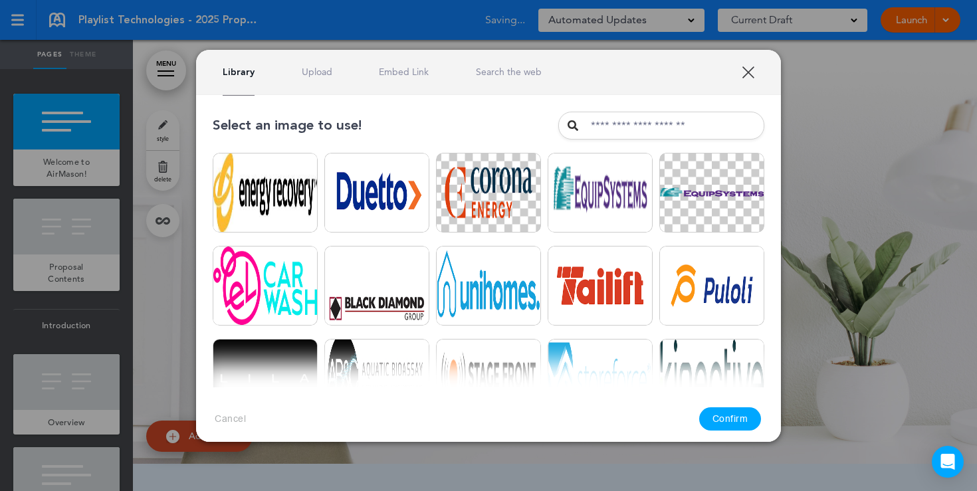
click at [322, 70] on link "Upload" at bounding box center [317, 72] width 31 height 13
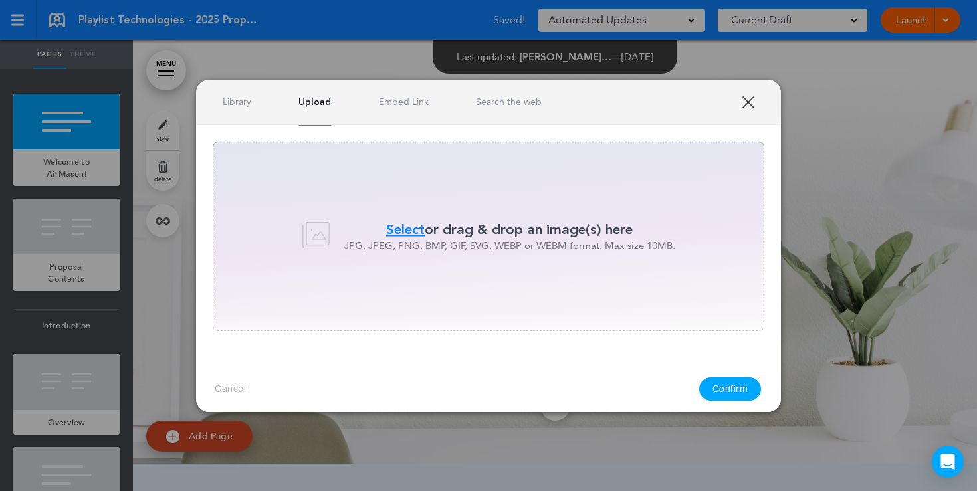
click at [391, 218] on div "Select or drag & drop an image(s) here JPG, JPEG, PNG, BMP, GIF, SVG, WEBP or W…" at bounding box center [488, 236] width 551 height 189
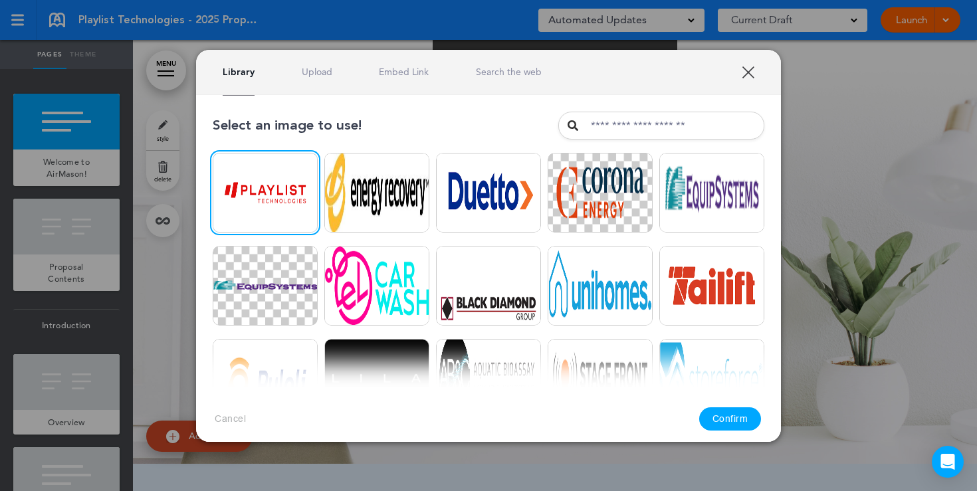
click at [741, 424] on button "Confirm" at bounding box center [730, 418] width 62 height 23
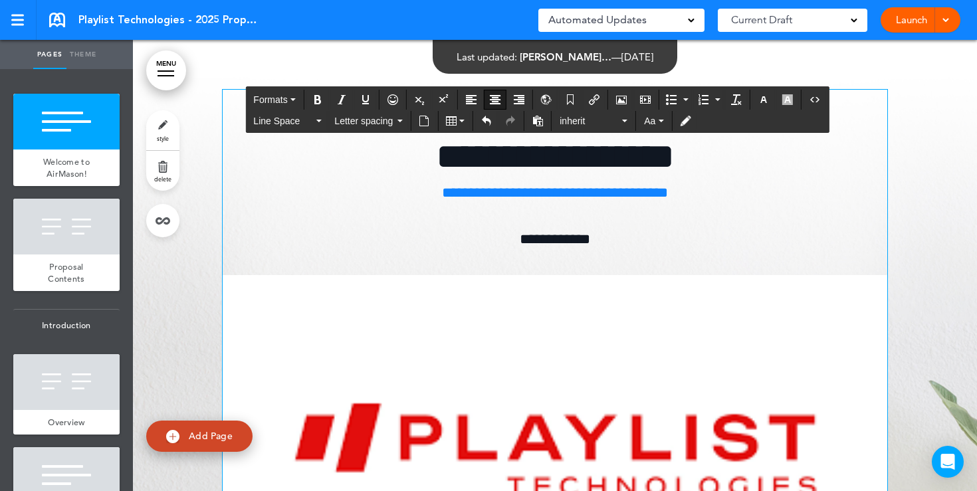
click at [482, 386] on img at bounding box center [555, 449] width 664 height 349
drag, startPoint x: 223, startPoint y: 271, endPoint x: 551, endPoint y: 363, distance: 340.7
click at [551, 363] on div "**********" at bounding box center [555, 402] width 664 height 625
click at [320, 322] on img at bounding box center [555, 449] width 664 height 349
drag, startPoint x: 224, startPoint y: 276, endPoint x: 704, endPoint y: 396, distance: 494.3
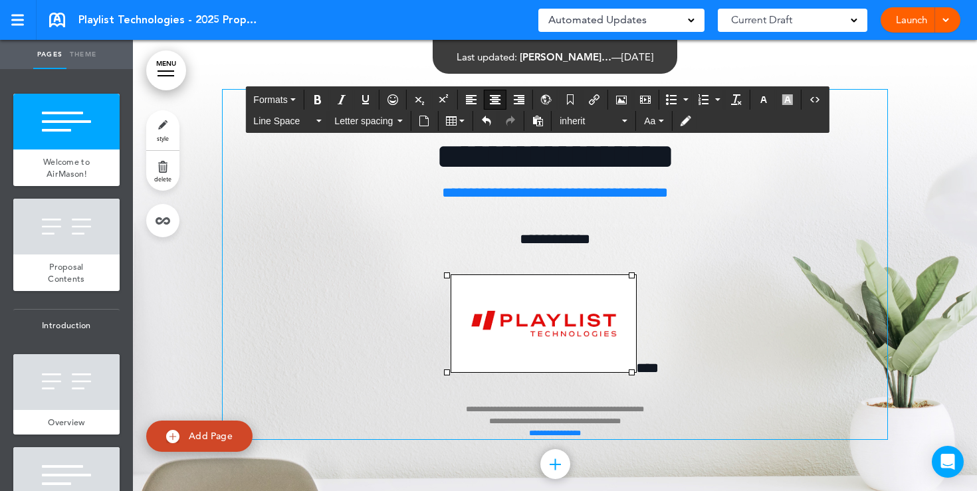
click at [722, 324] on p "**********" at bounding box center [555, 357] width 664 height 164
click at [587, 327] on img at bounding box center [543, 323] width 185 height 97
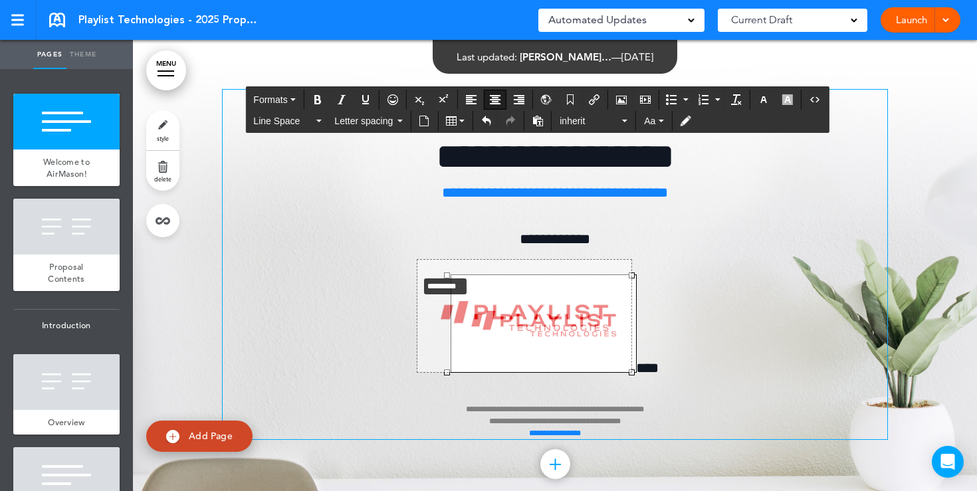
drag, startPoint x: 445, startPoint y: 275, endPoint x: 387, endPoint y: 270, distance: 58.0
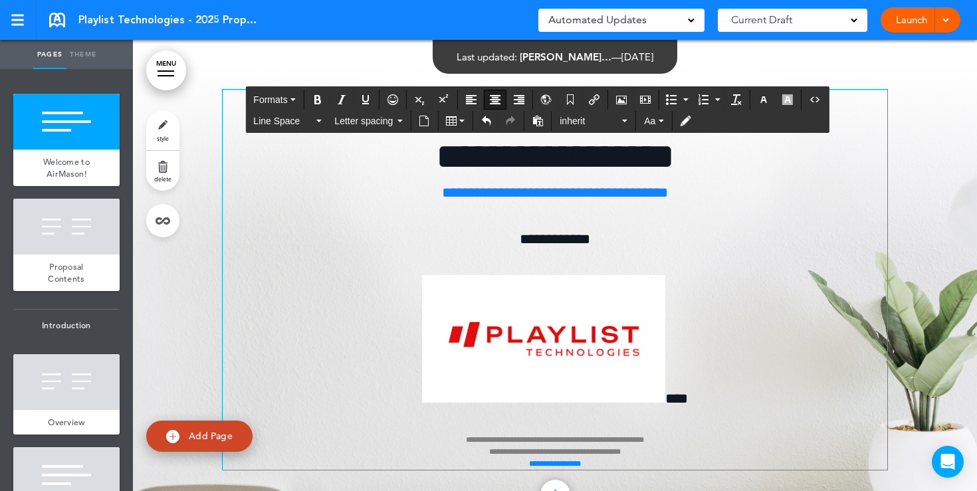
click at [727, 303] on p "**********" at bounding box center [555, 372] width 664 height 195
click at [634, 345] on img at bounding box center [543, 339] width 243 height 128
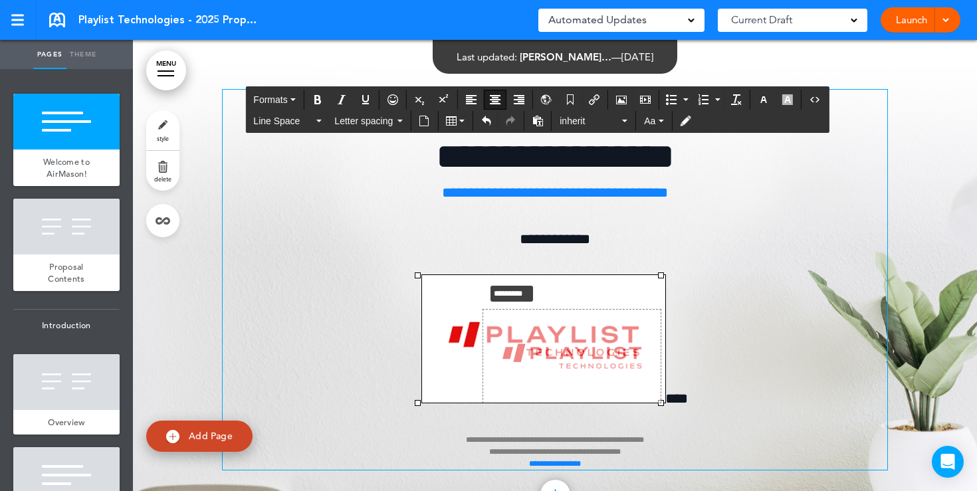
drag, startPoint x: 417, startPoint y: 276, endPoint x: 514, endPoint y: 294, distance: 98.1
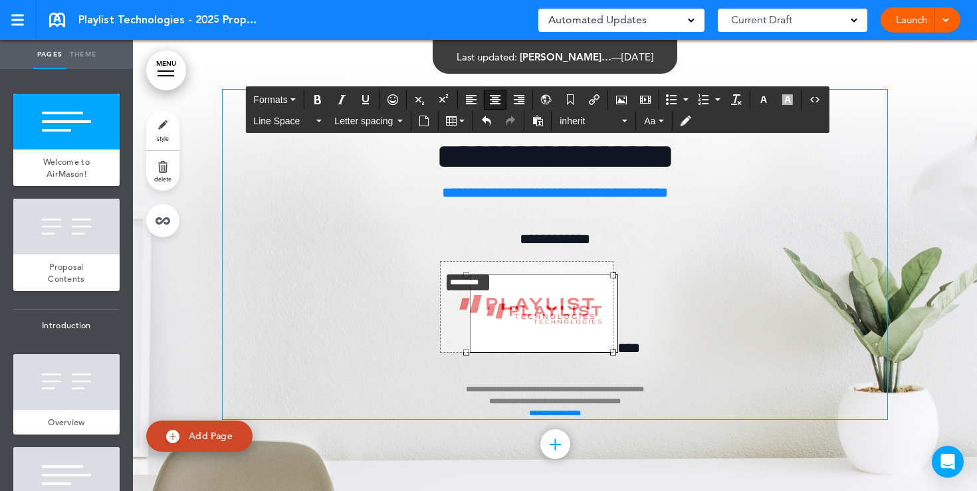
drag, startPoint x: 464, startPoint y: 274, endPoint x: 437, endPoint y: 270, distance: 27.5
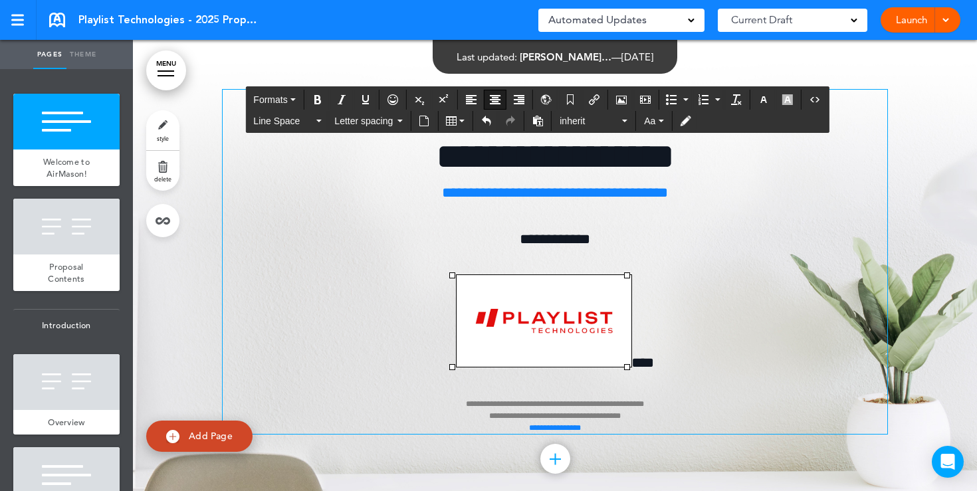
click at [696, 302] on p "**********" at bounding box center [555, 354] width 664 height 159
click at [631, 365] on span "****" at bounding box center [642, 362] width 23 height 15
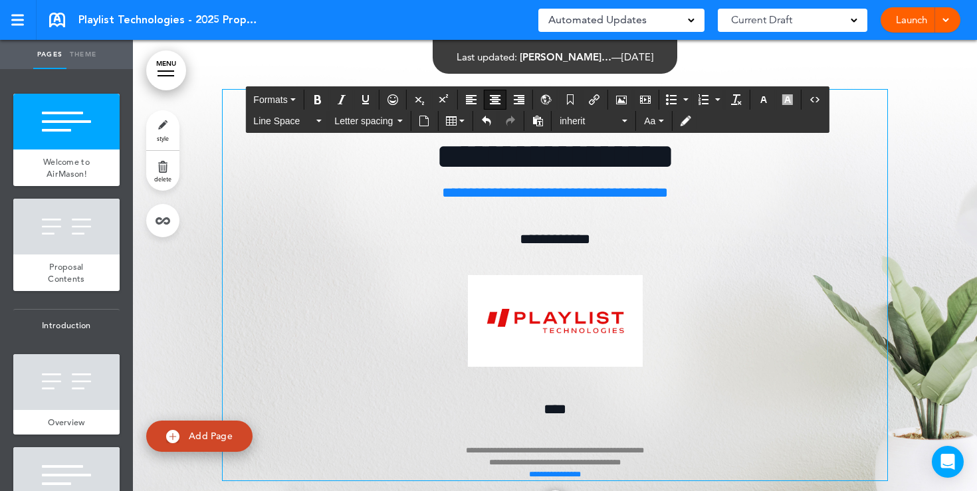
click at [595, 341] on img at bounding box center [555, 321] width 175 height 92
drag, startPoint x: 469, startPoint y: 274, endPoint x: 450, endPoint y: 270, distance: 19.2
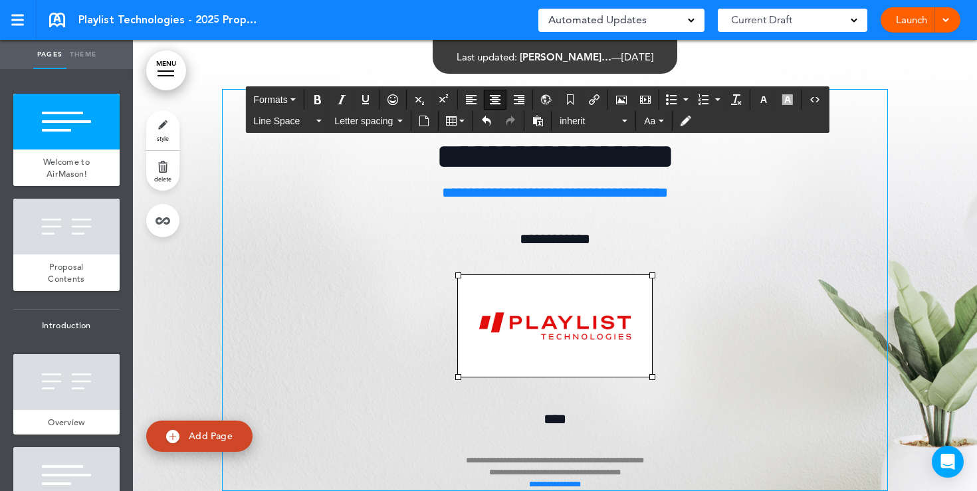
click at [654, 305] on p at bounding box center [555, 330] width 664 height 110
click at [566, 413] on span "****" at bounding box center [554, 419] width 23 height 15
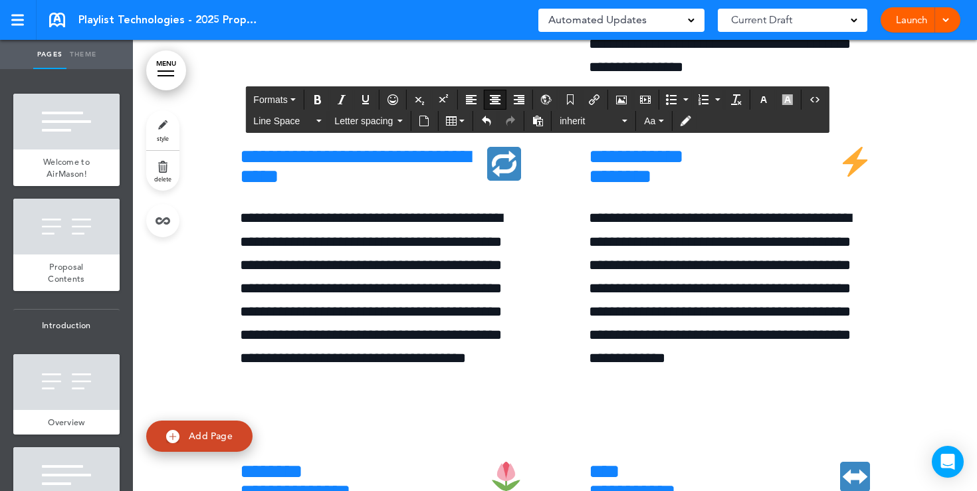
scroll to position [4970, 0]
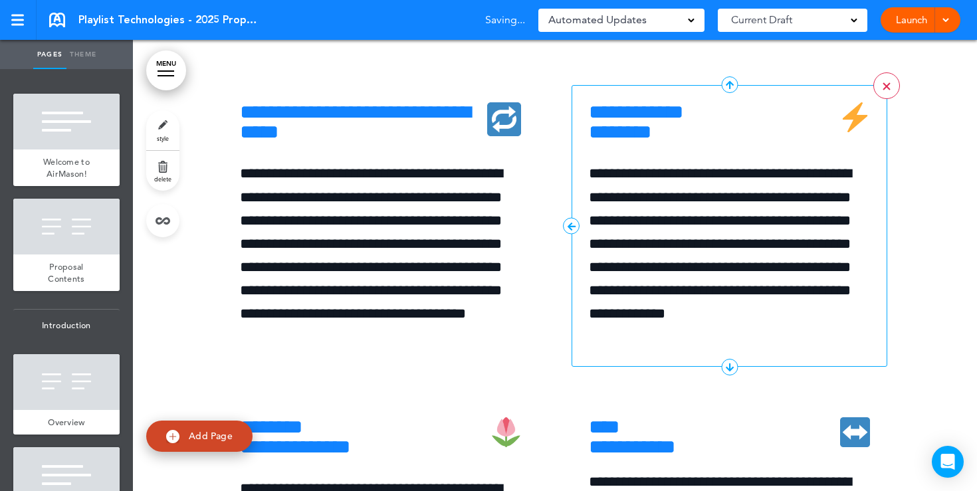
click at [883, 99] on link ">" at bounding box center [886, 85] width 27 height 27
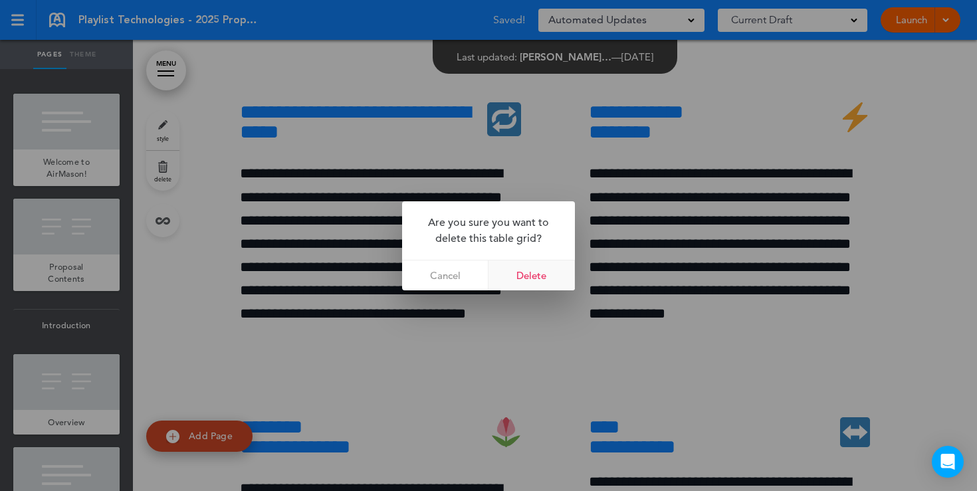
click at [541, 272] on link "Delete" at bounding box center [531, 275] width 86 height 30
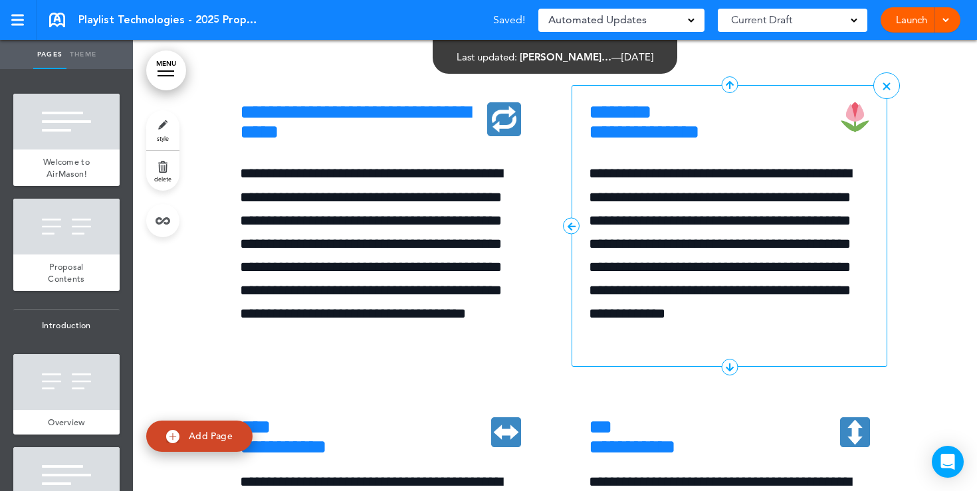
click at [785, 142] on h6 "**********" at bounding box center [729, 122] width 281 height 40
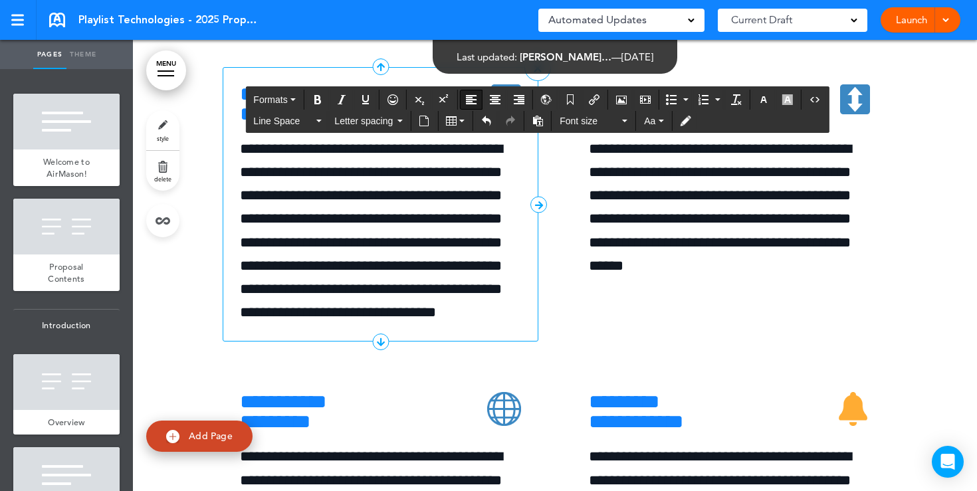
scroll to position [5314, 0]
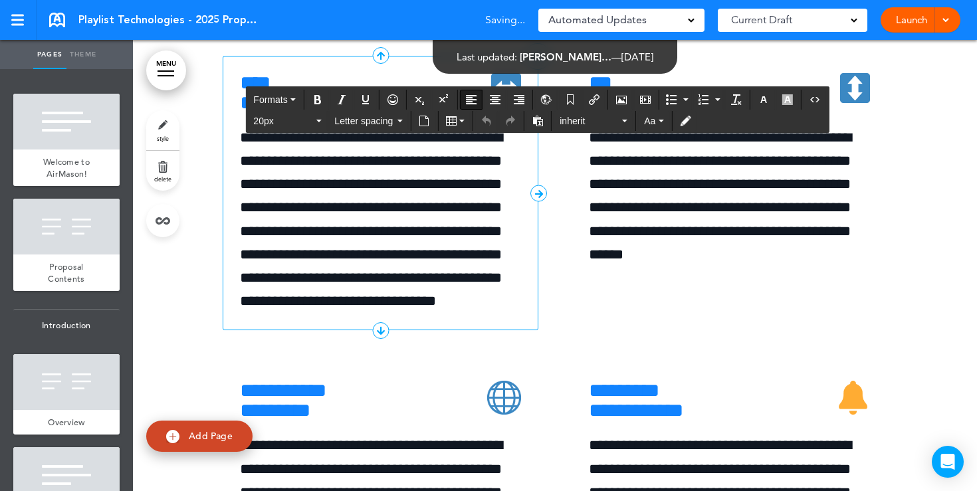
click at [373, 113] on h6 "**********" at bounding box center [380, 93] width 281 height 40
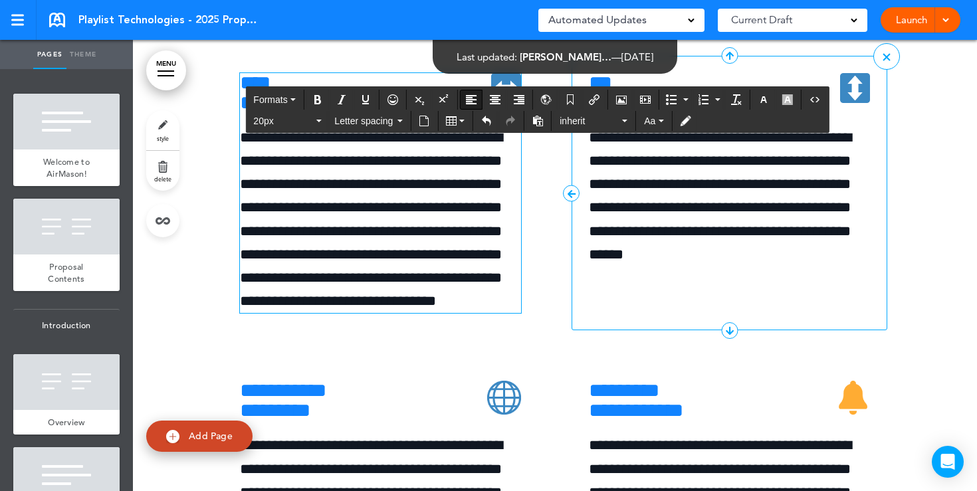
click at [723, 113] on h6 "**********" at bounding box center [729, 93] width 281 height 40
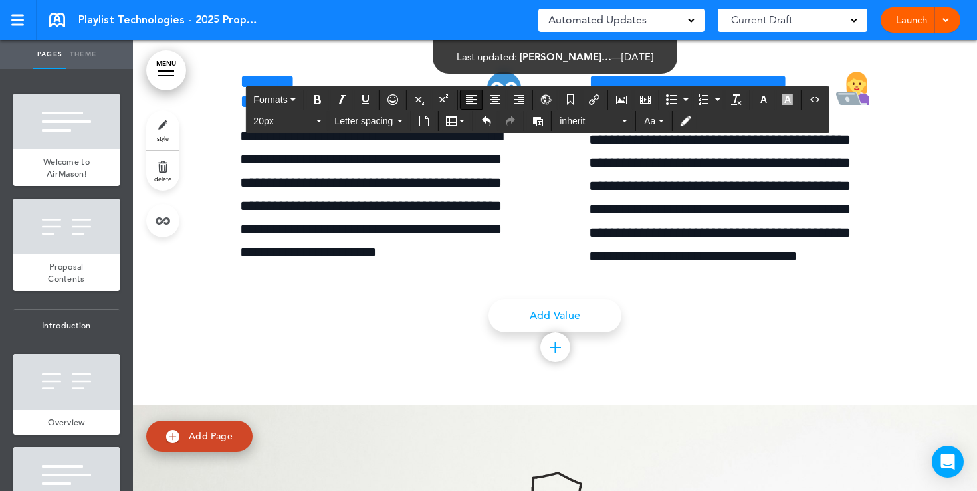
scroll to position [6427, 0]
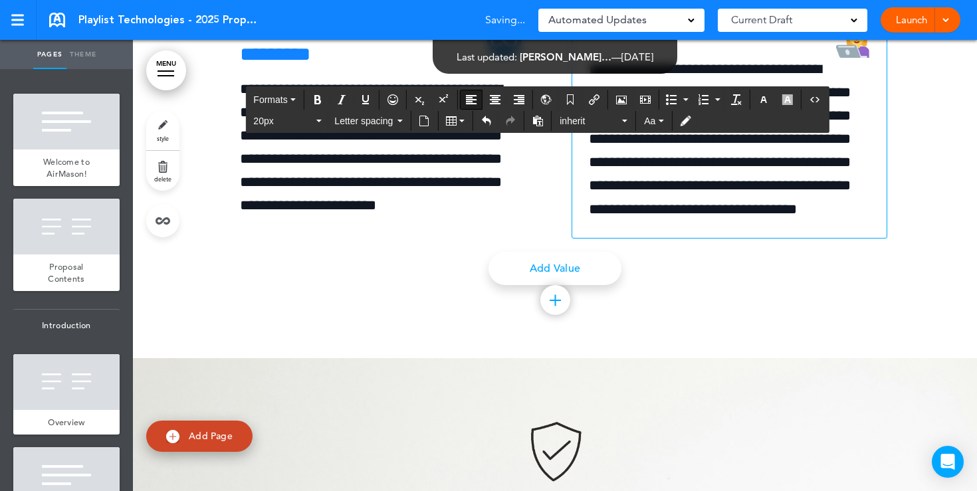
click at [884, 21] on link ">" at bounding box center [886, 8] width 27 height 27
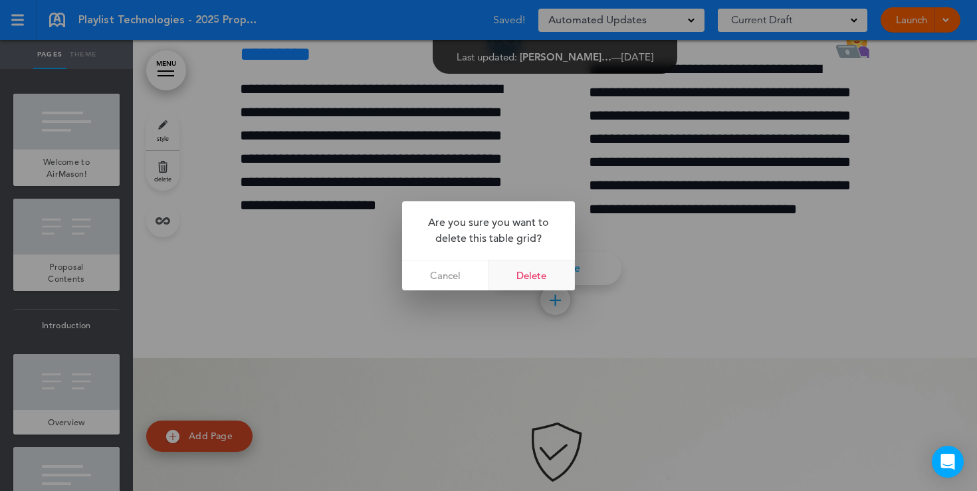
click at [539, 276] on link "Delete" at bounding box center [531, 275] width 86 height 30
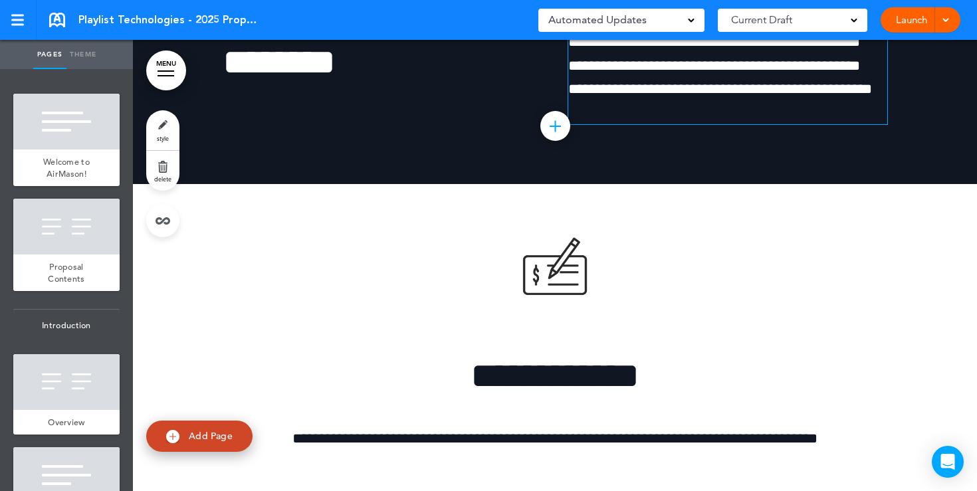
scroll to position [7786, 0]
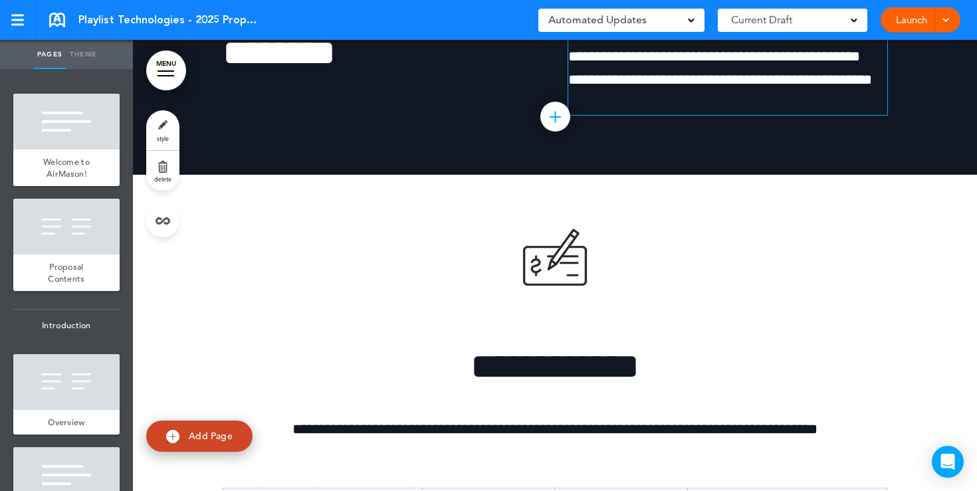
click at [871, 92] on p "**********" at bounding box center [727, 45] width 319 height 94
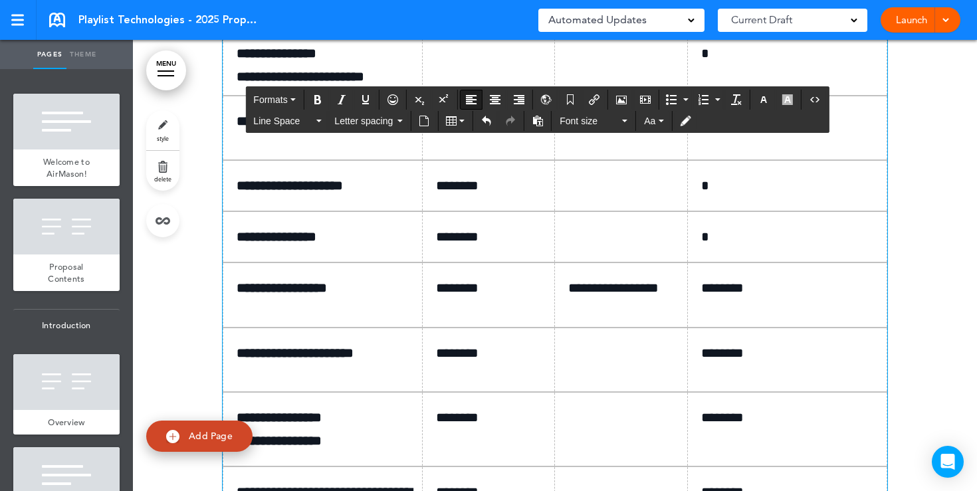
scroll to position [8377, 0]
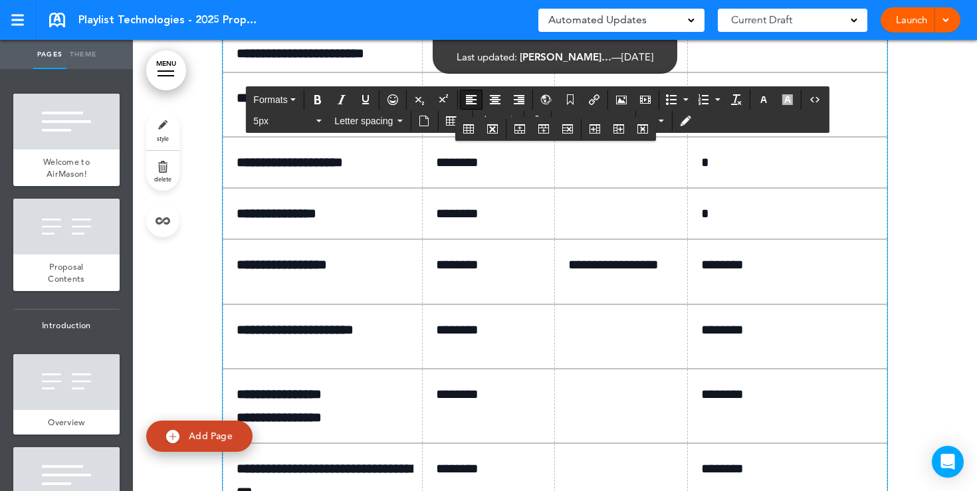
click at [480, 42] on p at bounding box center [494, 30] width 116 height 23
click at [582, 72] on td at bounding box center [621, 39] width 133 height 68
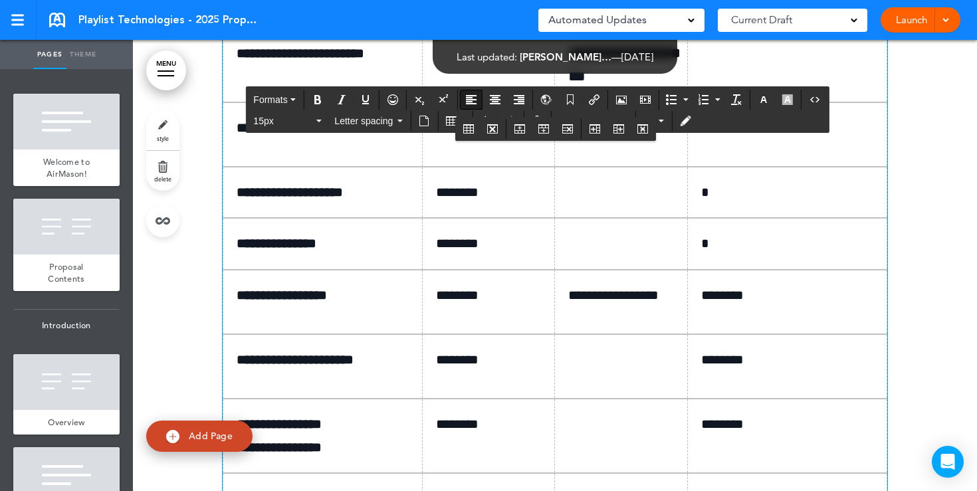
click at [733, 42] on p "*" at bounding box center [792, 30] width 182 height 23
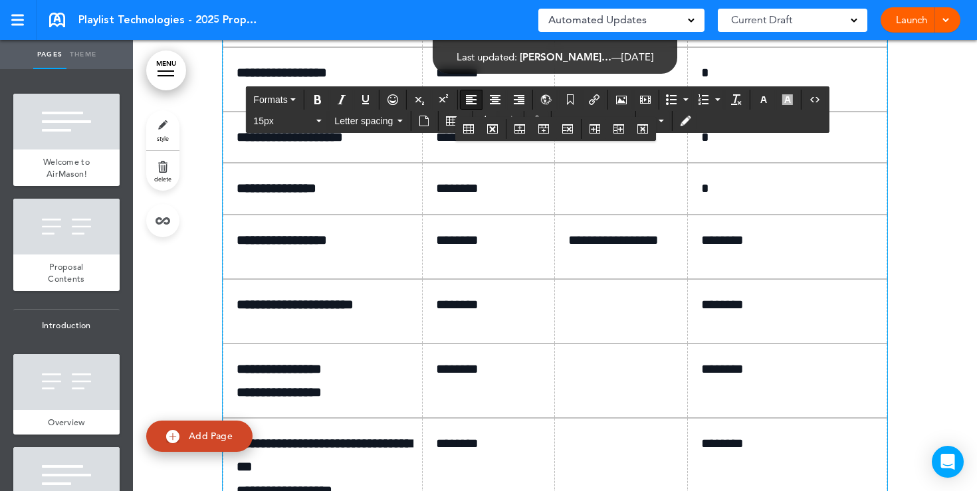
scroll to position [8443, 0]
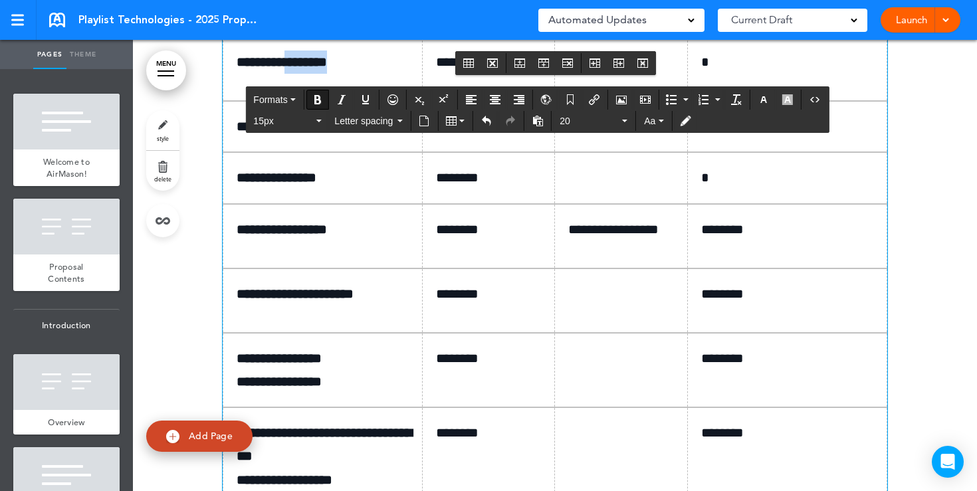
drag, startPoint x: 366, startPoint y: 306, endPoint x: 304, endPoint y: 304, distance: 61.8
click at [304, 74] on p "**********" at bounding box center [328, 61] width 182 height 23
click at [593, 72] on p at bounding box center [626, 62] width 116 height 19
click at [715, 74] on p "*" at bounding box center [792, 61] width 182 height 23
click at [595, 72] on p at bounding box center [626, 62] width 116 height 19
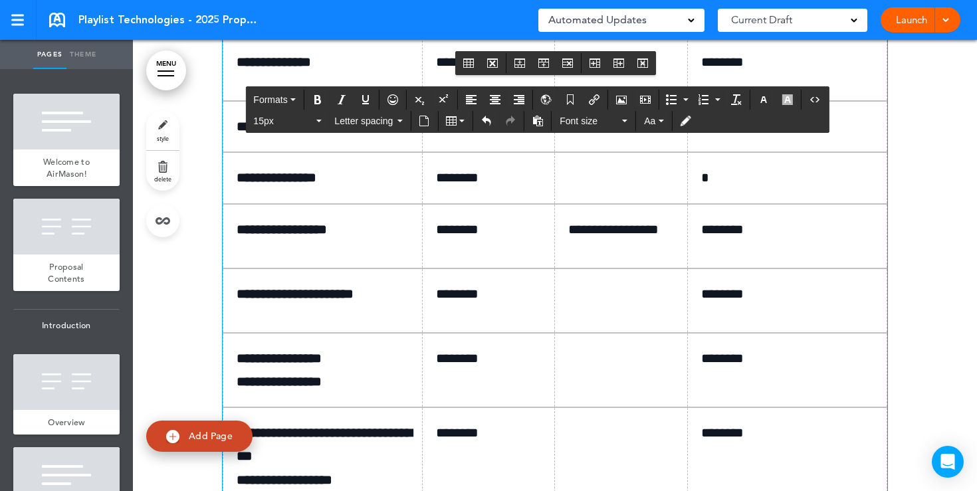
click at [757, 74] on p "********" at bounding box center [792, 61] width 182 height 23
click at [624, 72] on p at bounding box center [626, 62] width 116 height 19
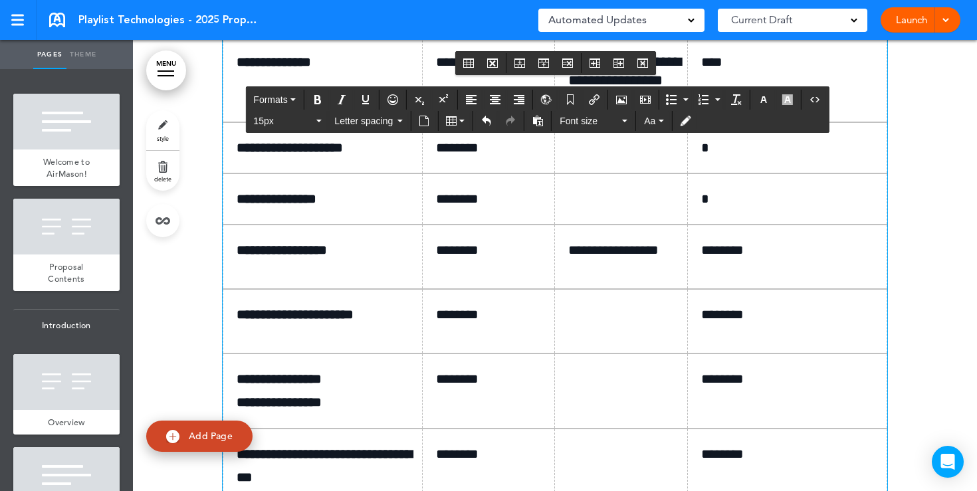
click at [597, 173] on td at bounding box center [621, 147] width 133 height 51
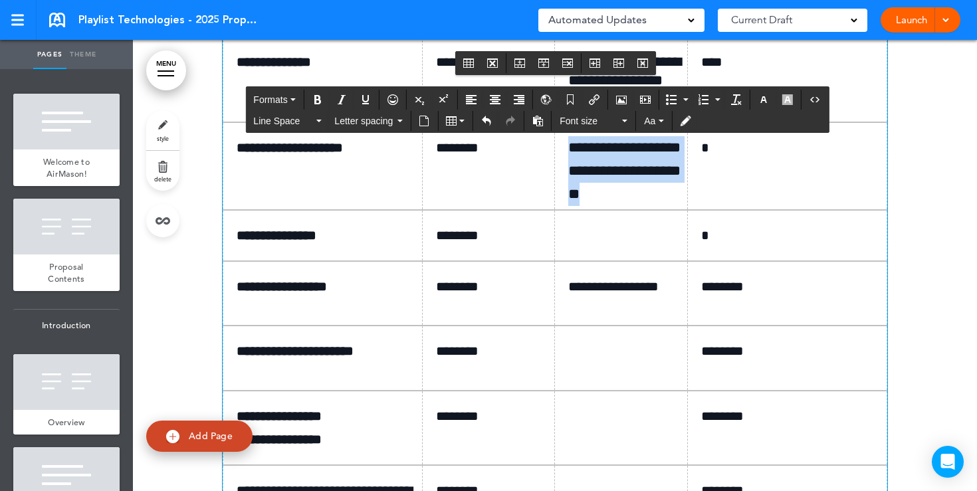
drag, startPoint x: 654, startPoint y: 438, endPoint x: 570, endPoint y: 393, distance: 95.1
click at [570, 211] on td "**********" at bounding box center [621, 166] width 133 height 88
copy td "**********"
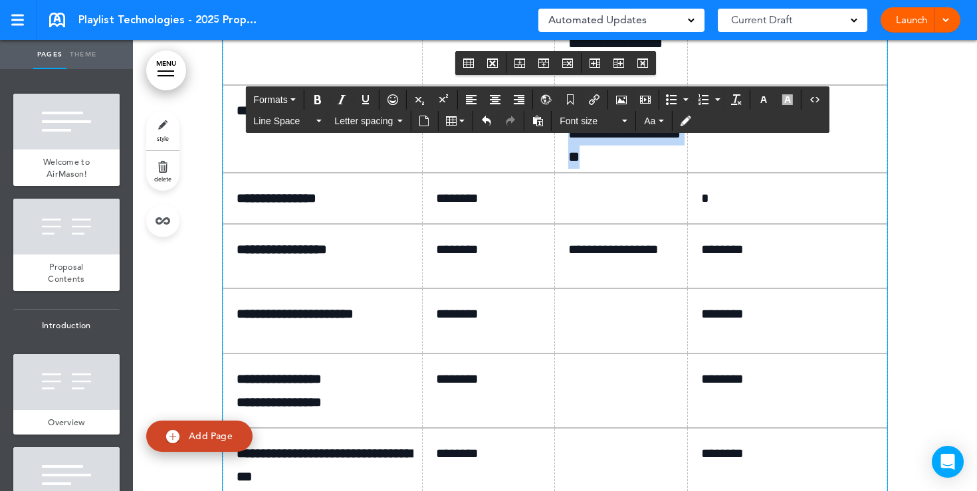
scroll to position [8522, 0]
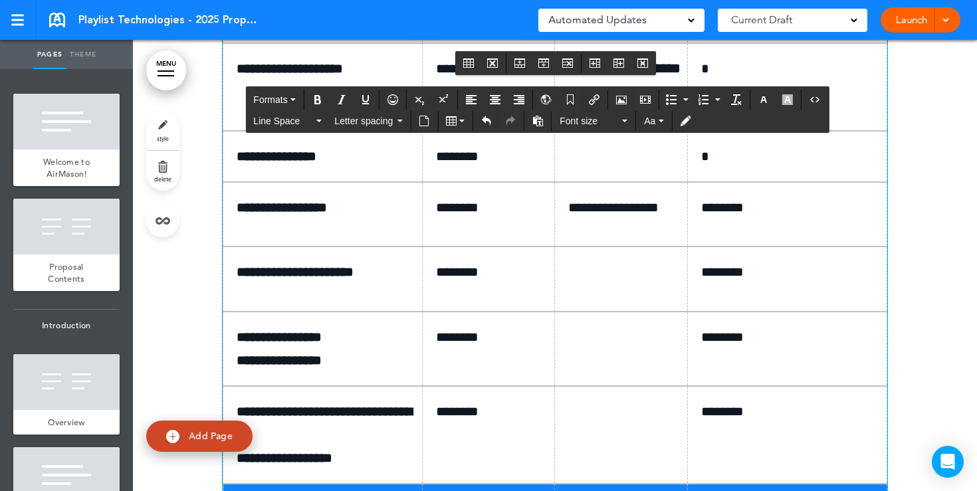
click at [589, 182] on td at bounding box center [621, 156] width 133 height 51
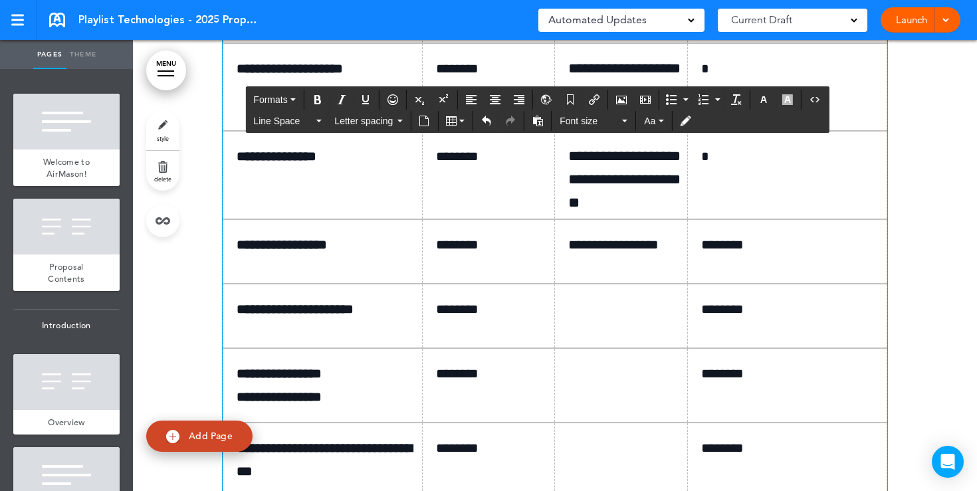
click at [711, 168] on p "*" at bounding box center [792, 156] width 182 height 23
click at [726, 80] on p "*" at bounding box center [792, 68] width 182 height 23
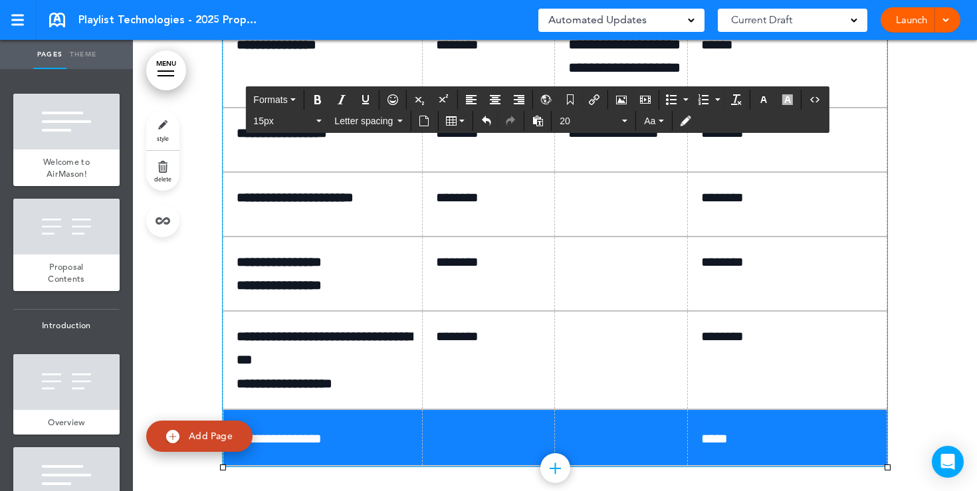
scroll to position [8704, 0]
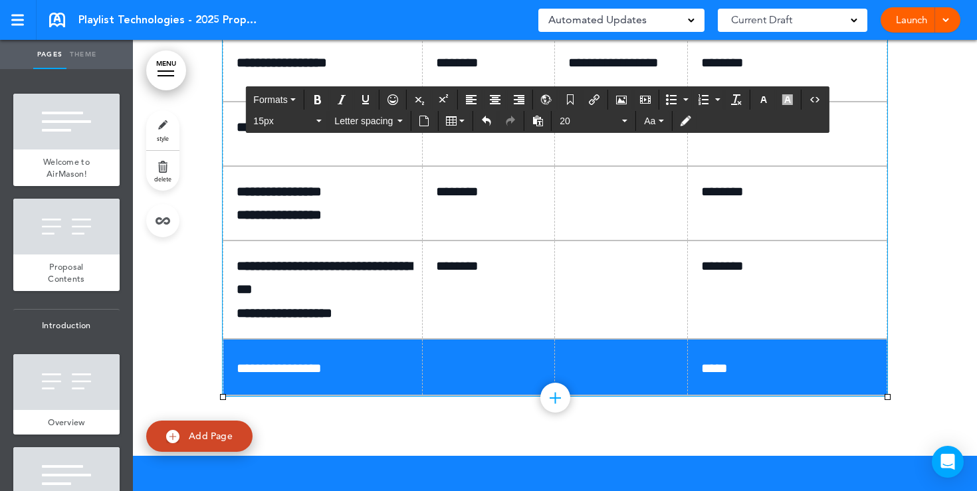
click at [595, 139] on p at bounding box center [626, 127] width 116 height 23
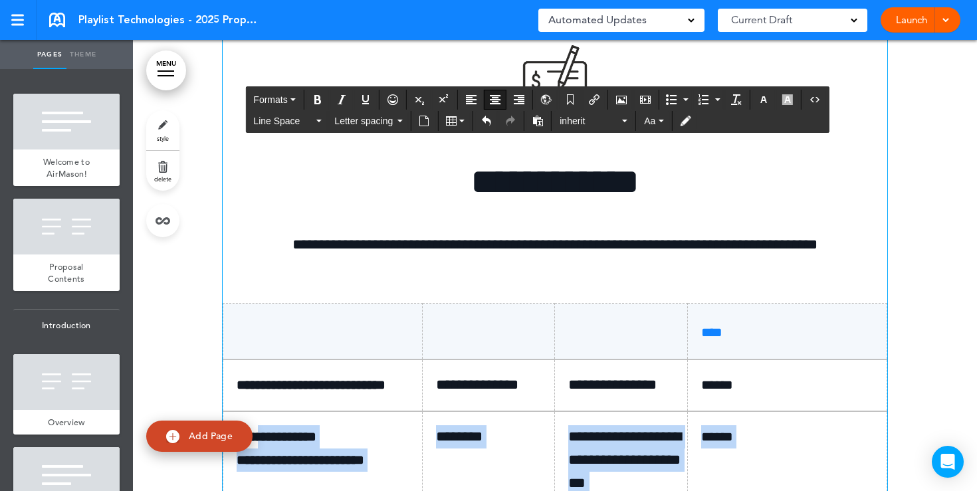
scroll to position [8229, 0]
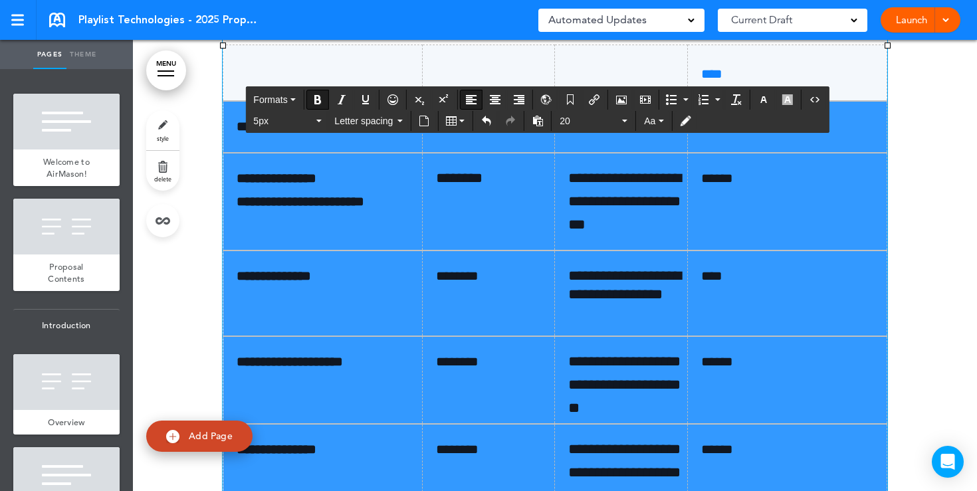
drag, startPoint x: 797, startPoint y: 423, endPoint x: 242, endPoint y: 358, distance: 559.2
click at [242, 358] on tbody "**********" at bounding box center [555, 469] width 664 height 848
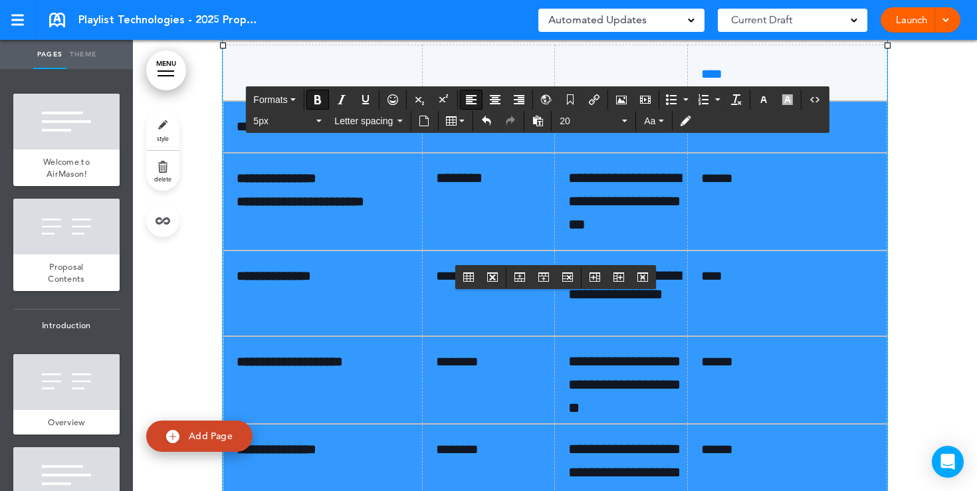
click at [575, 133] on div "**********" at bounding box center [555, 337] width 664 height 1113
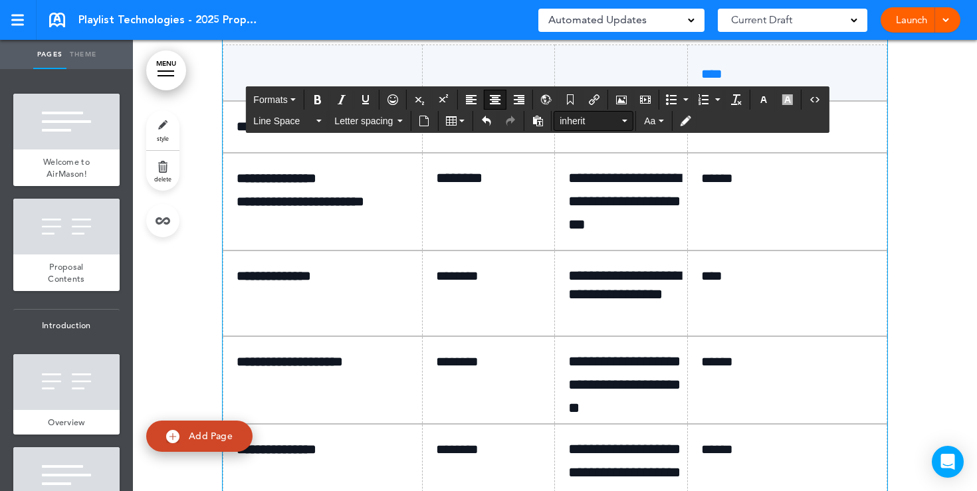
click at [588, 121] on span "inherit" at bounding box center [589, 120] width 60 height 13
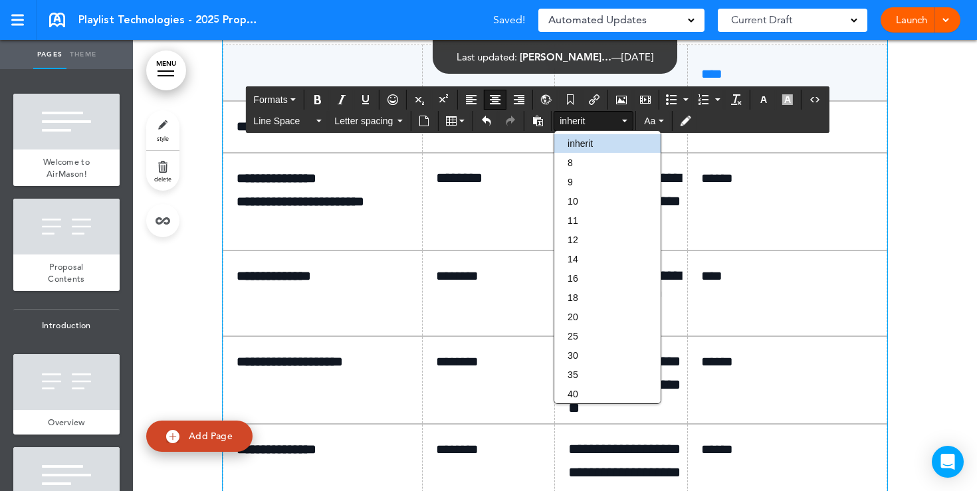
click at [397, 102] on td at bounding box center [322, 73] width 199 height 56
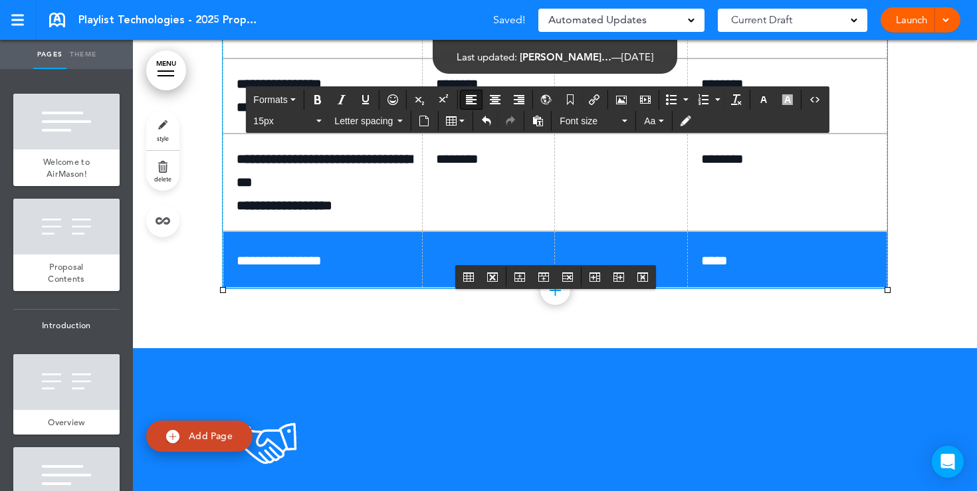
scroll to position [8839, 0]
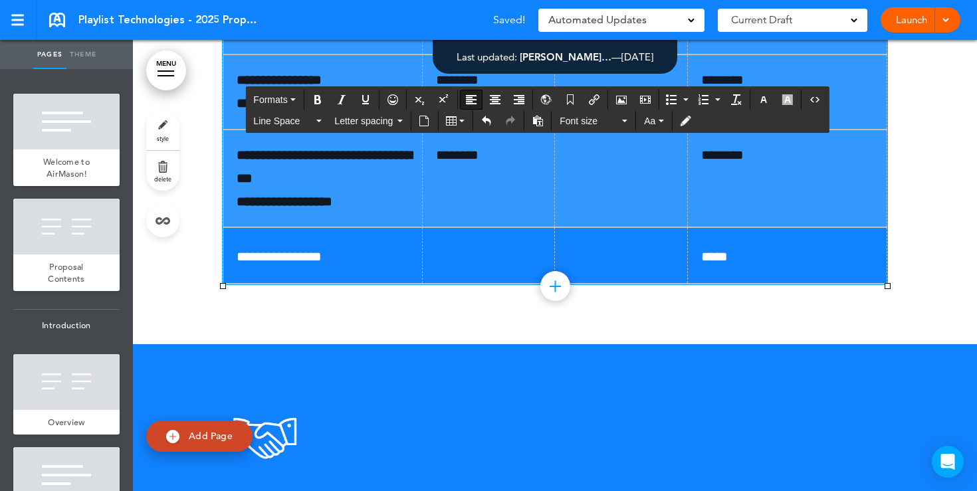
drag, startPoint x: 229, startPoint y: 369, endPoint x: 767, endPoint y: 409, distance: 539.6
click at [632, 126] on div "Font size" at bounding box center [593, 121] width 80 height 20
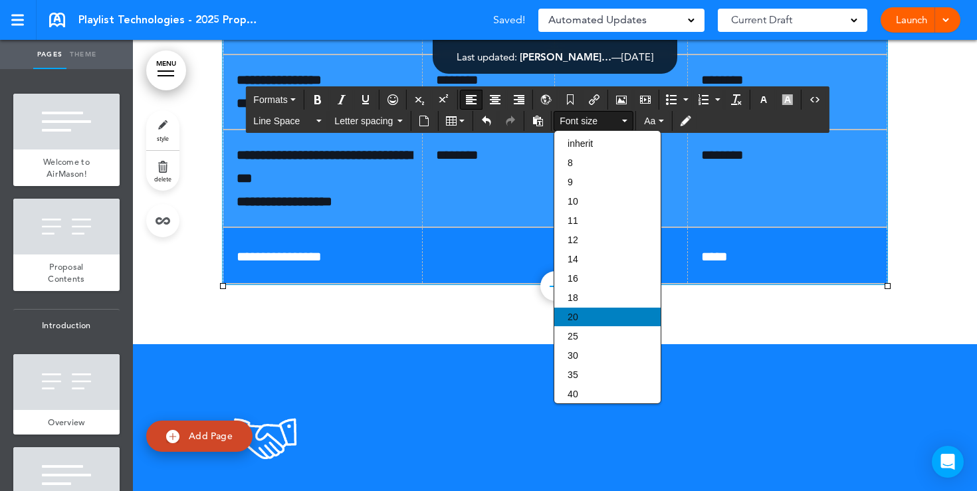
click at [571, 318] on span "20" at bounding box center [572, 317] width 11 height 11
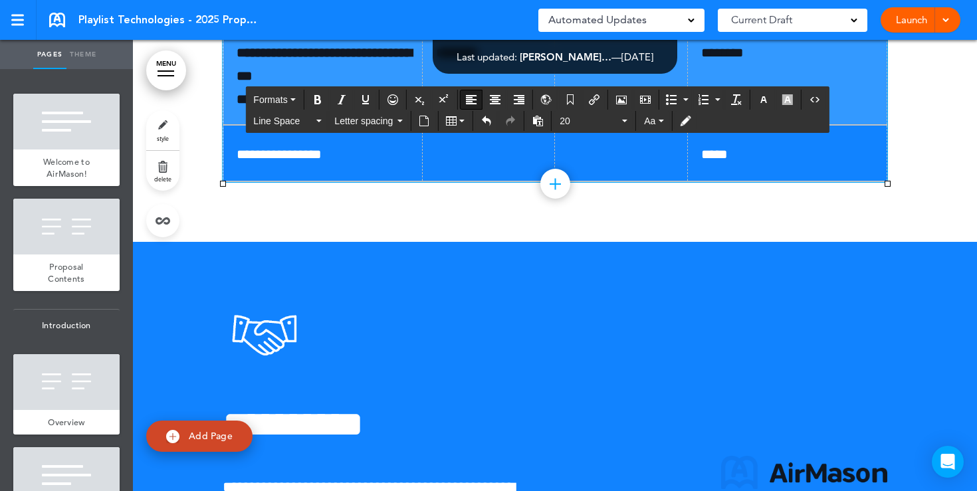
scroll to position [8942, 0]
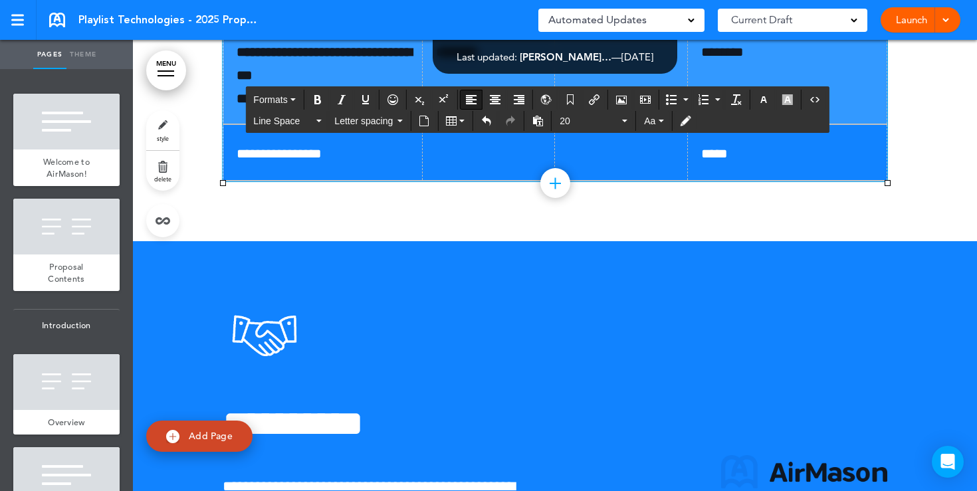
click at [708, 160] on span "*****" at bounding box center [714, 153] width 27 height 13
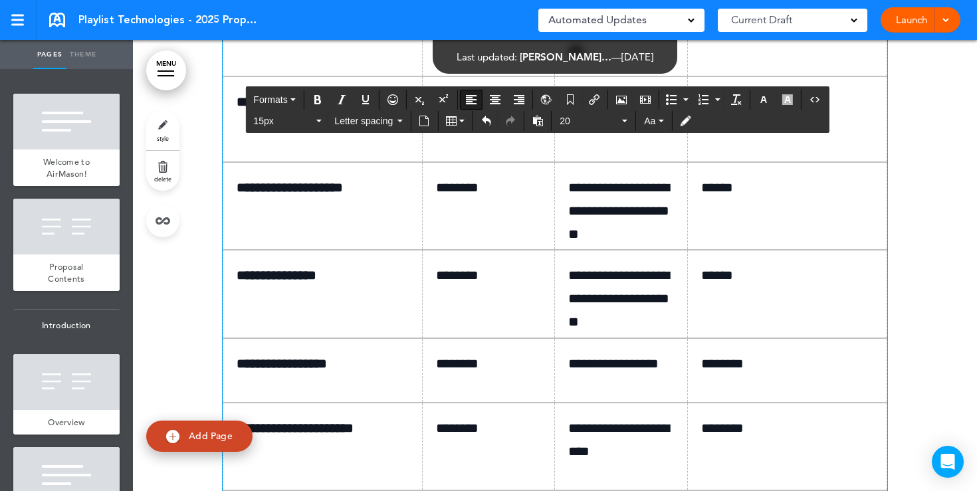
scroll to position [8370, 0]
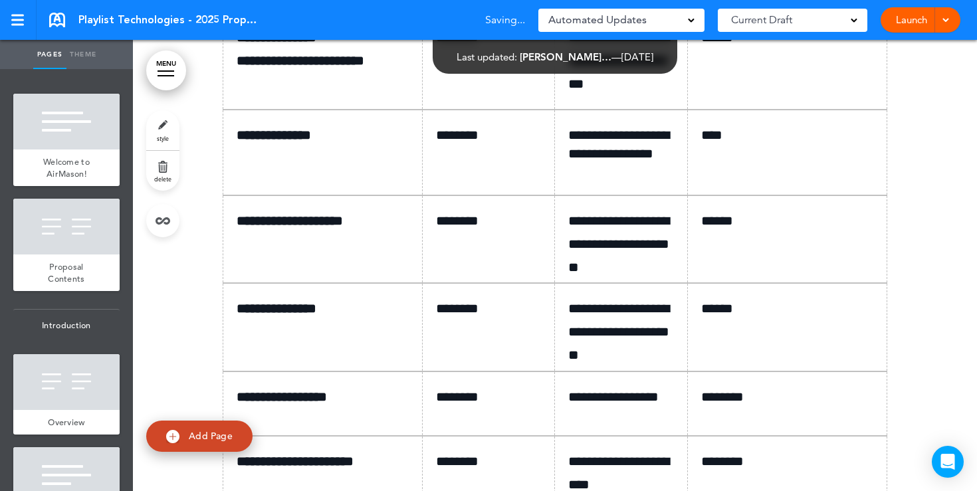
click at [906, 21] on link "Launch" at bounding box center [911, 19] width 42 height 25
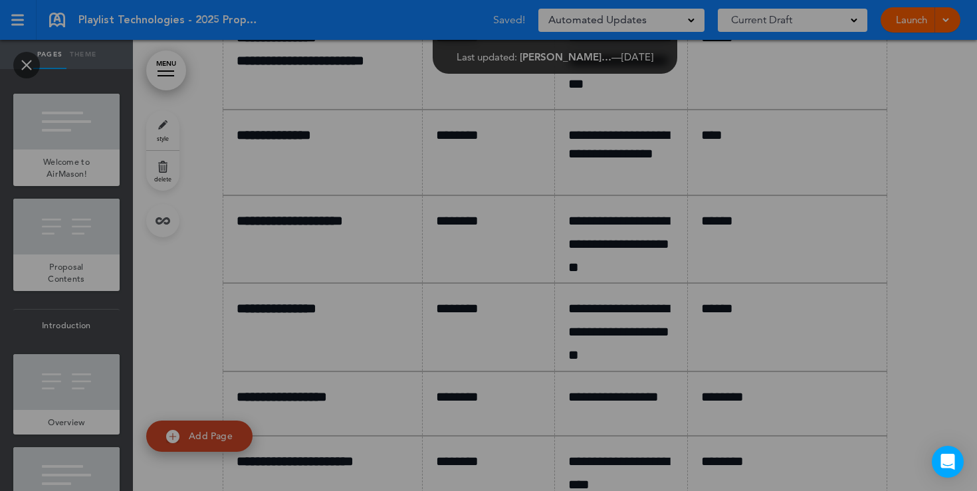
scroll to position [0, 0]
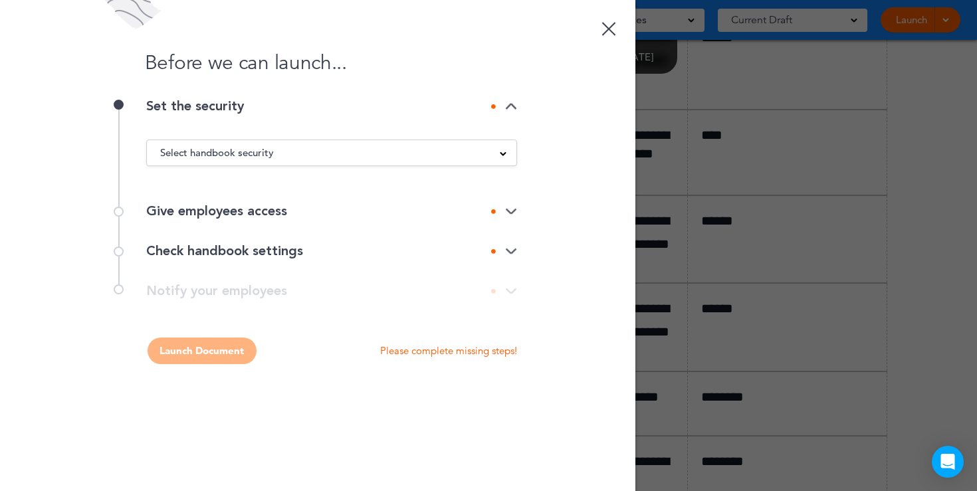
click at [503, 149] on span at bounding box center [503, 152] width 7 height 7
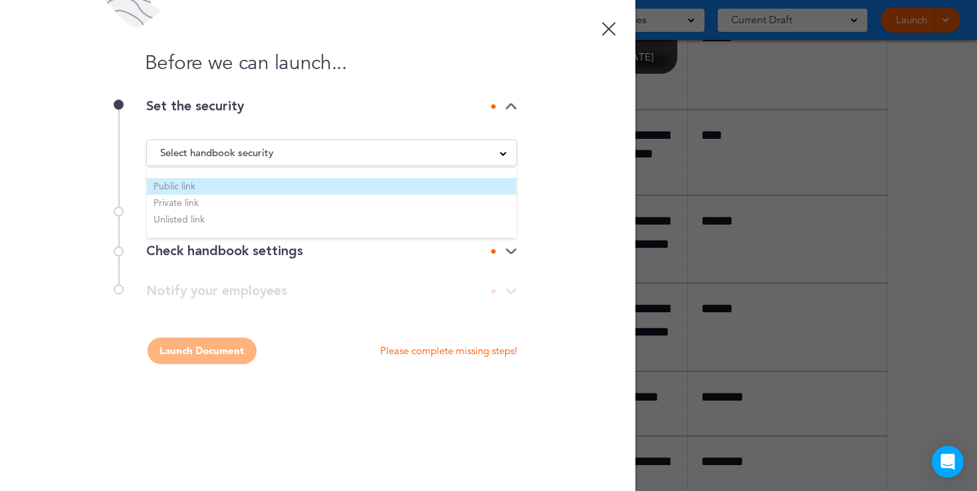
click at [195, 187] on li "Public link" at bounding box center [331, 186] width 369 height 17
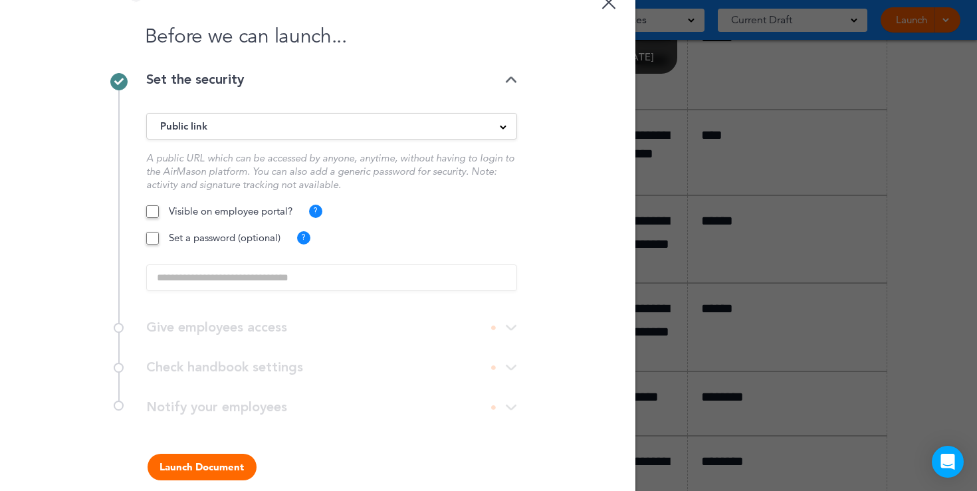
scroll to position [39, 0]
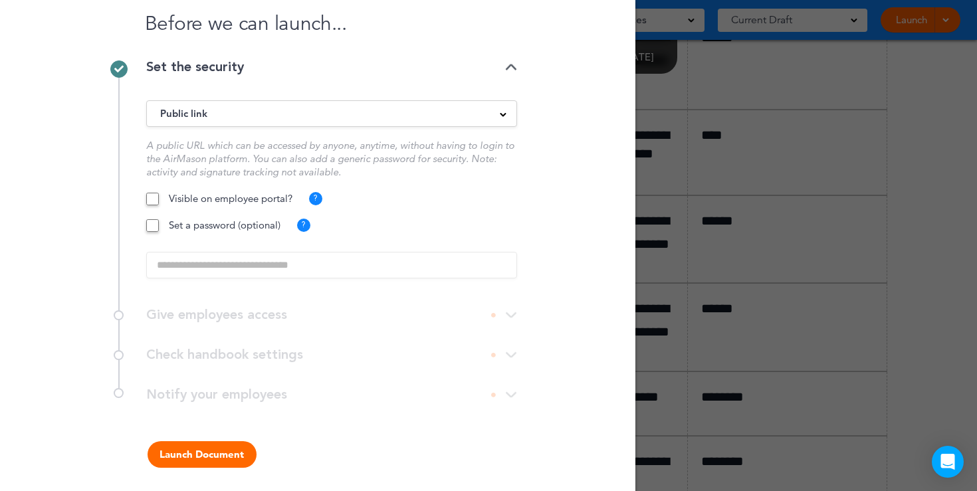
click at [207, 451] on button "Launch Document" at bounding box center [201, 454] width 109 height 27
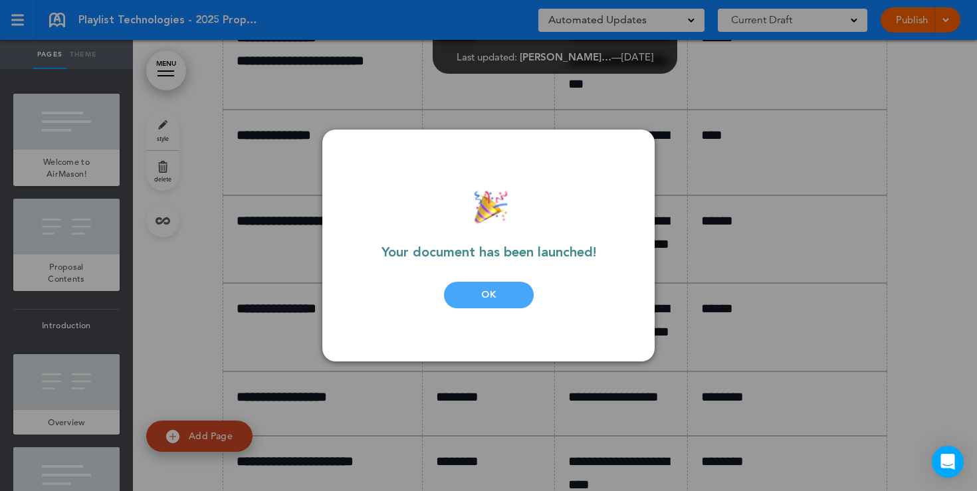
click at [504, 285] on div "OK" at bounding box center [489, 295] width 90 height 27
